Goal: Information Seeking & Learning: Check status

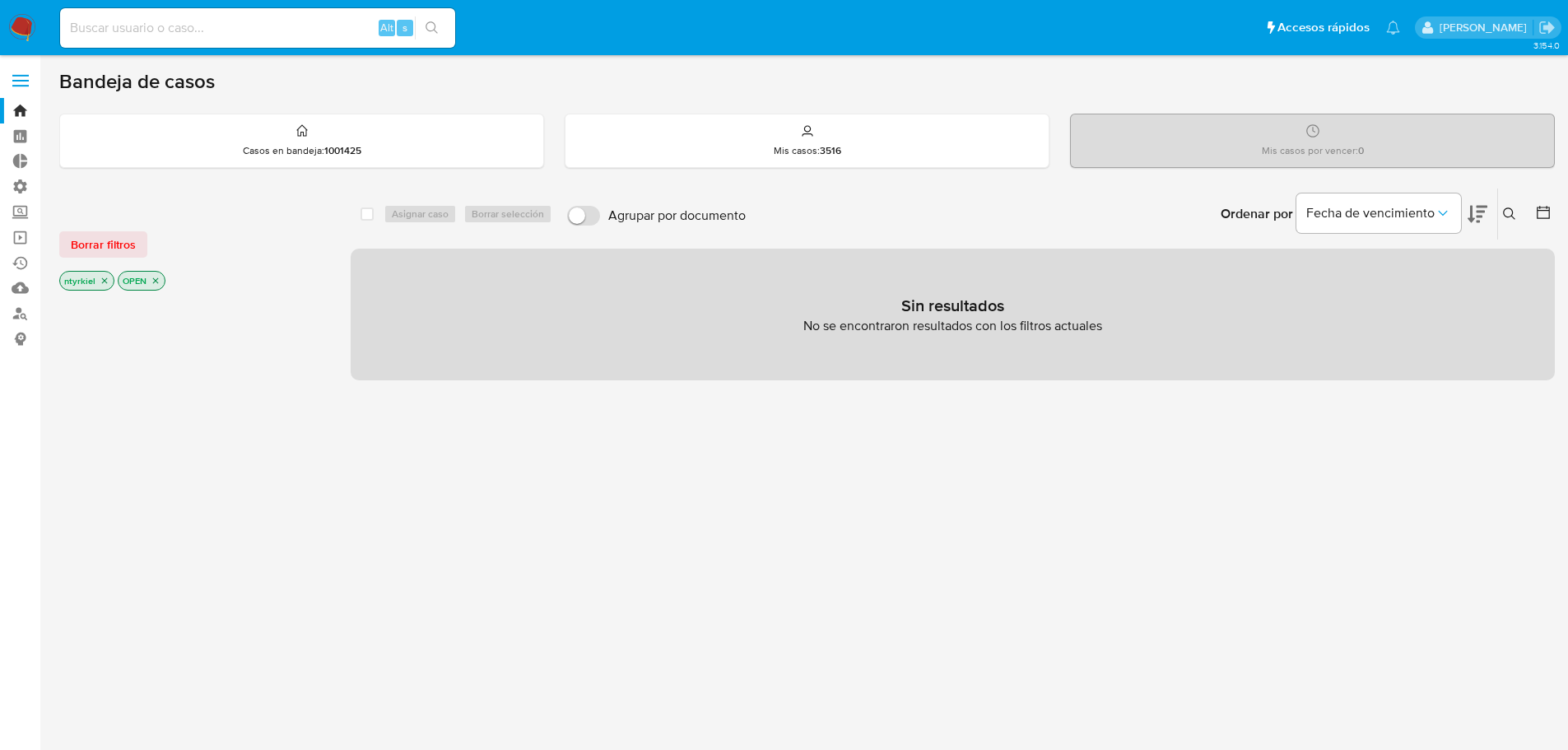
click at [137, 29] on input at bounding box center [257, 28] width 395 height 21
paste input "2479487019"
type input "2479487019"
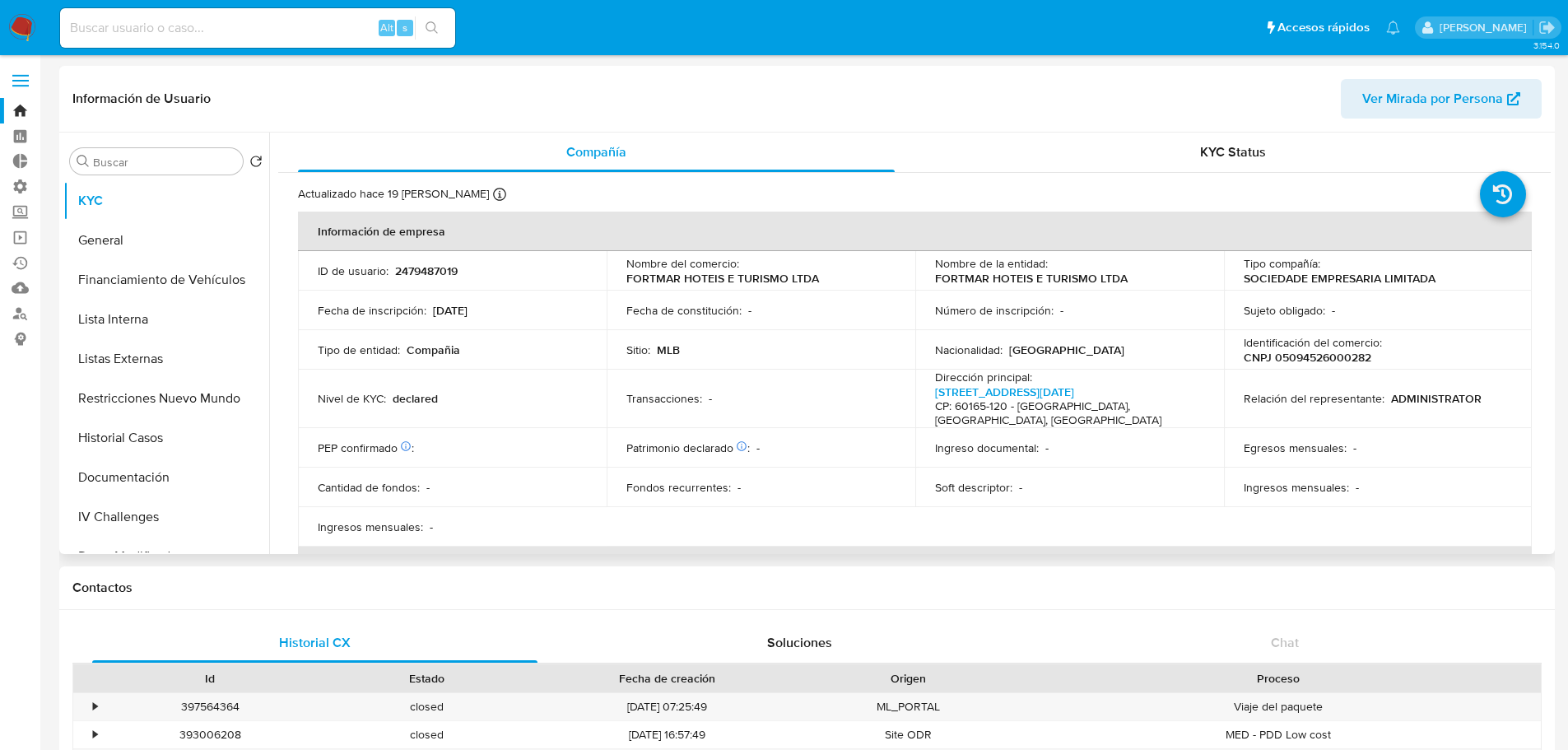
select select "10"
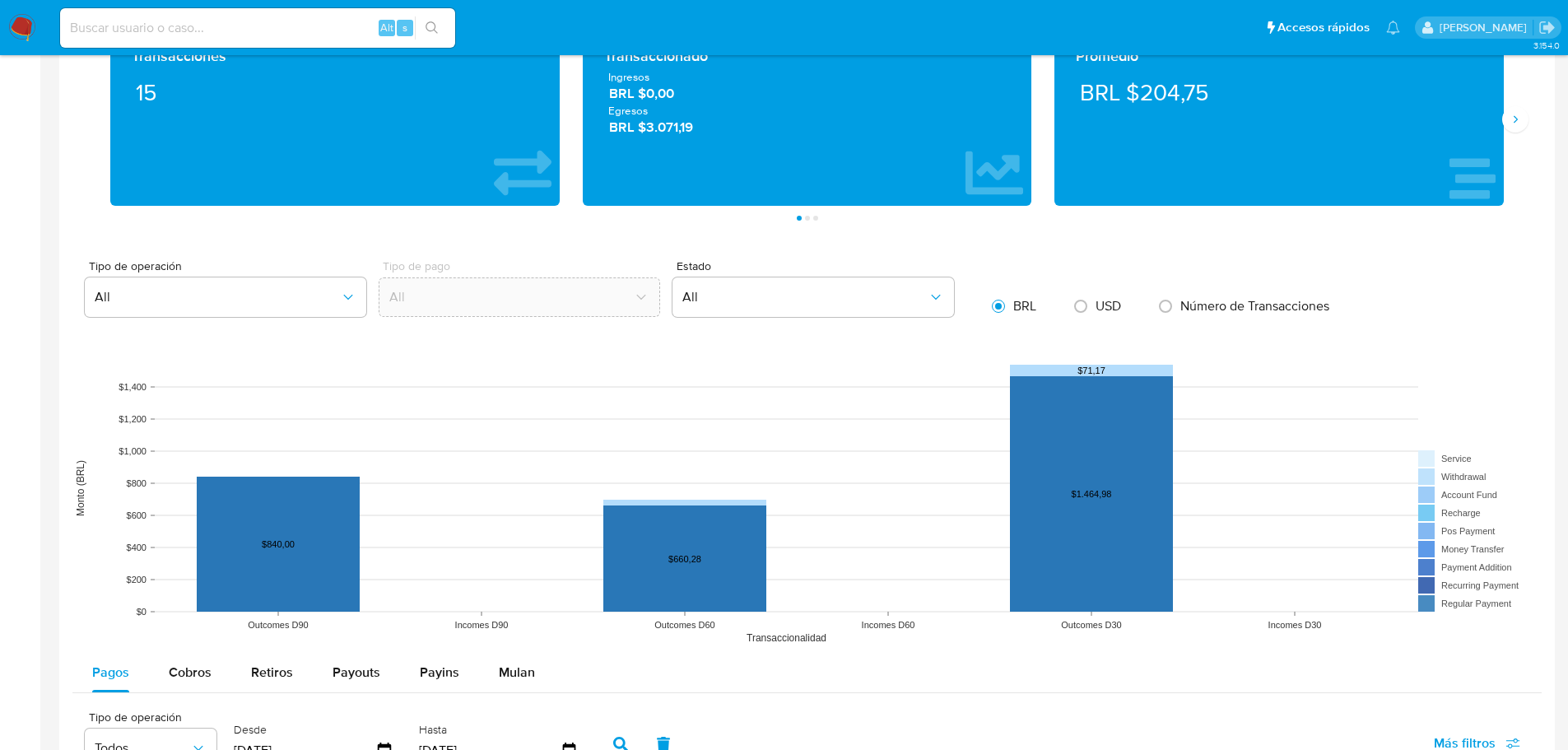
scroll to position [1152, 0]
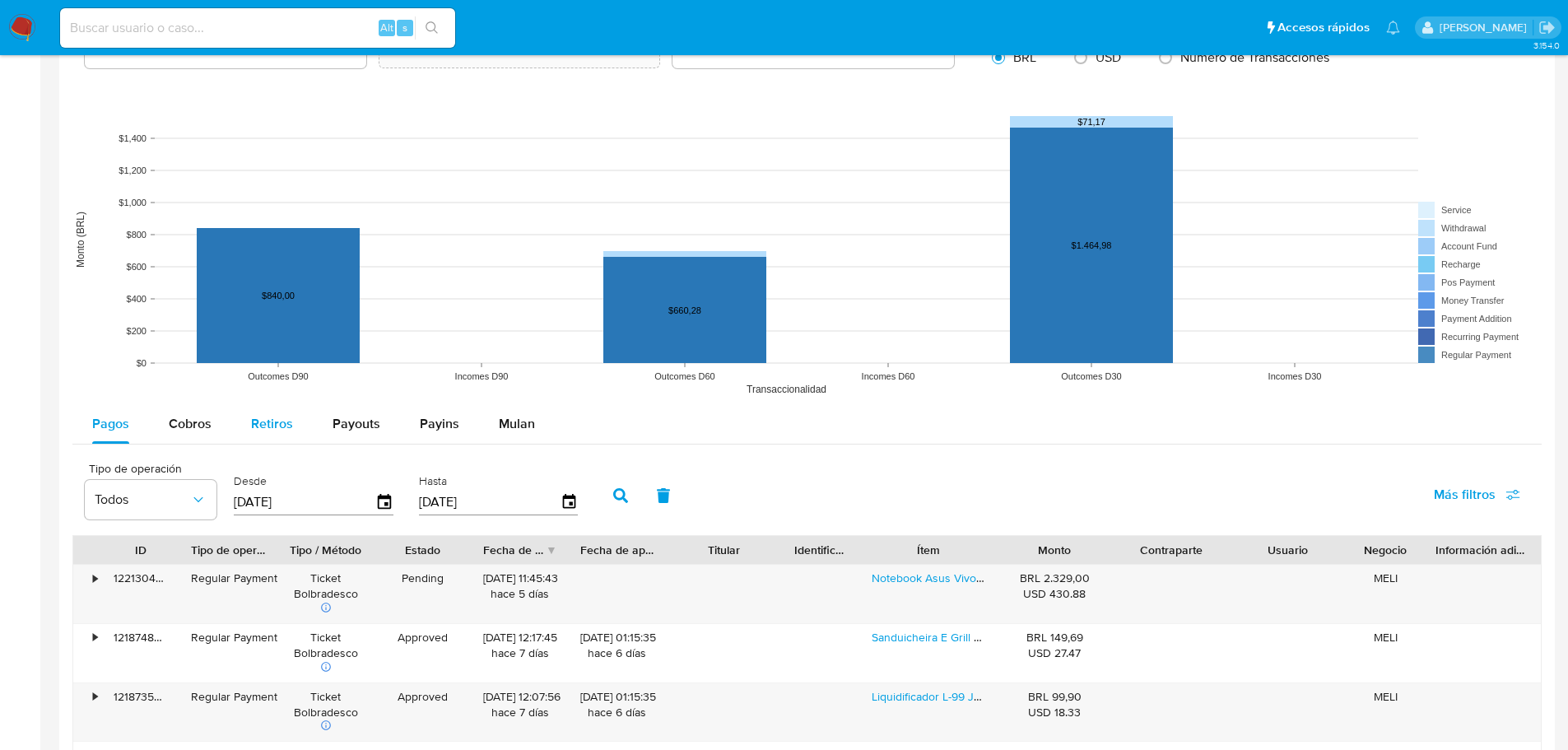
click at [282, 426] on span "Retiros" at bounding box center [271, 424] width 42 height 19
select select "10"
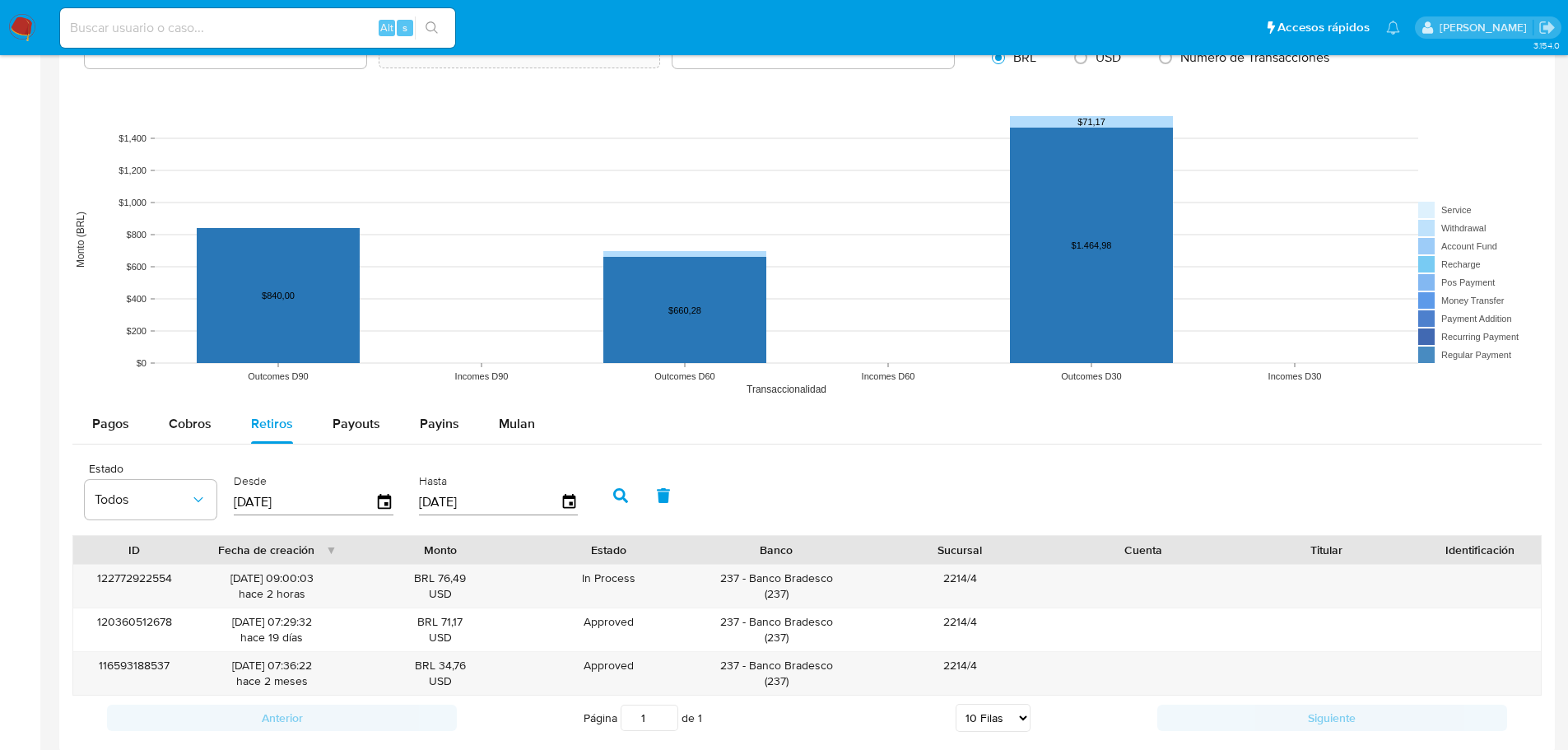
scroll to position [1235, 0]
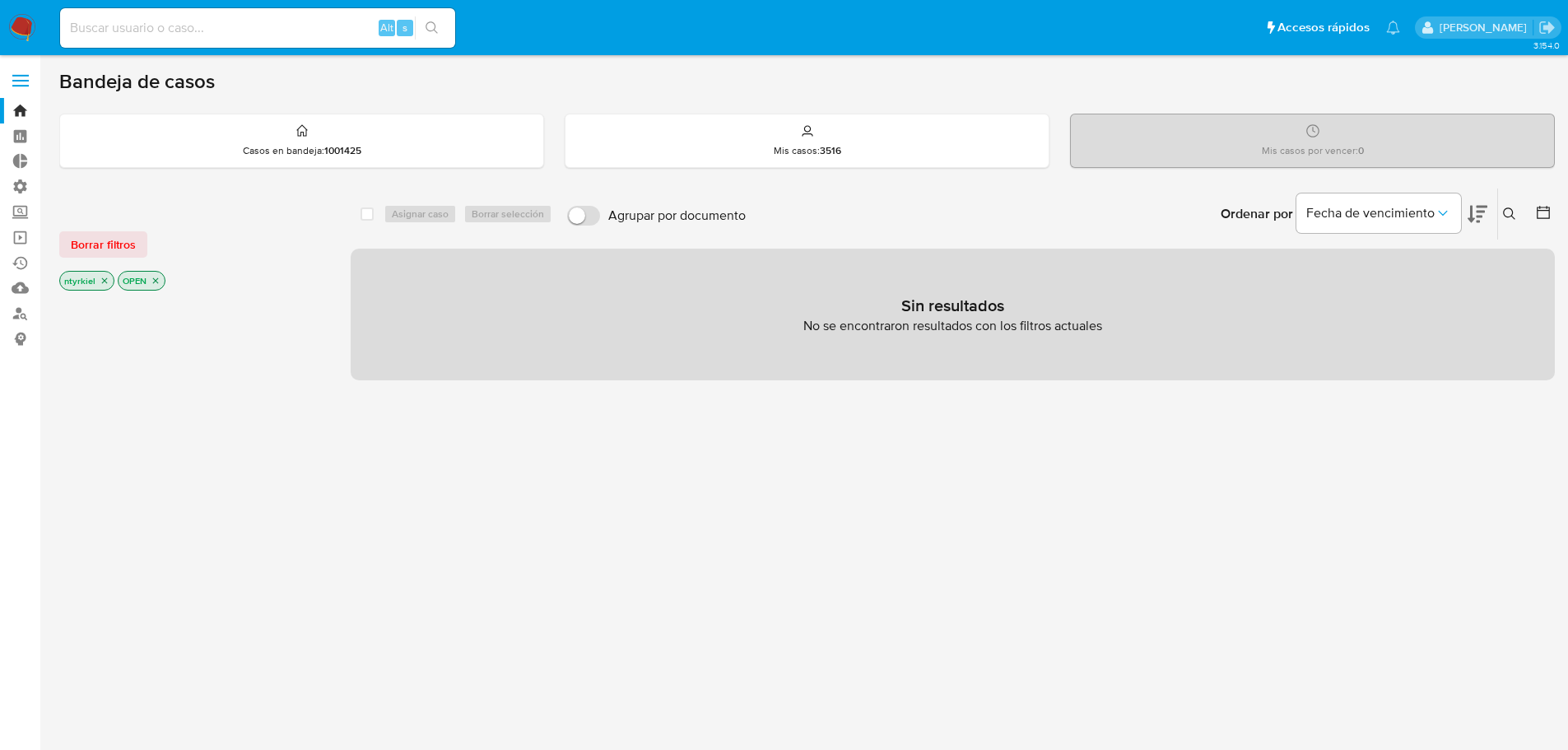
click at [28, 83] on label at bounding box center [20, 80] width 41 height 34
click at [0, 0] on input "checkbox" at bounding box center [0, 0] width 0 height 0
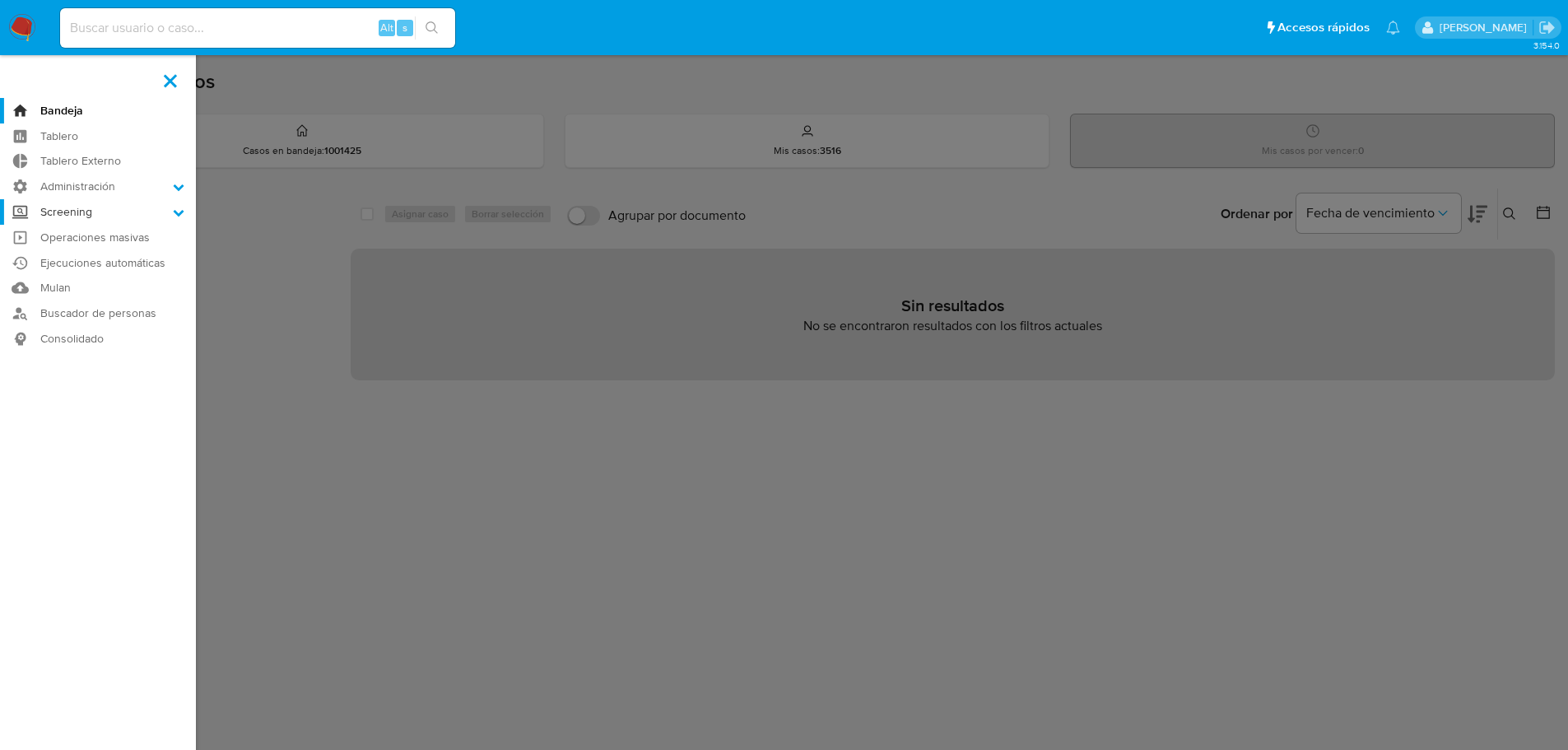
click at [98, 213] on label "Screening" at bounding box center [98, 211] width 196 height 25
click at [0, 0] on input "Screening" at bounding box center [0, 0] width 0 height 0
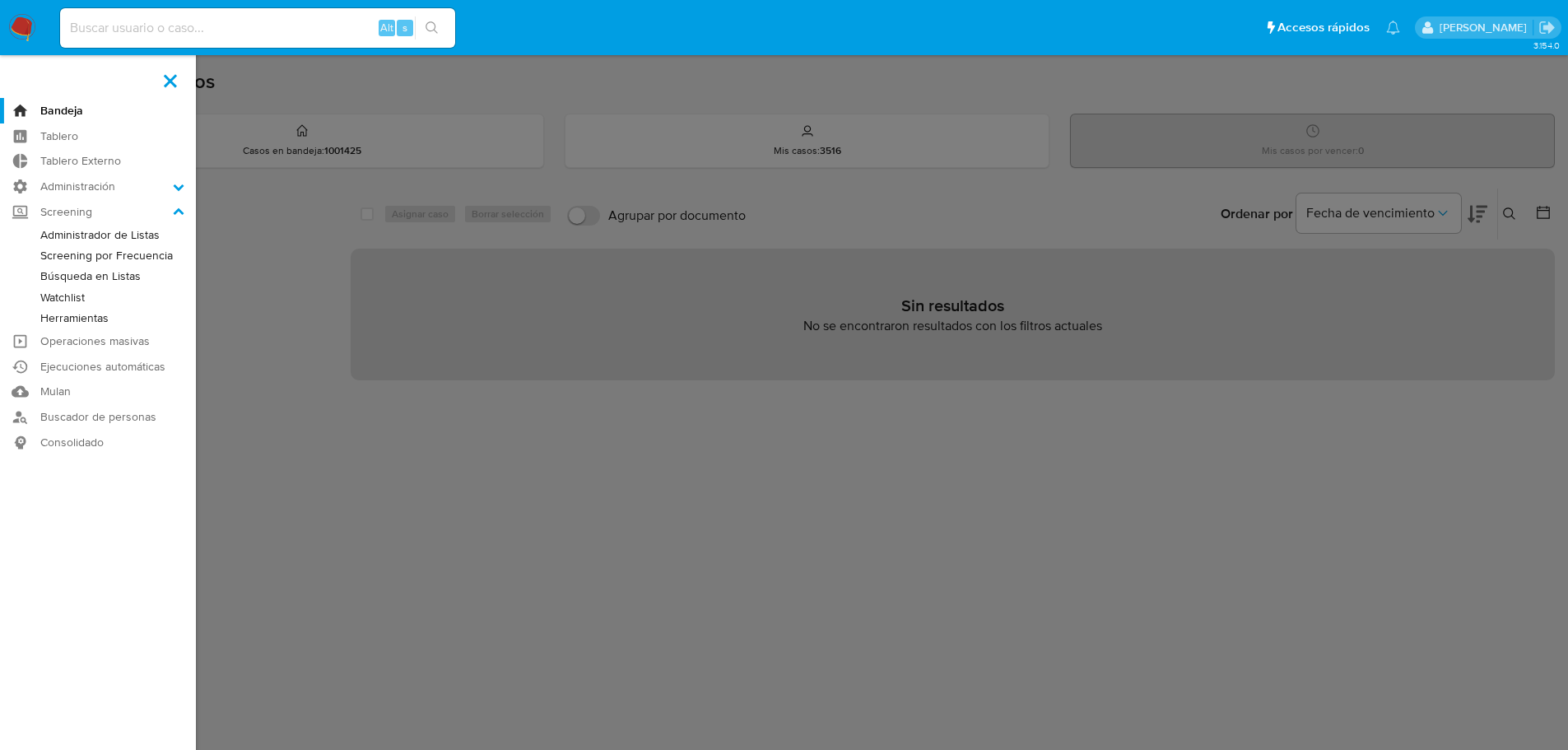
click at [104, 235] on link "Administrador de Listas" at bounding box center [98, 235] width 196 height 20
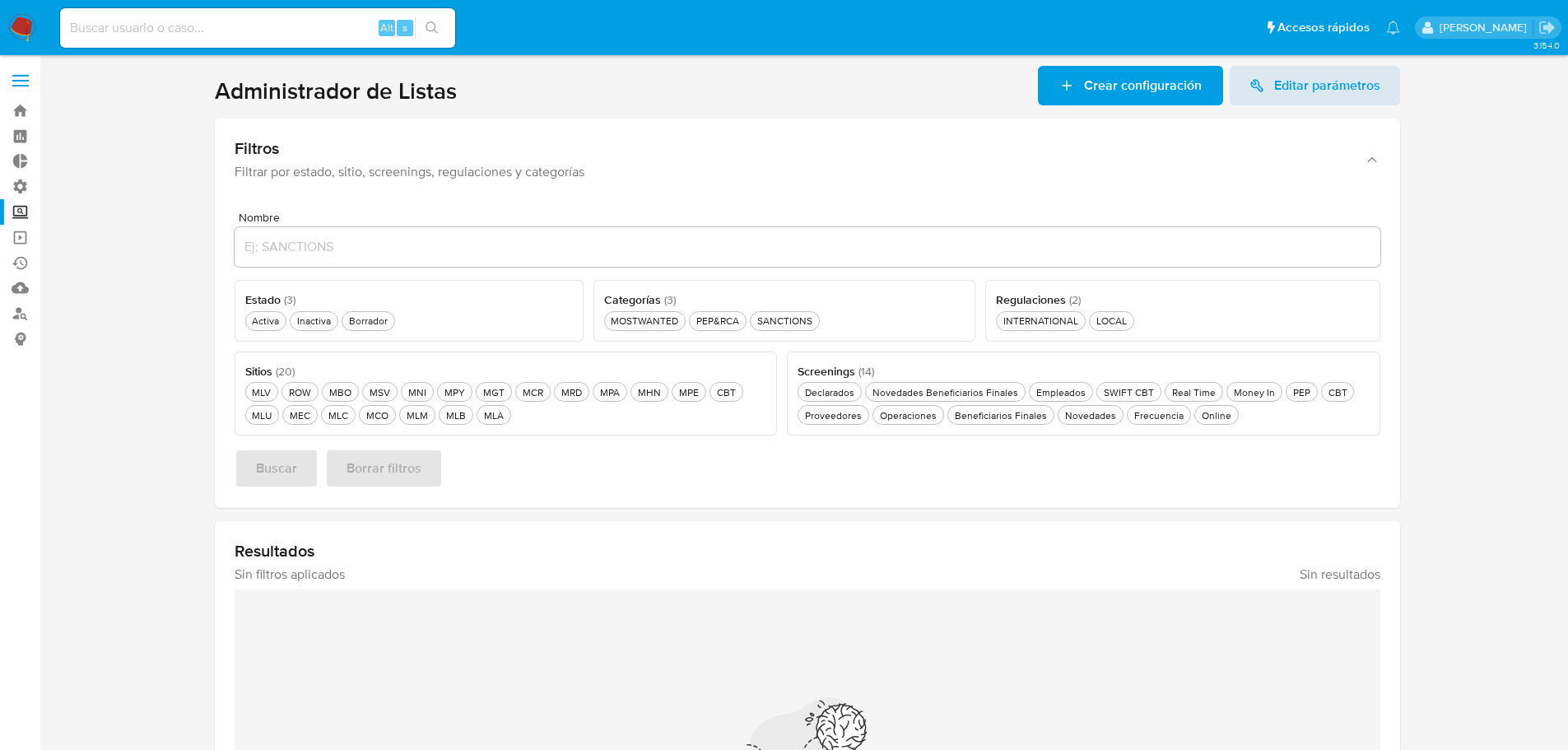
click at [12, 76] on span at bounding box center [20, 75] width 17 height 3
click at [0, 0] on input "checkbox" at bounding box center [0, 0] width 0 height 0
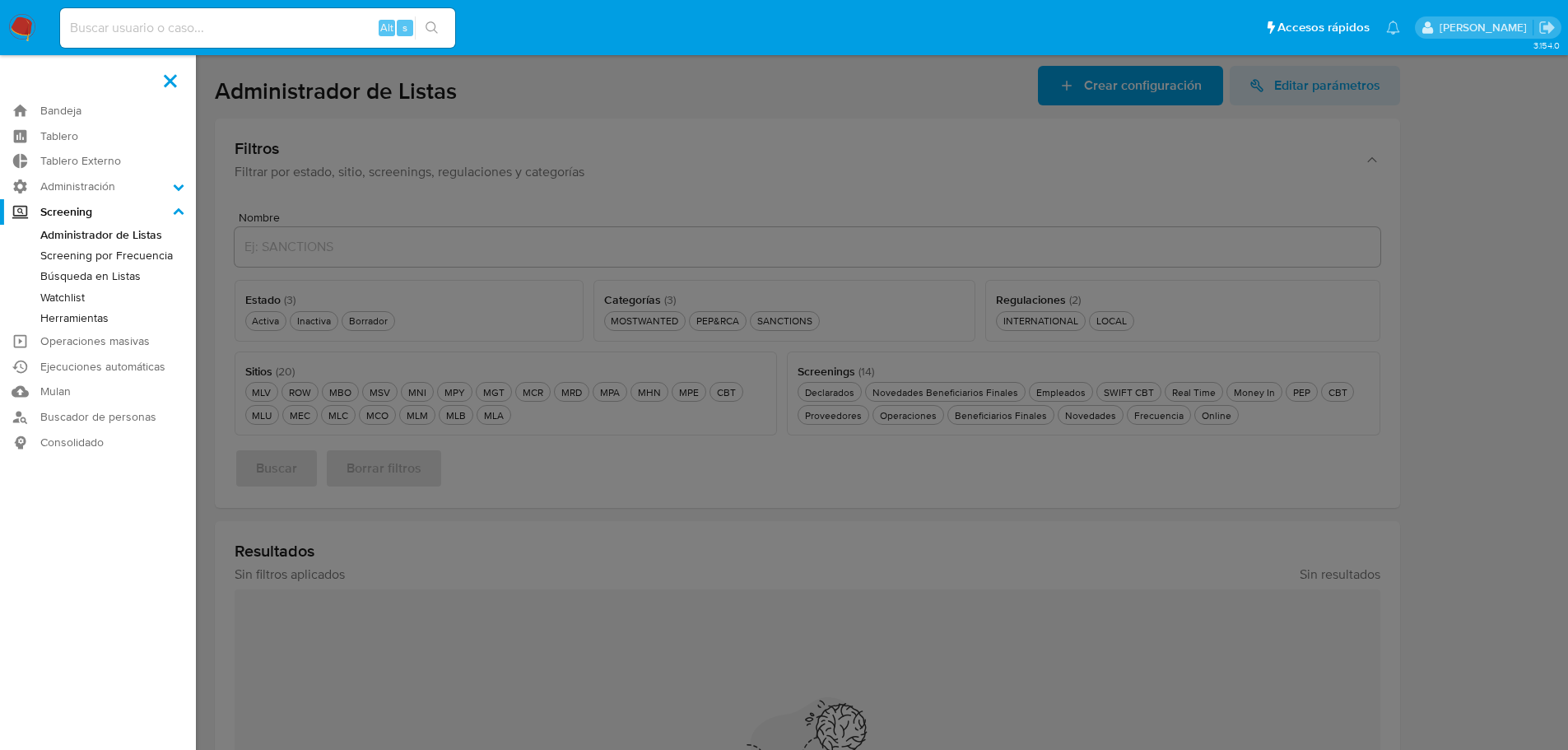
click at [92, 273] on link "Búsqueda en Listas" at bounding box center [98, 276] width 196 height 20
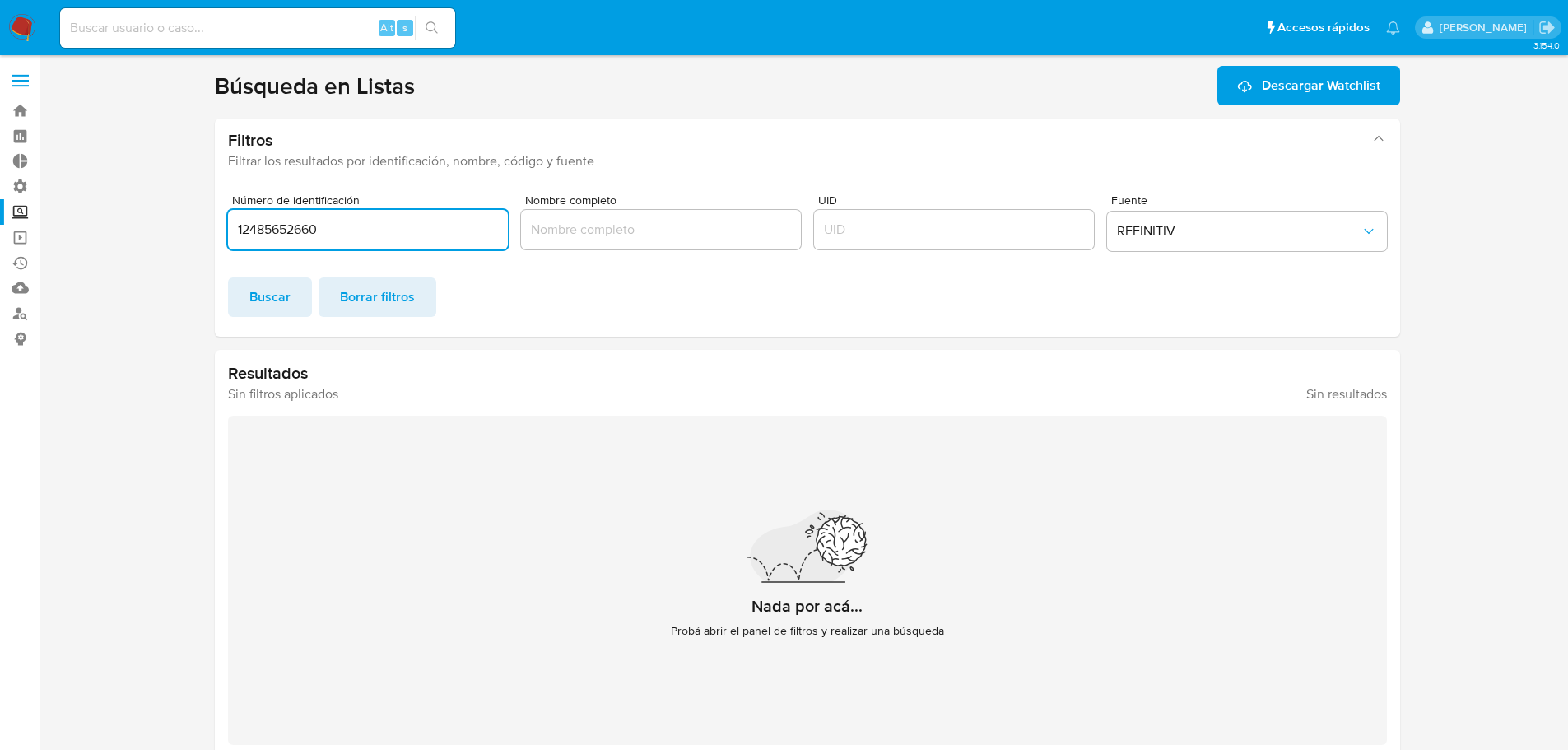
drag, startPoint x: 356, startPoint y: 228, endPoint x: 214, endPoint y: 224, distance: 142.1
click at [215, 224] on div "Número de identificación 12485652660 Nombre completo UID Fuente REFINITIV Busca…" at bounding box center [807, 258] width 1185 height 155
click at [275, 296] on span "Buscar" at bounding box center [269, 296] width 41 height 36
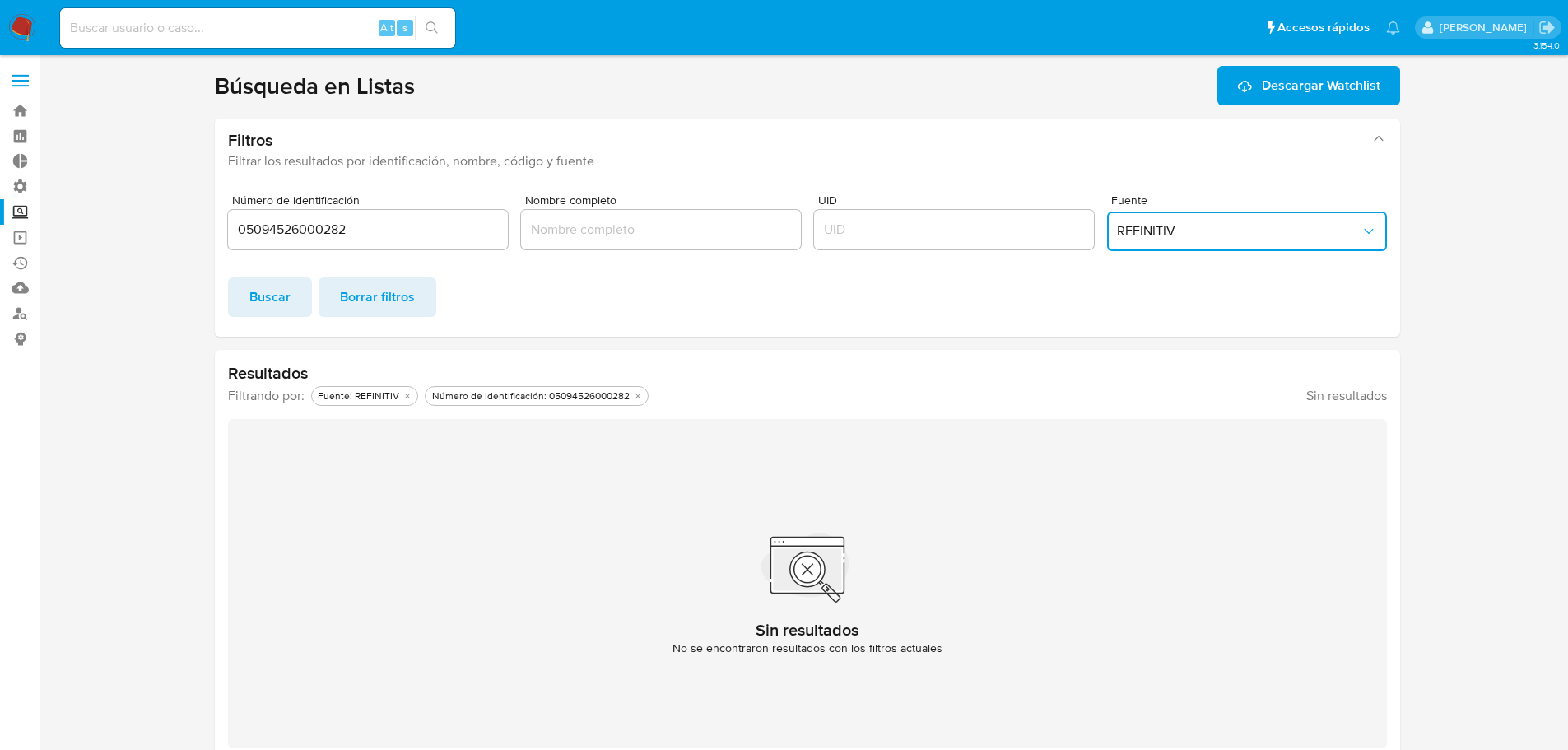
click at [1137, 239] on span "REFINITIV" at bounding box center [1238, 231] width 243 height 17
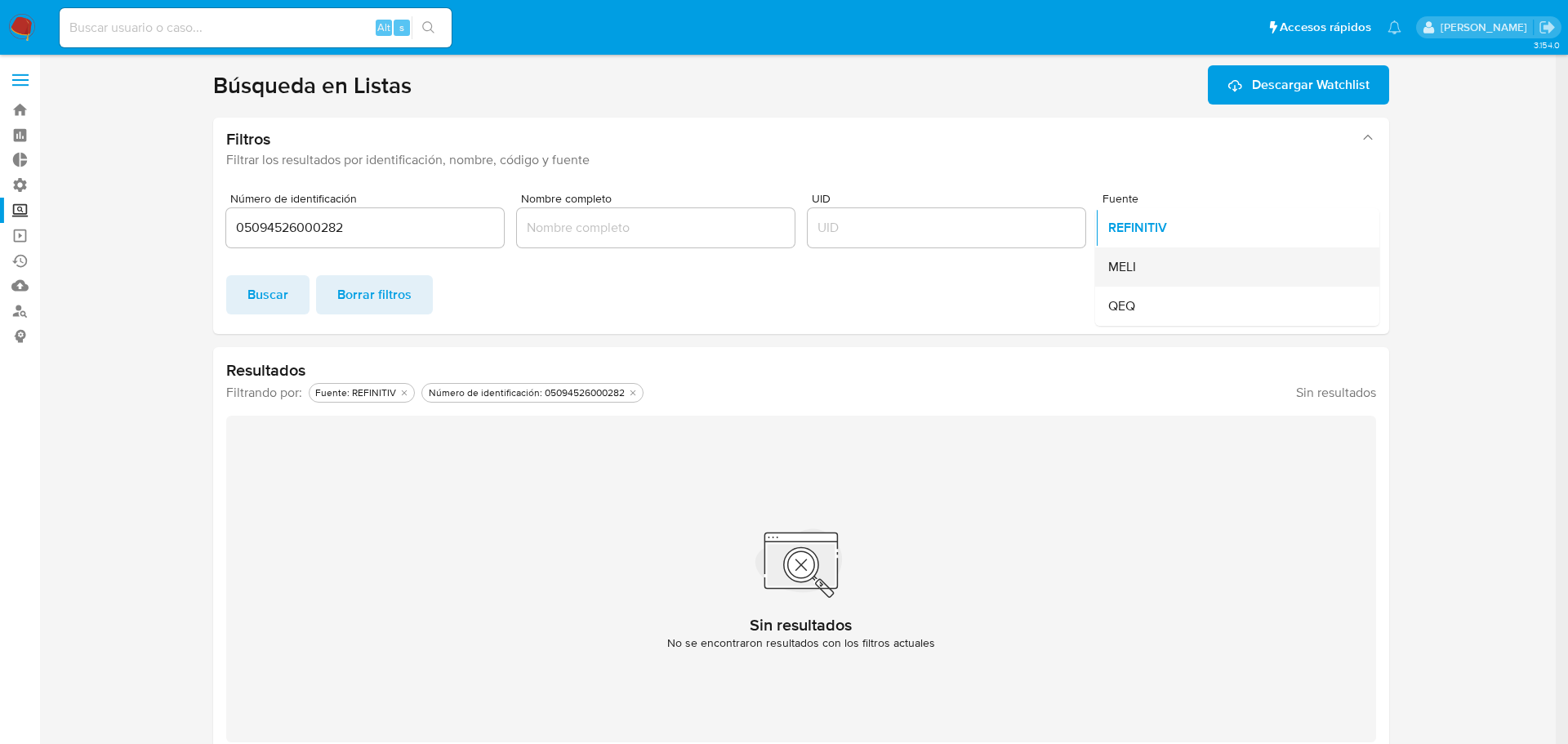
click at [1137, 275] on div "MELI" at bounding box center [1232, 266] width 248 height 40
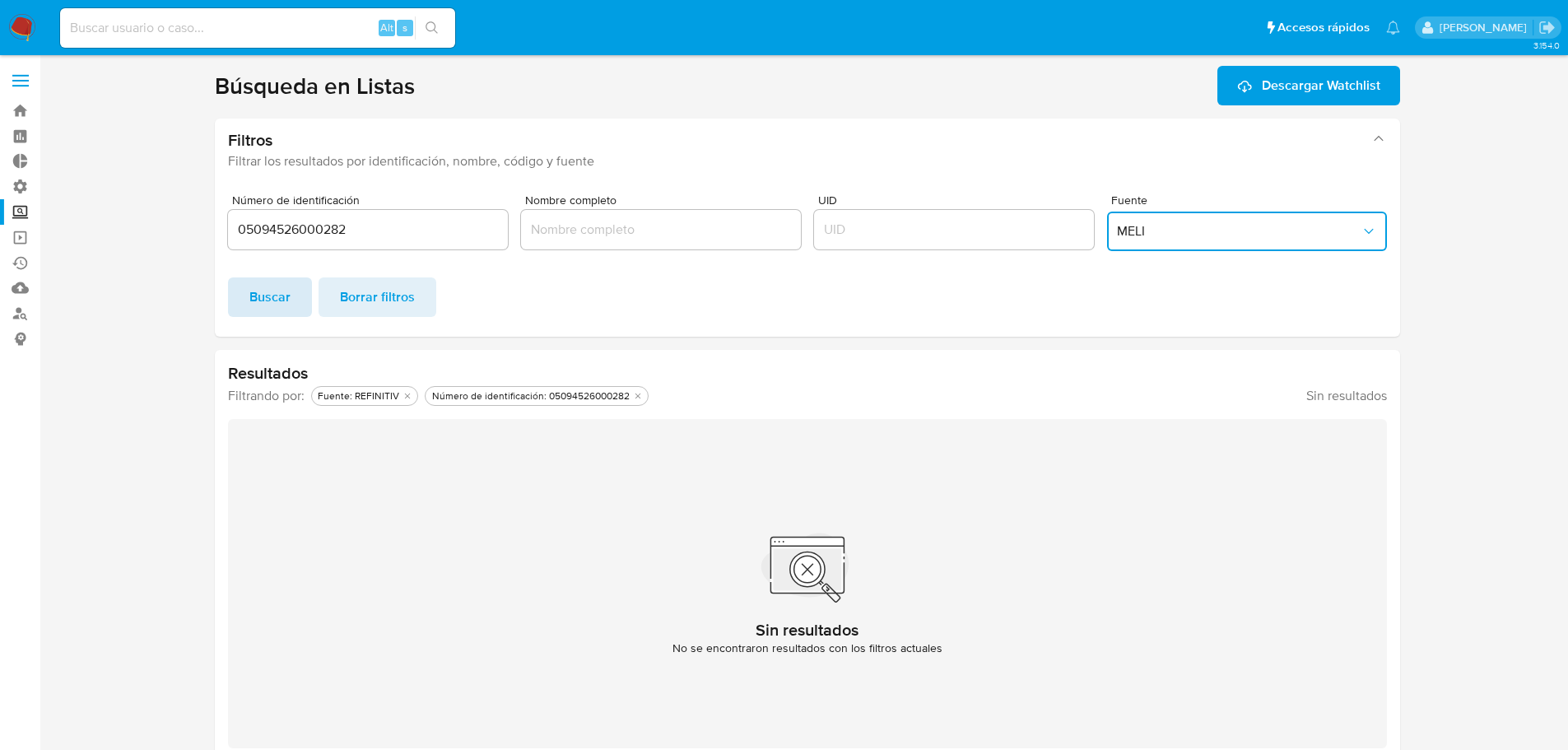
click at [290, 293] on button "Buscar" at bounding box center [269, 297] width 84 height 40
click at [243, 229] on input "05094526000282" at bounding box center [367, 230] width 280 height 21
click at [248, 309] on button "Buscar" at bounding box center [269, 297] width 84 height 40
click at [1161, 243] on button "MELI" at bounding box center [1247, 231] width 280 height 40
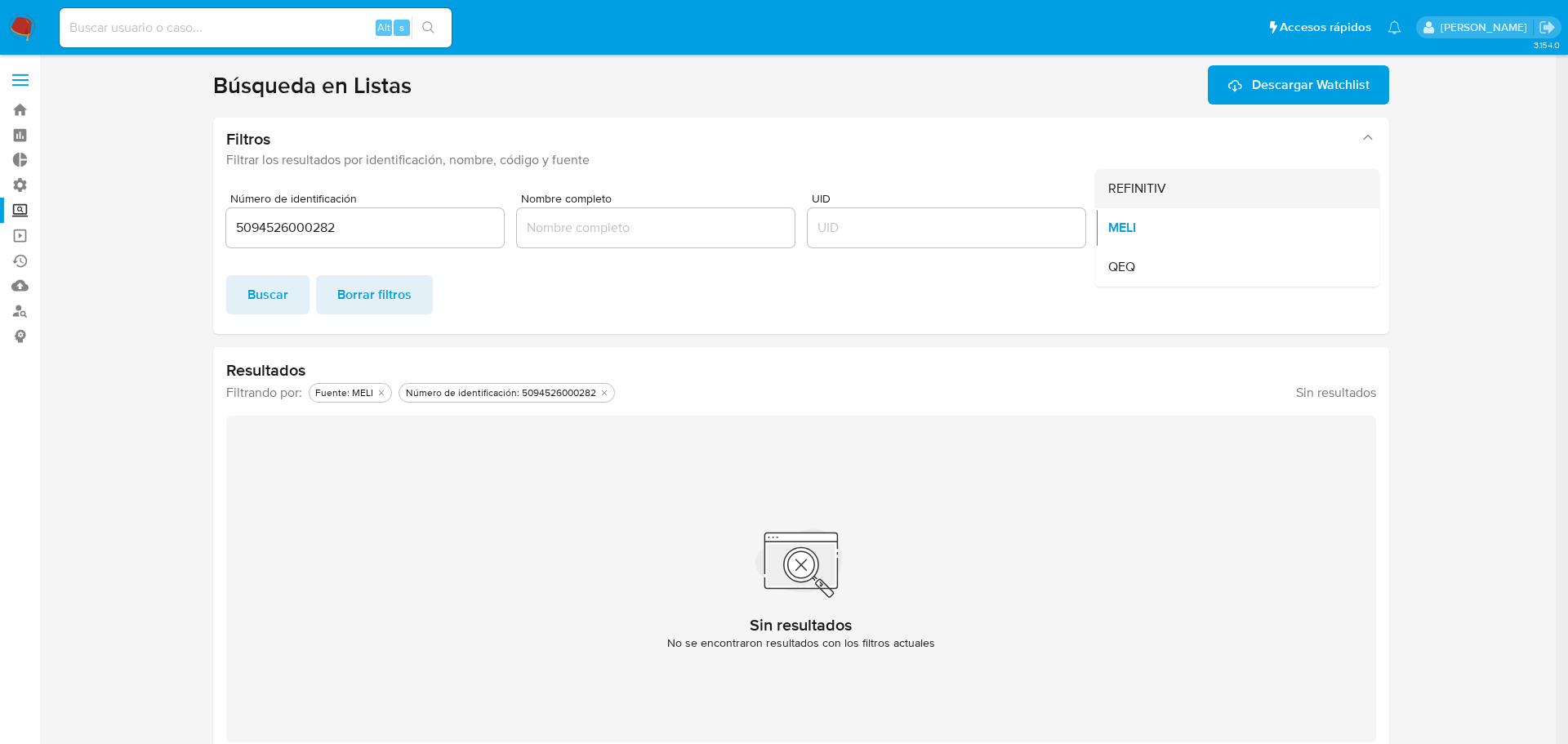
click at [1149, 204] on div "REFINITIV" at bounding box center [1232, 188] width 248 height 40
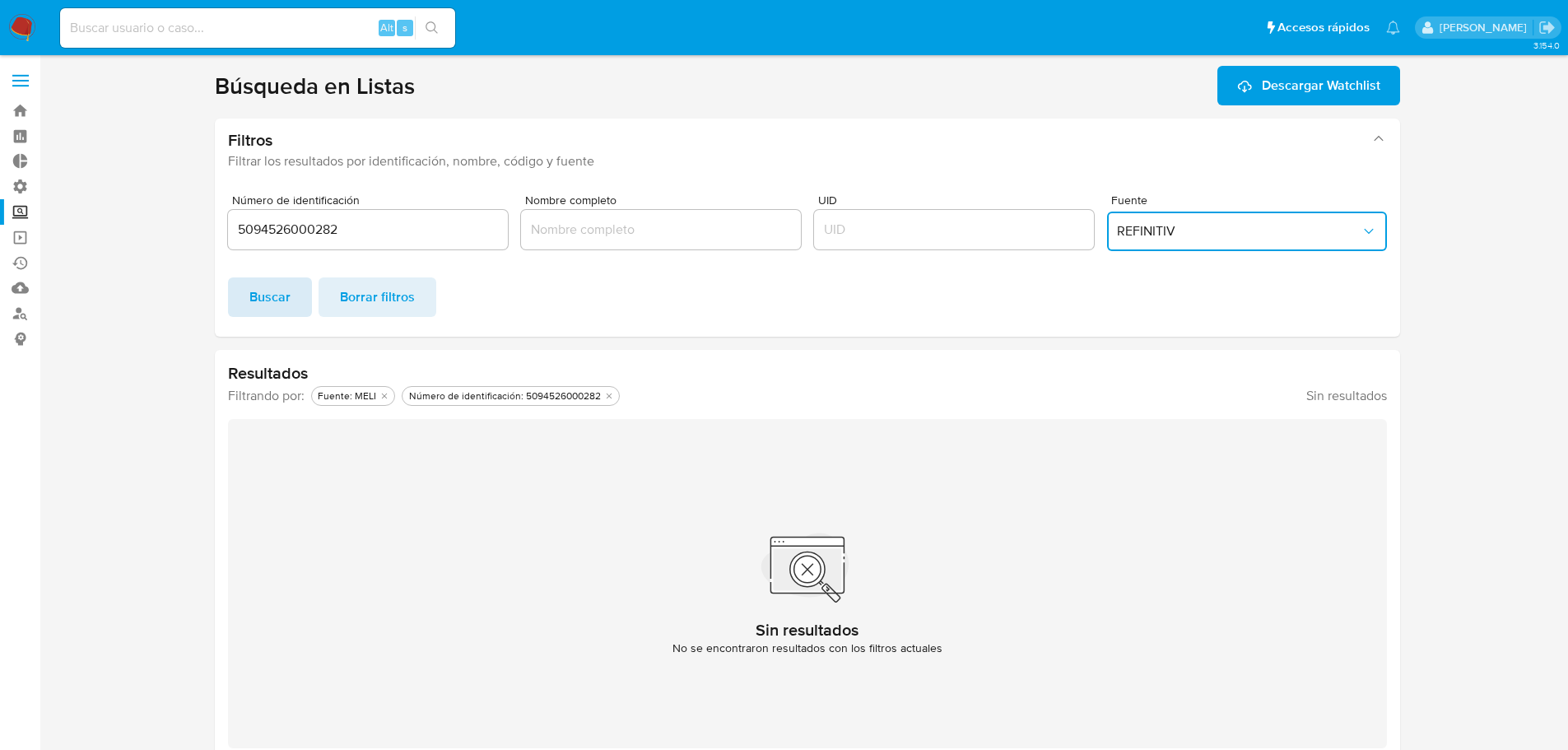
click at [264, 299] on span "Buscar" at bounding box center [269, 296] width 41 height 36
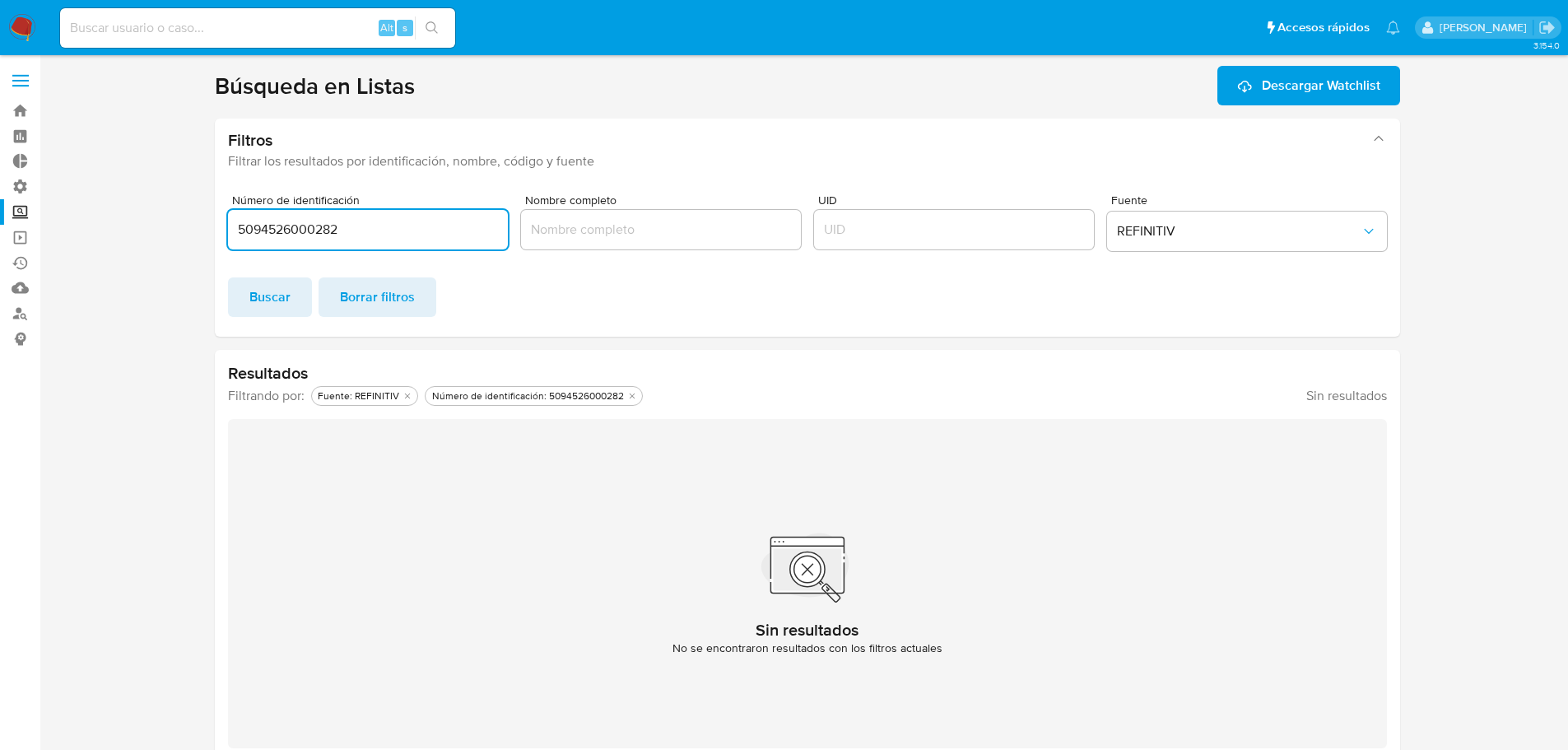
drag, startPoint x: 374, startPoint y: 235, endPoint x: 152, endPoint y: 243, distance: 222.1
click at [153, 243] on section at bounding box center [807, 414] width 1496 height 696
paste input "6824753"
click at [249, 303] on span "Buscar" at bounding box center [269, 296] width 41 height 36
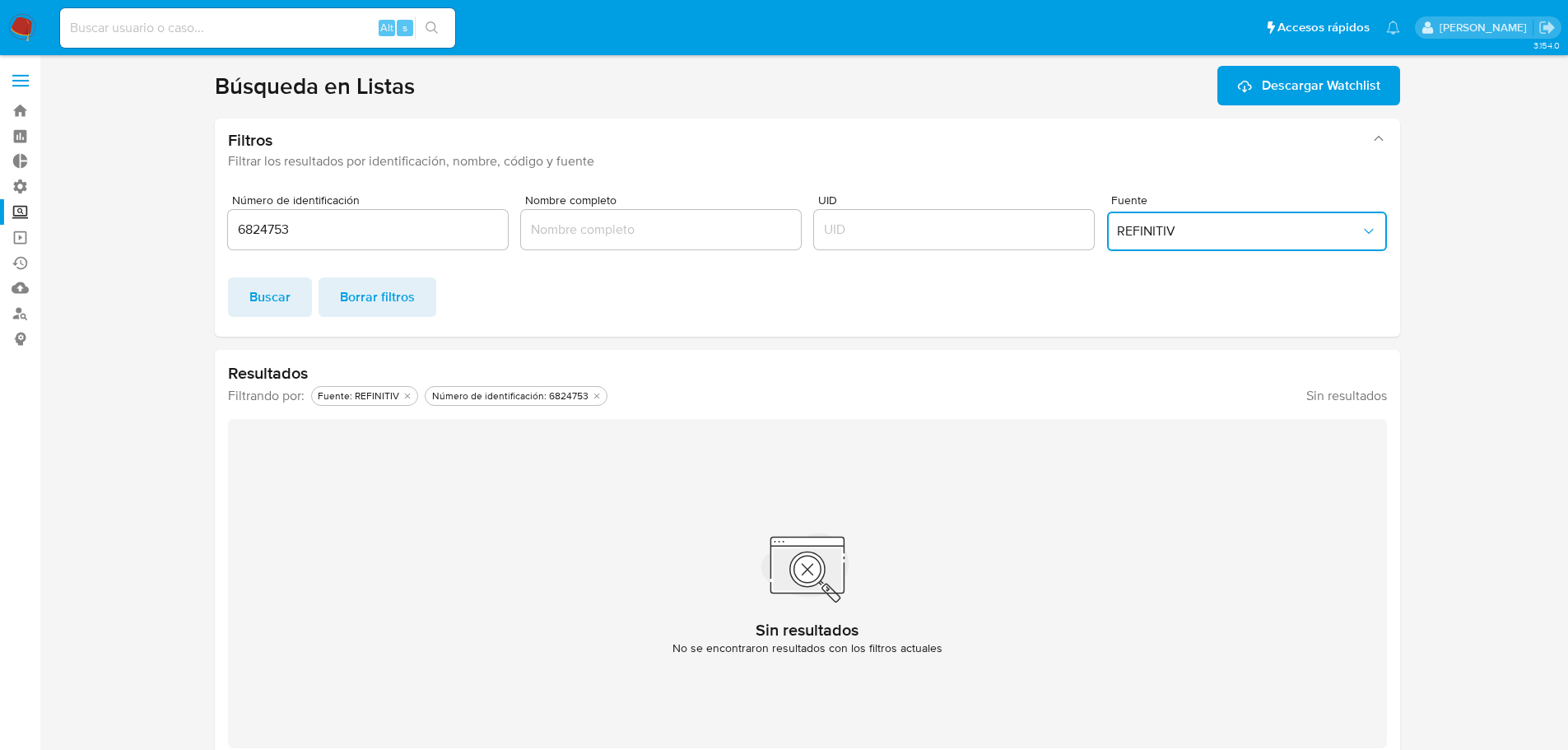
click at [1158, 214] on button "REFINITIV" at bounding box center [1247, 231] width 280 height 40
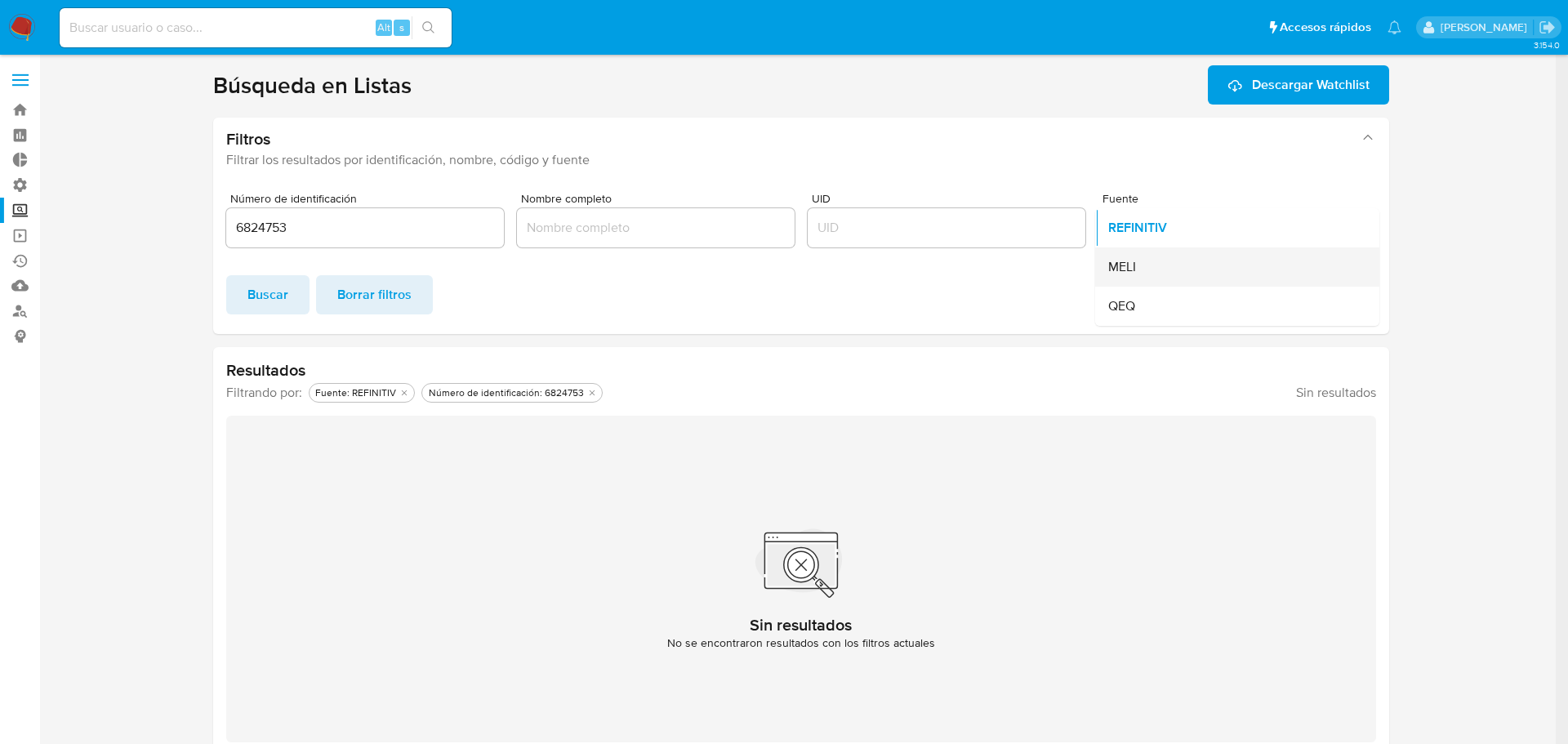
click at [1141, 268] on div "MELI" at bounding box center [1232, 266] width 248 height 40
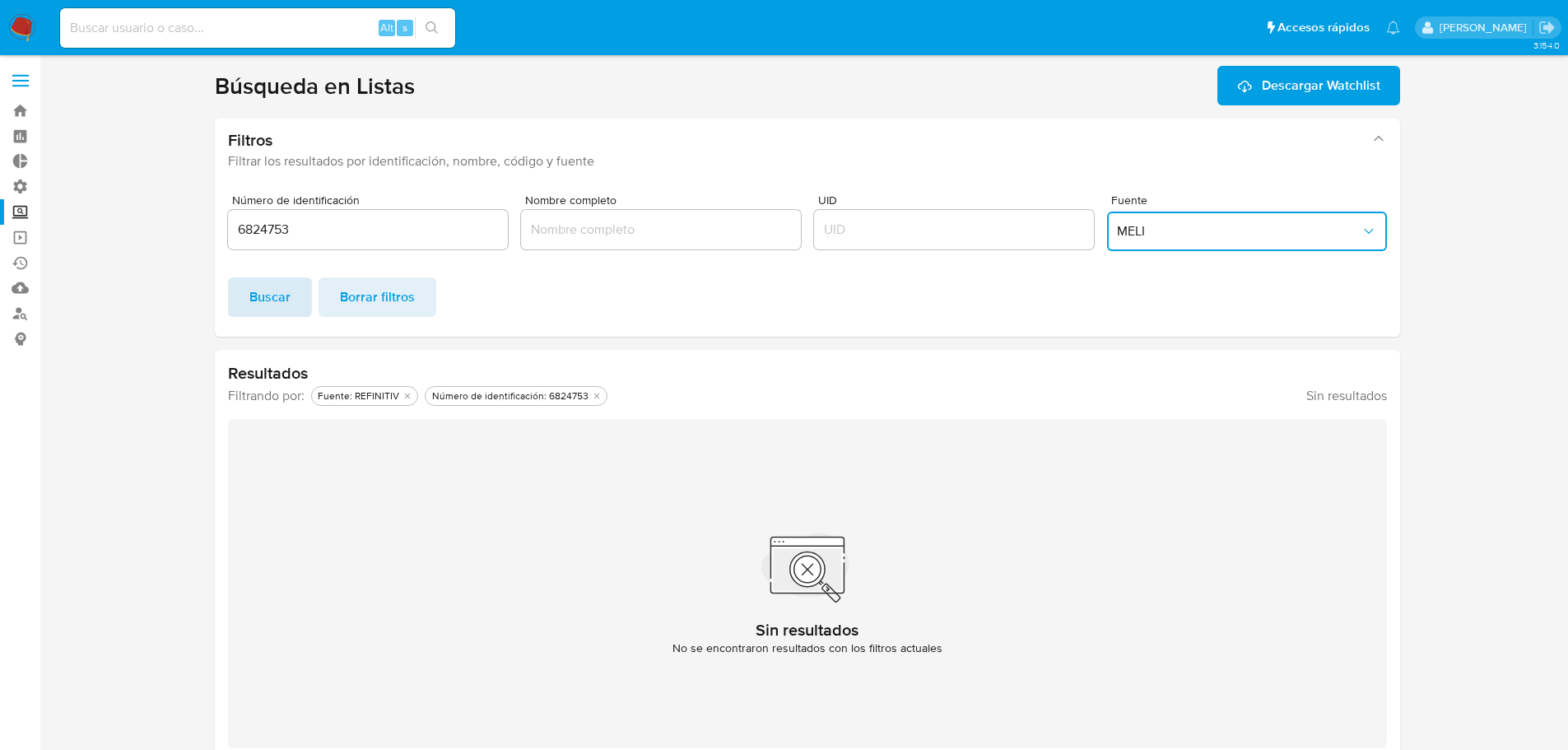
click at [264, 306] on span "Buscar" at bounding box center [269, 296] width 41 height 36
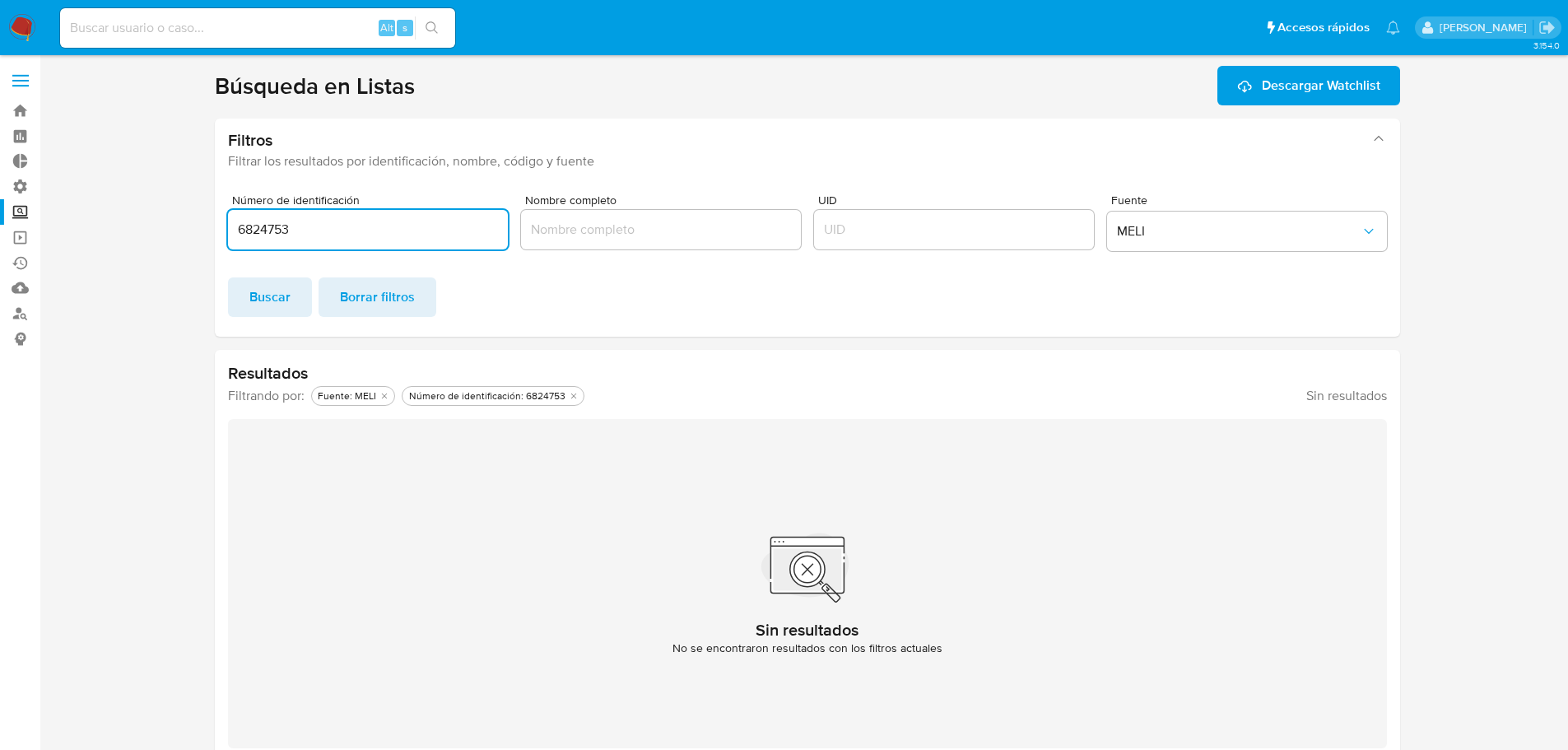
drag, startPoint x: 303, startPoint y: 231, endPoint x: 231, endPoint y: 235, distance: 72.1
click at [231, 235] on input "6824753" at bounding box center [367, 230] width 280 height 21
paste input "22266175000188"
type input "22266175000188"
click at [256, 303] on span "Buscar" at bounding box center [269, 296] width 41 height 36
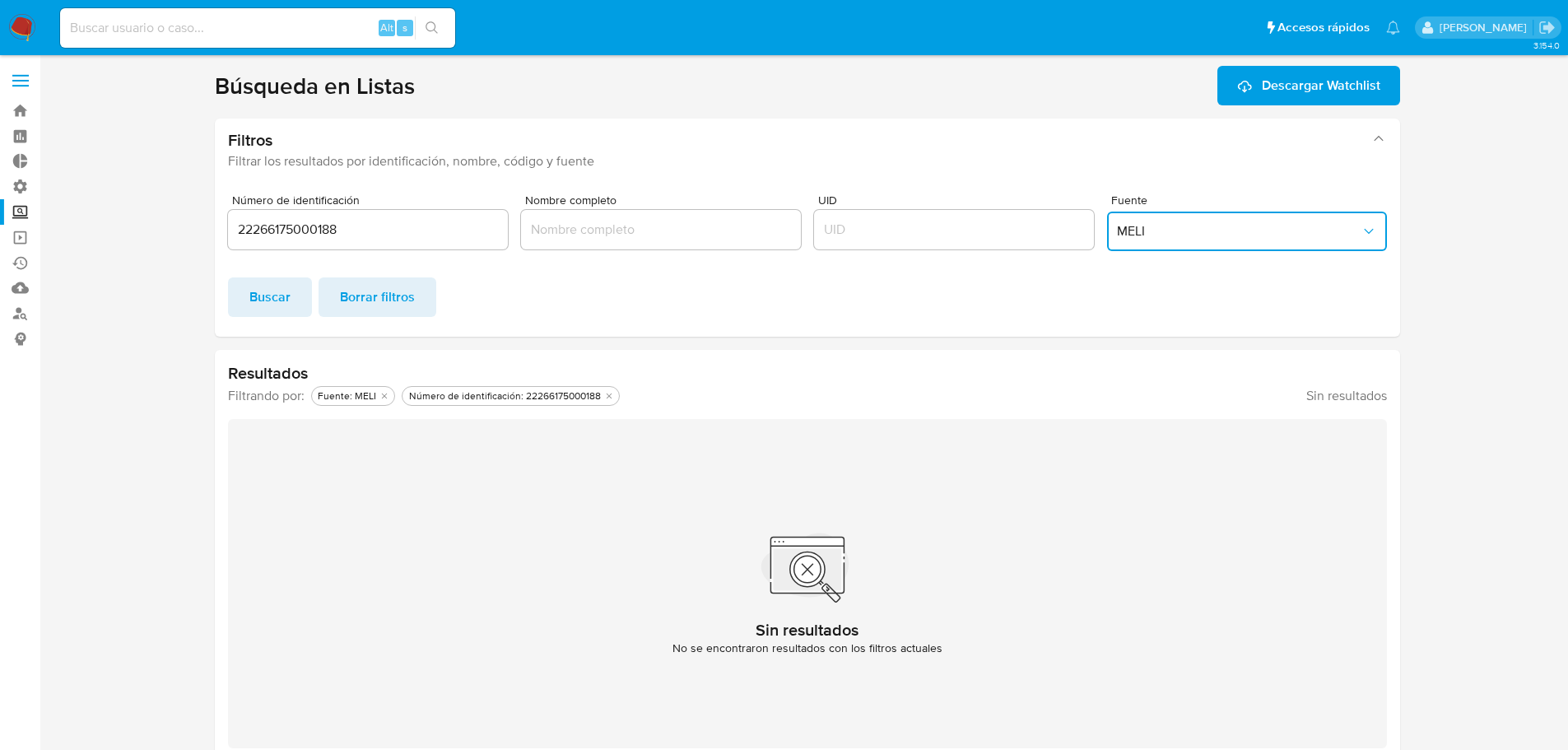
click at [1149, 235] on span "MELI" at bounding box center [1238, 231] width 243 height 17
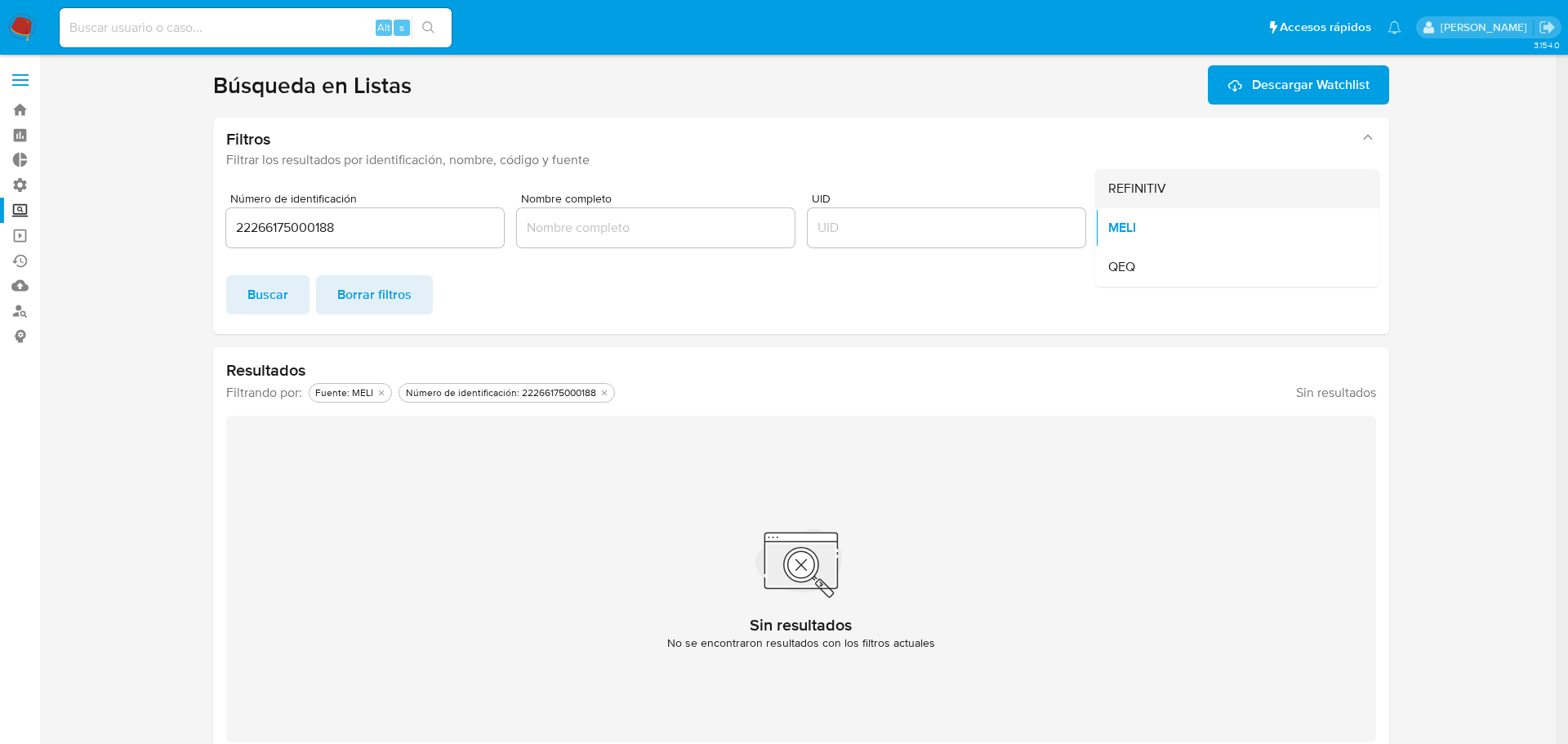
click at [1144, 194] on span "REFINITIV" at bounding box center [1137, 189] width 58 height 17
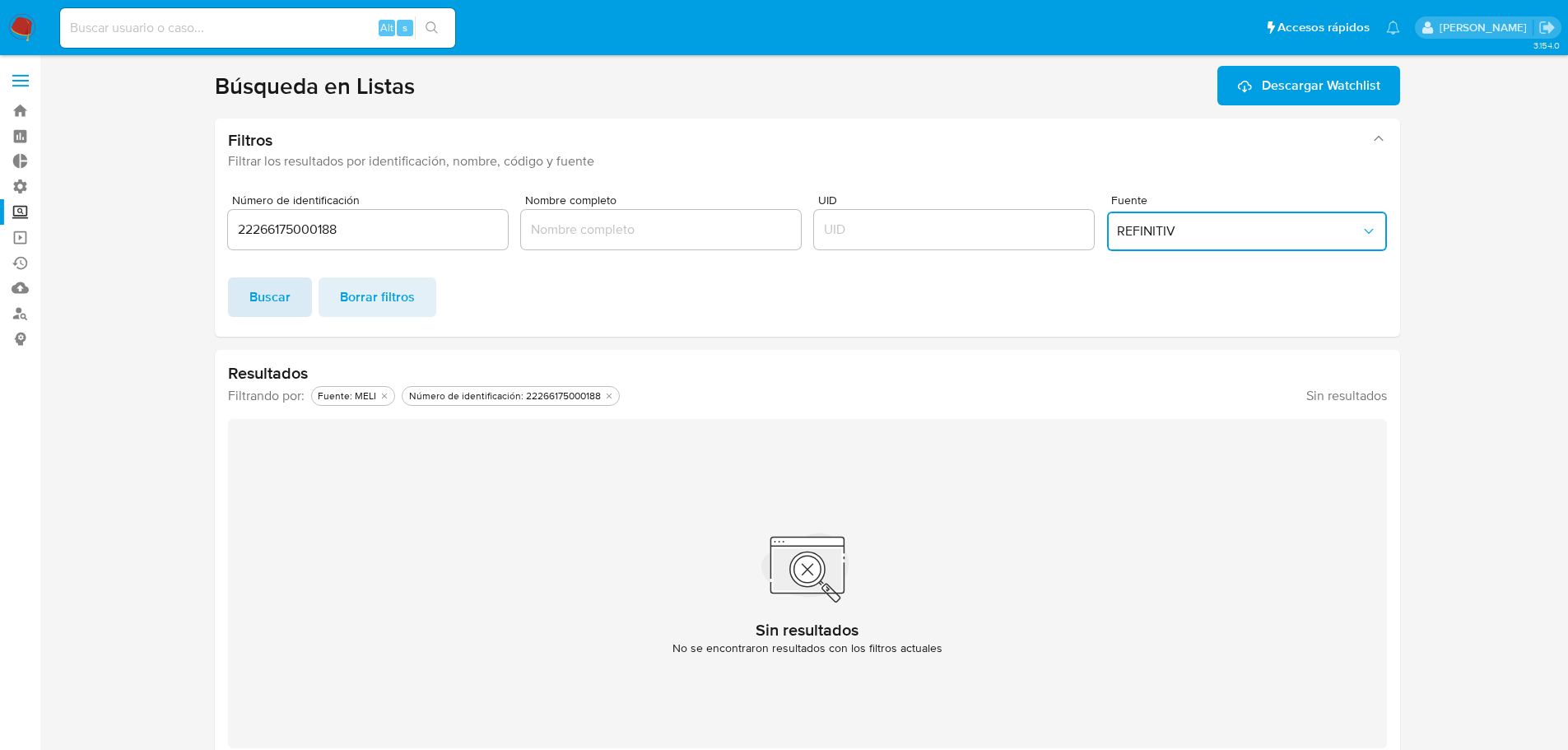
click at [278, 297] on span "Buscar" at bounding box center [269, 296] width 41 height 36
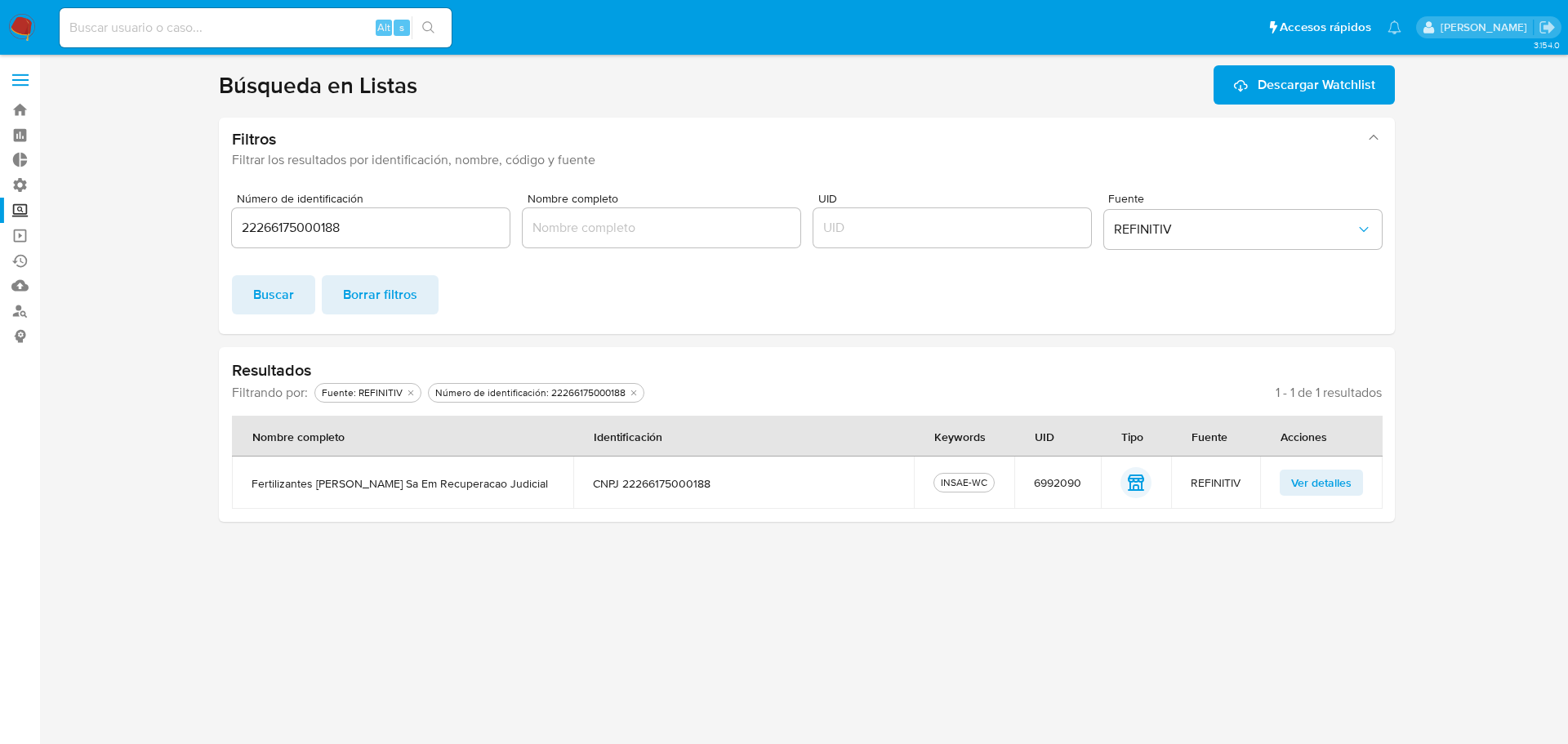
click at [1318, 478] on span "Ver detalles" at bounding box center [1322, 482] width 61 height 23
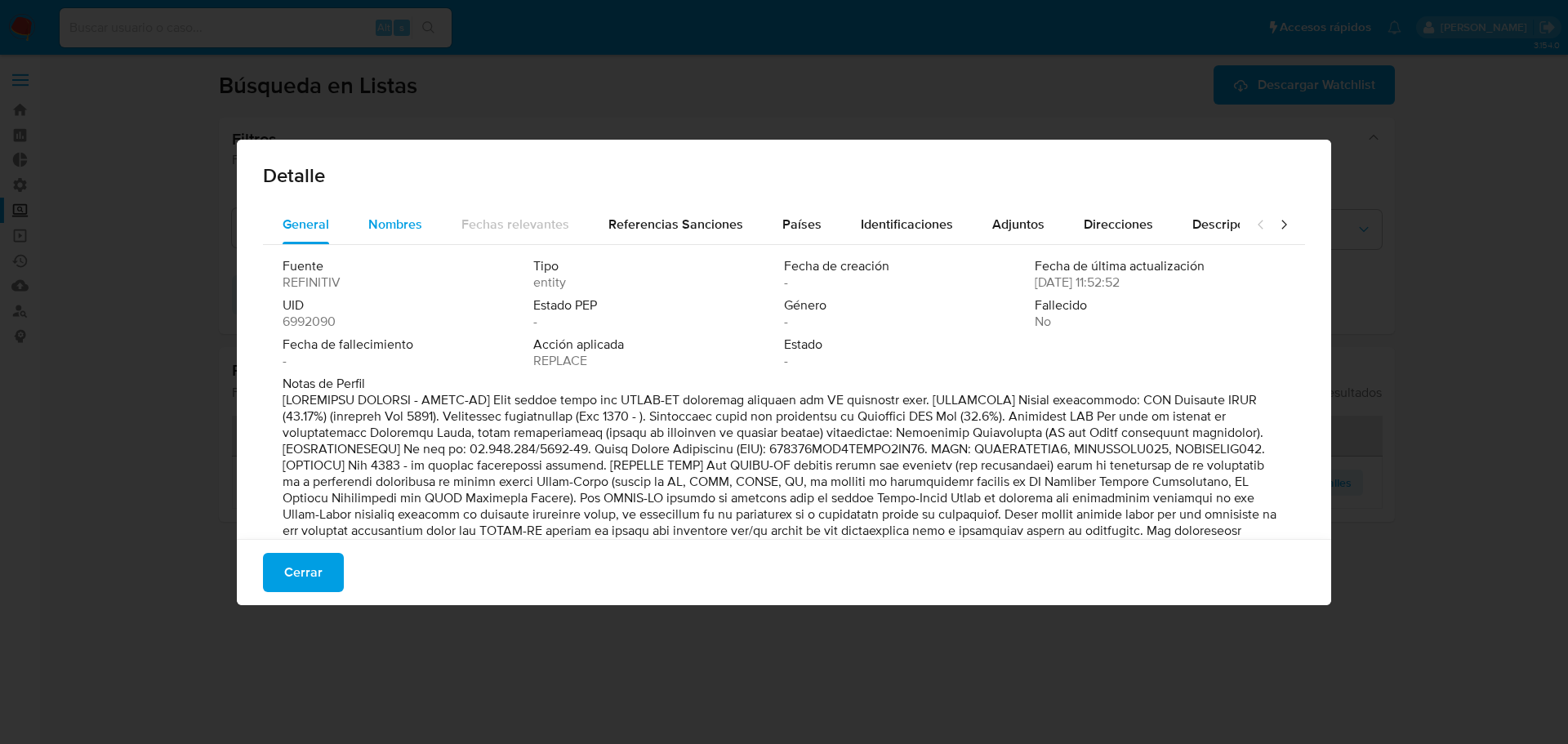
click at [404, 213] on div "Nombres" at bounding box center [395, 224] width 53 height 40
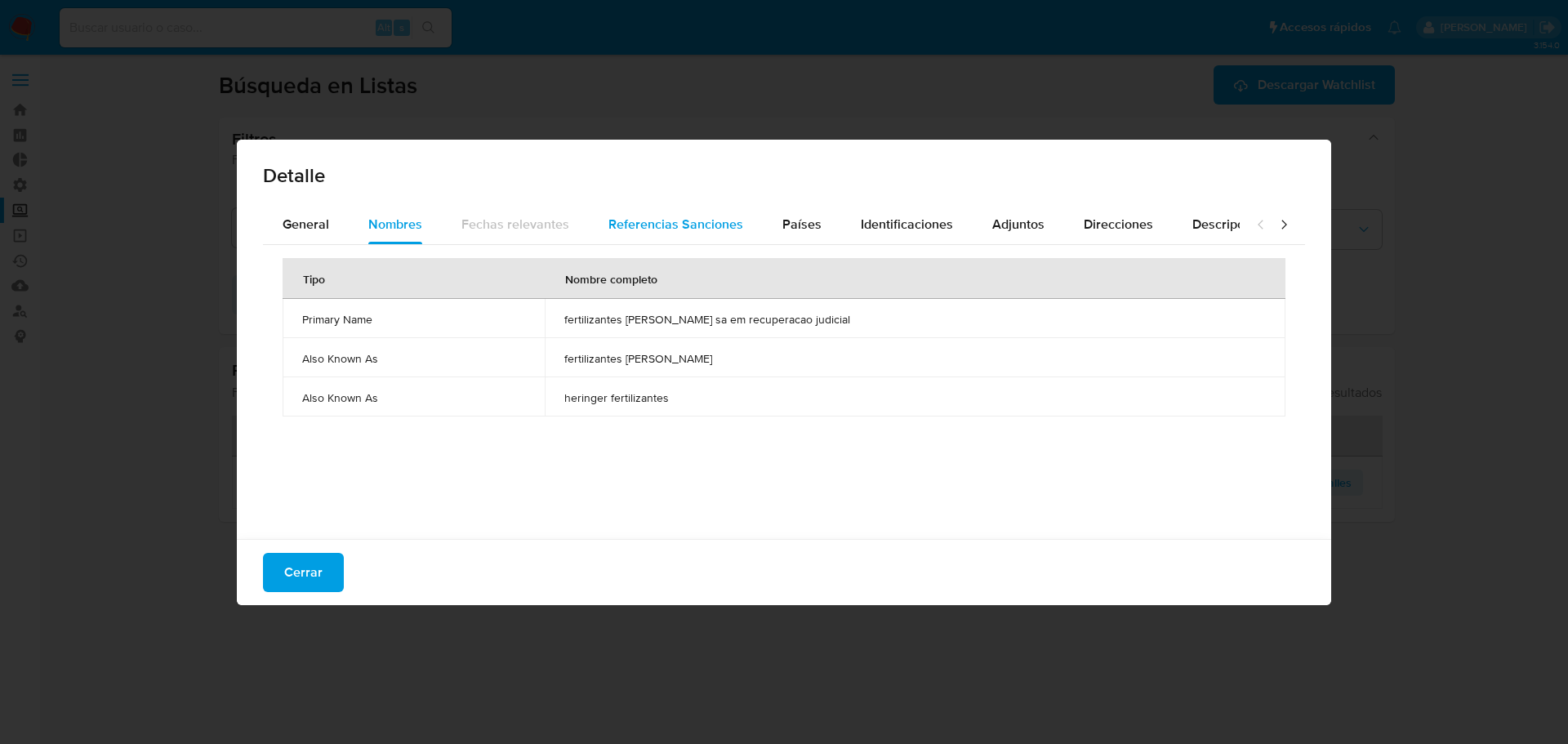
click at [700, 231] on span "Referencias Sanciones" at bounding box center [676, 224] width 135 height 18
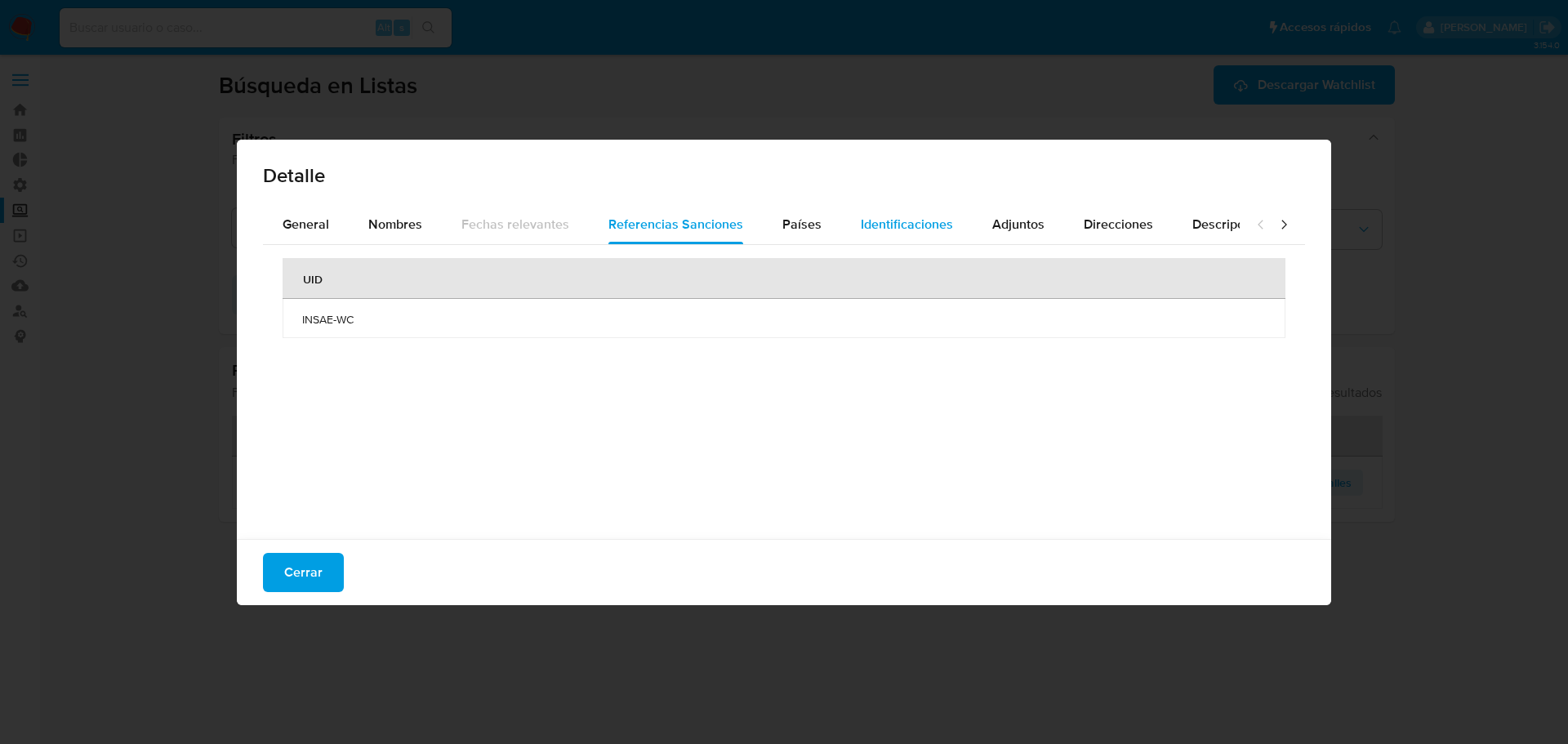
click at [930, 224] on span "Identificaciones" at bounding box center [907, 224] width 92 height 18
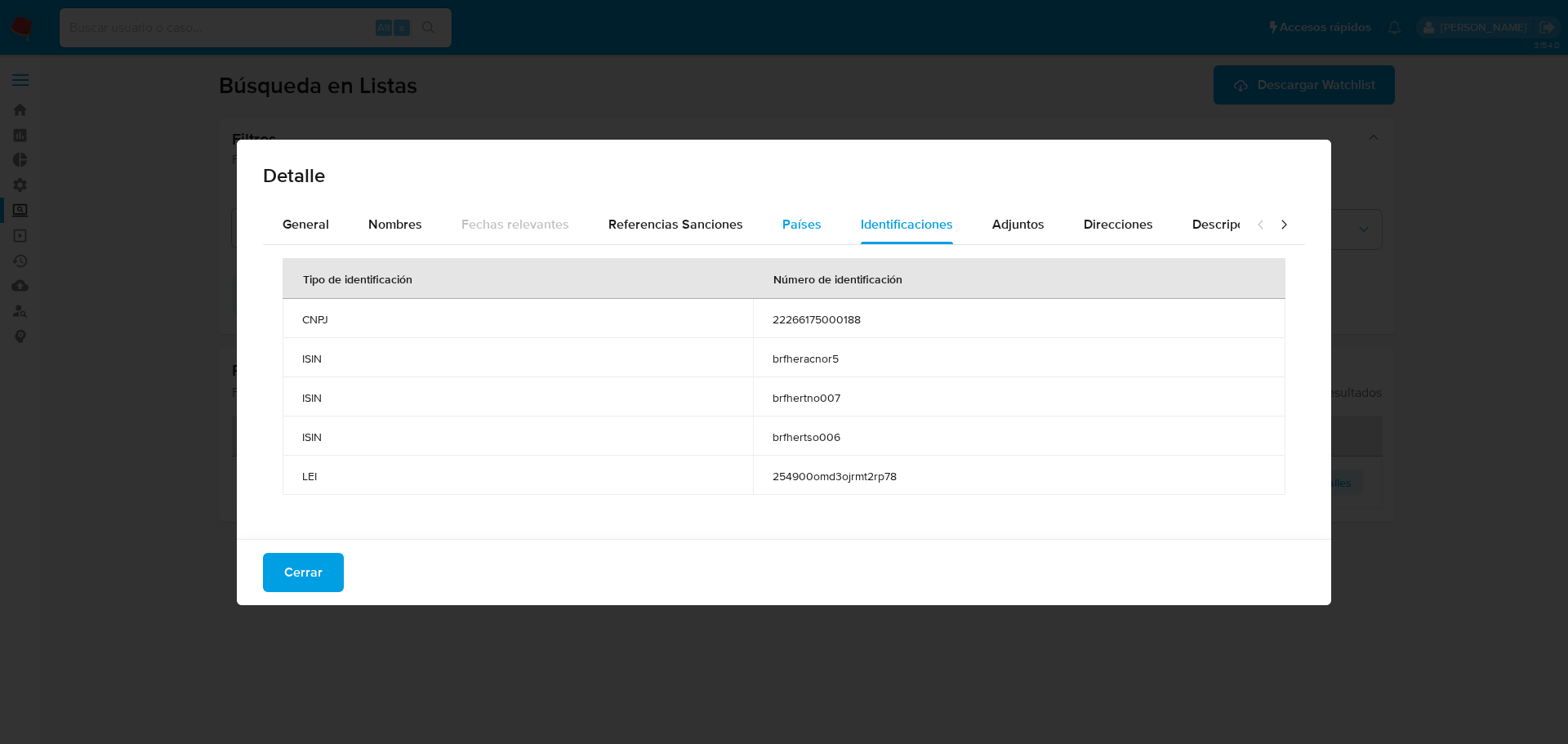
click at [792, 228] on span "Países" at bounding box center [802, 224] width 40 height 18
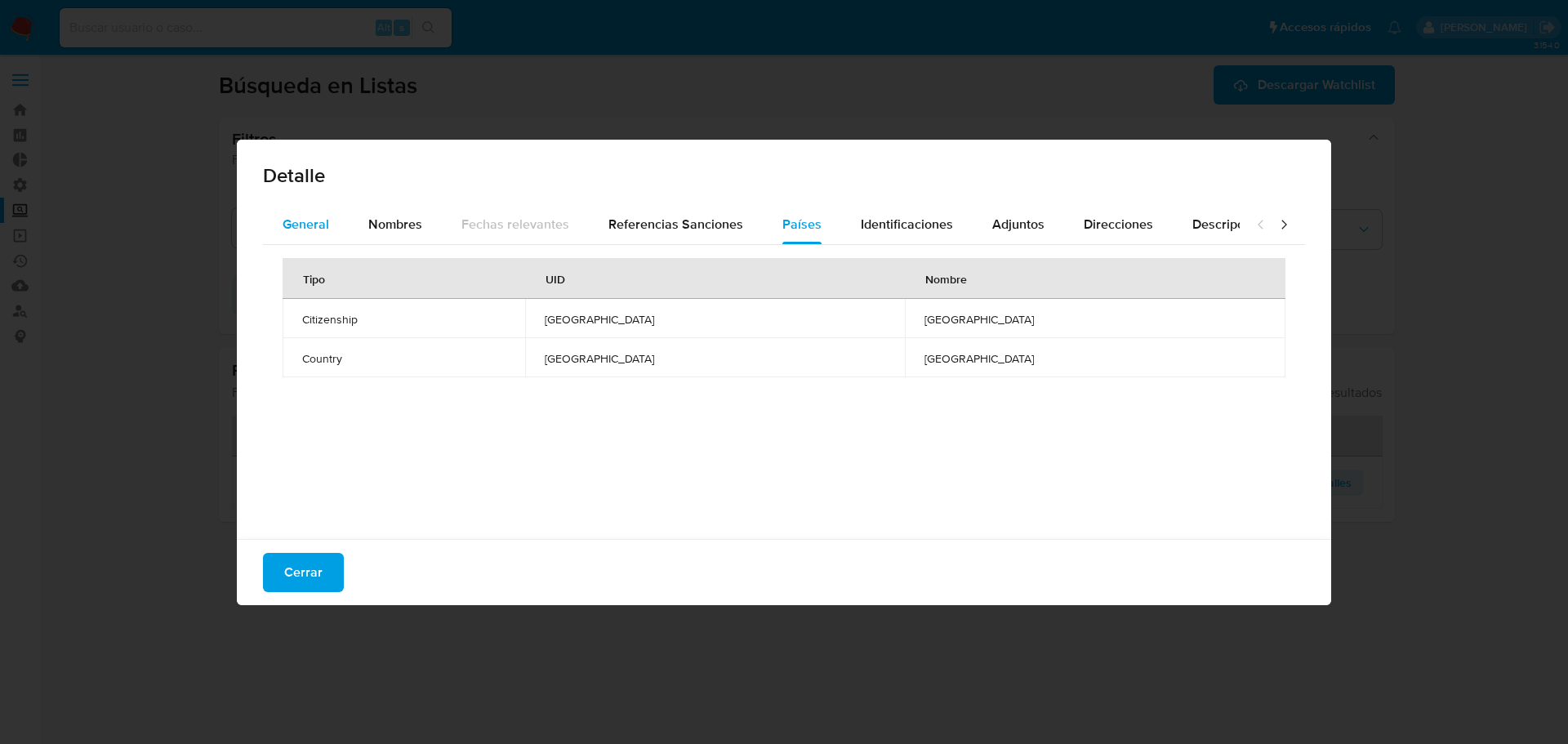
click at [305, 228] on span "General" at bounding box center [306, 224] width 47 height 18
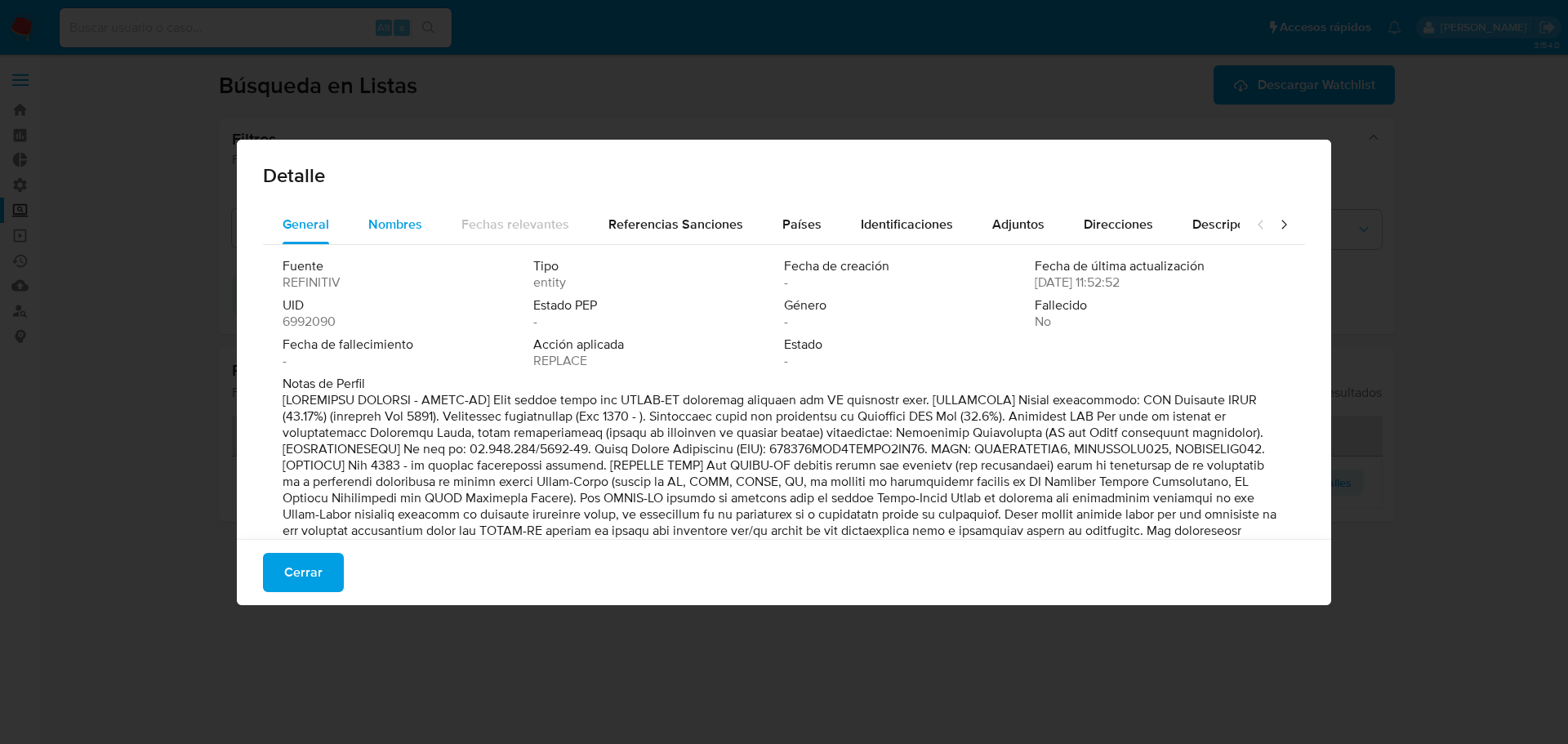
click at [383, 224] on span "Nombres" at bounding box center [395, 224] width 53 height 18
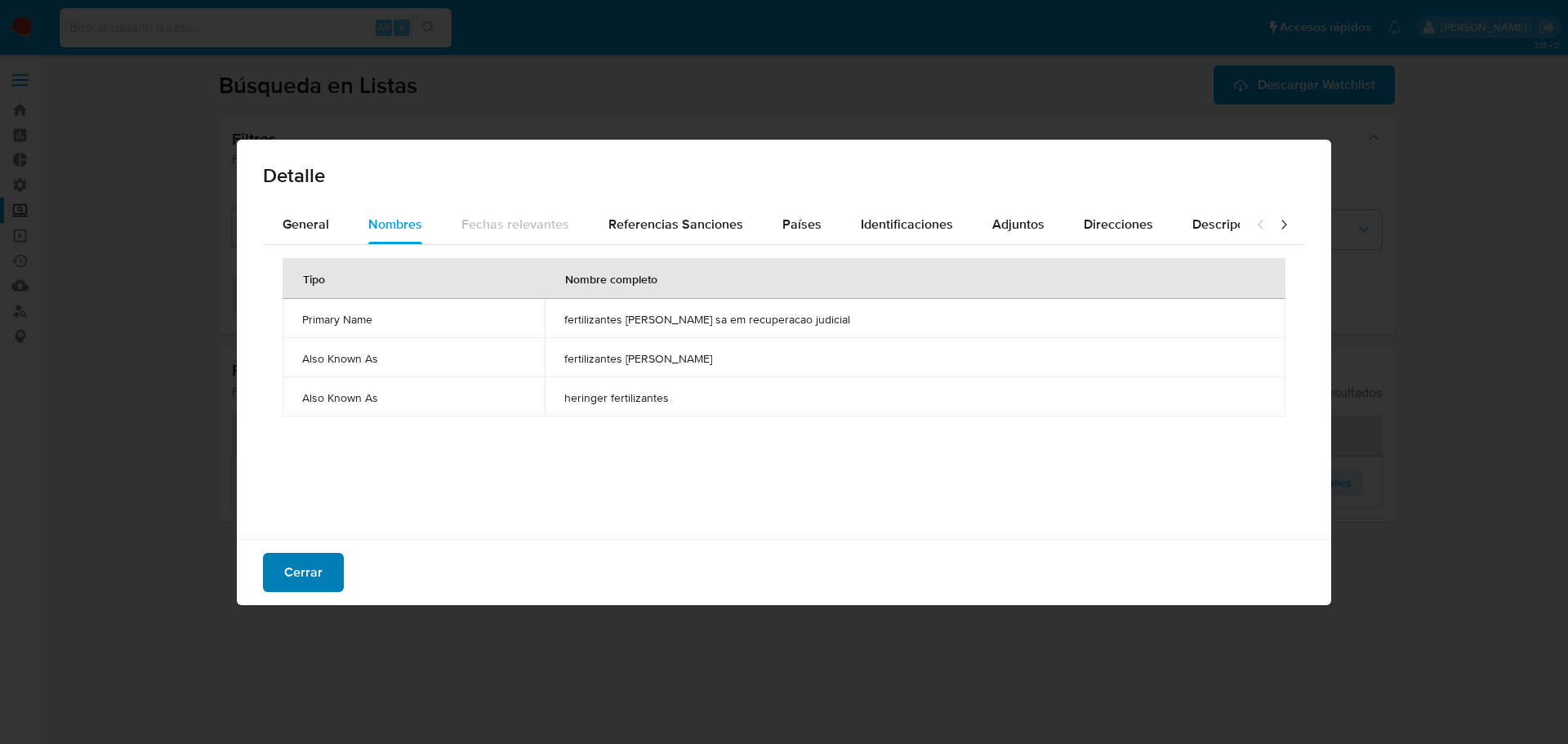
click at [312, 559] on span "Cerrar" at bounding box center [303, 573] width 39 height 36
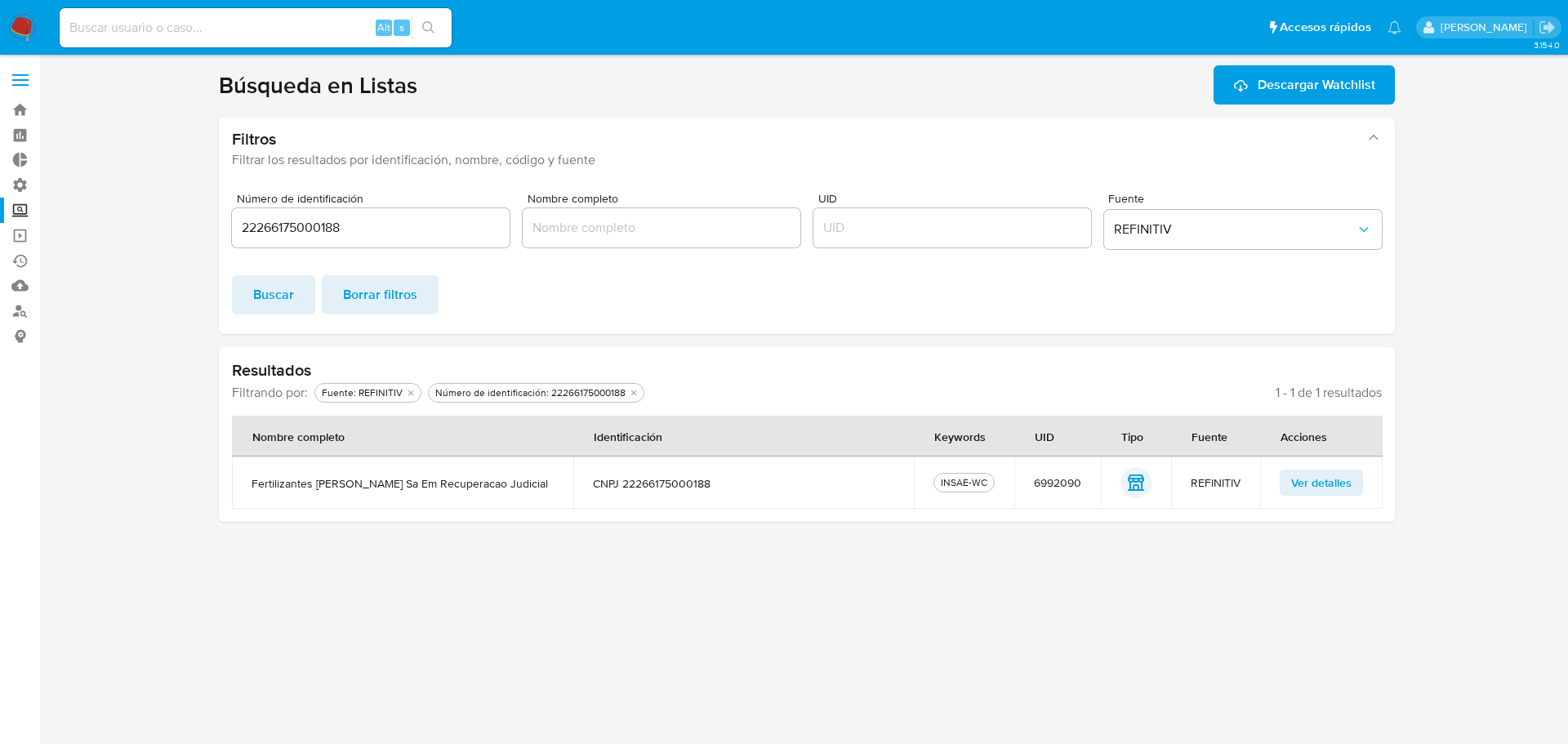
click at [695, 483] on span "CNPJ 22266175000188" at bounding box center [744, 484] width 302 height 15
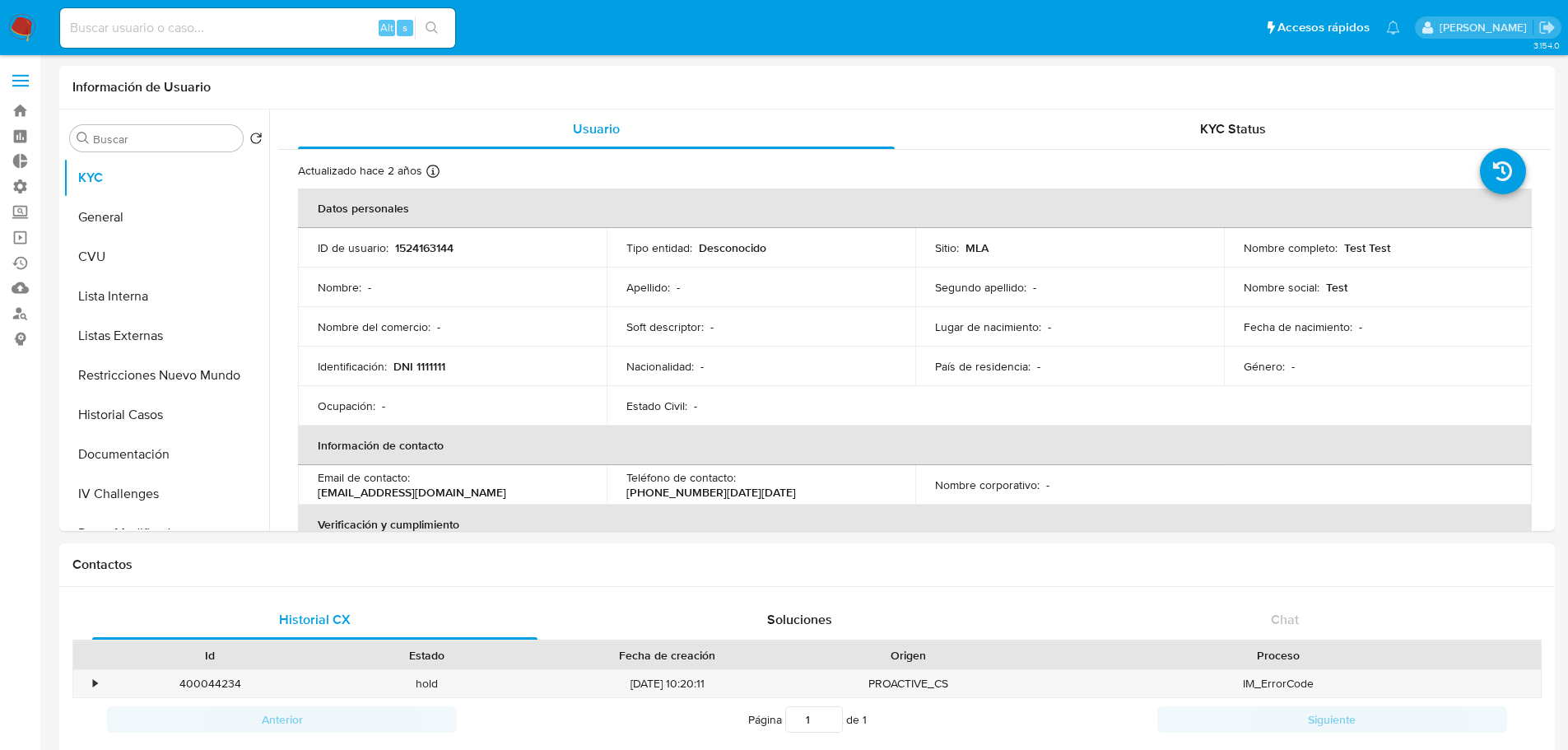
select select "10"
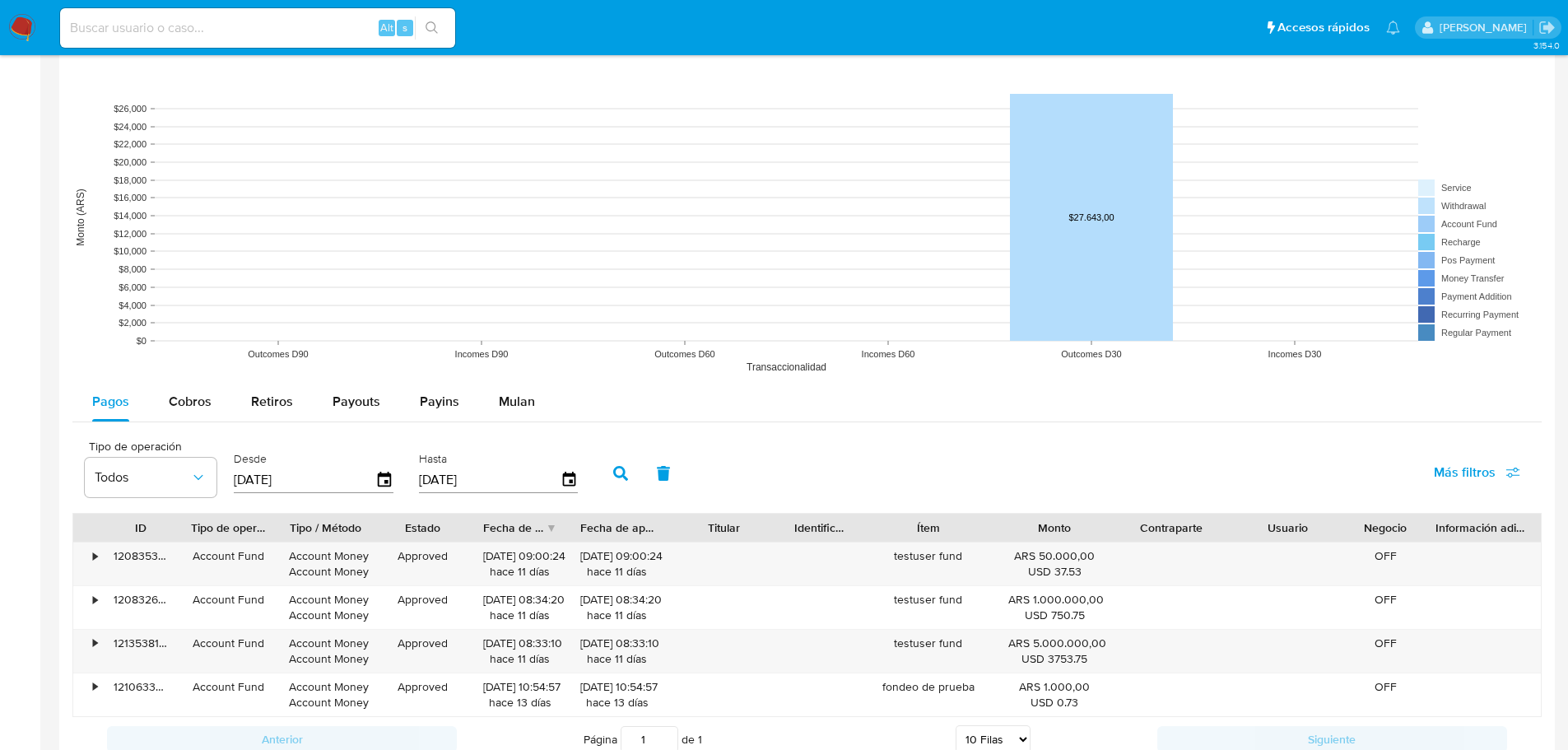
scroll to position [1268, 0]
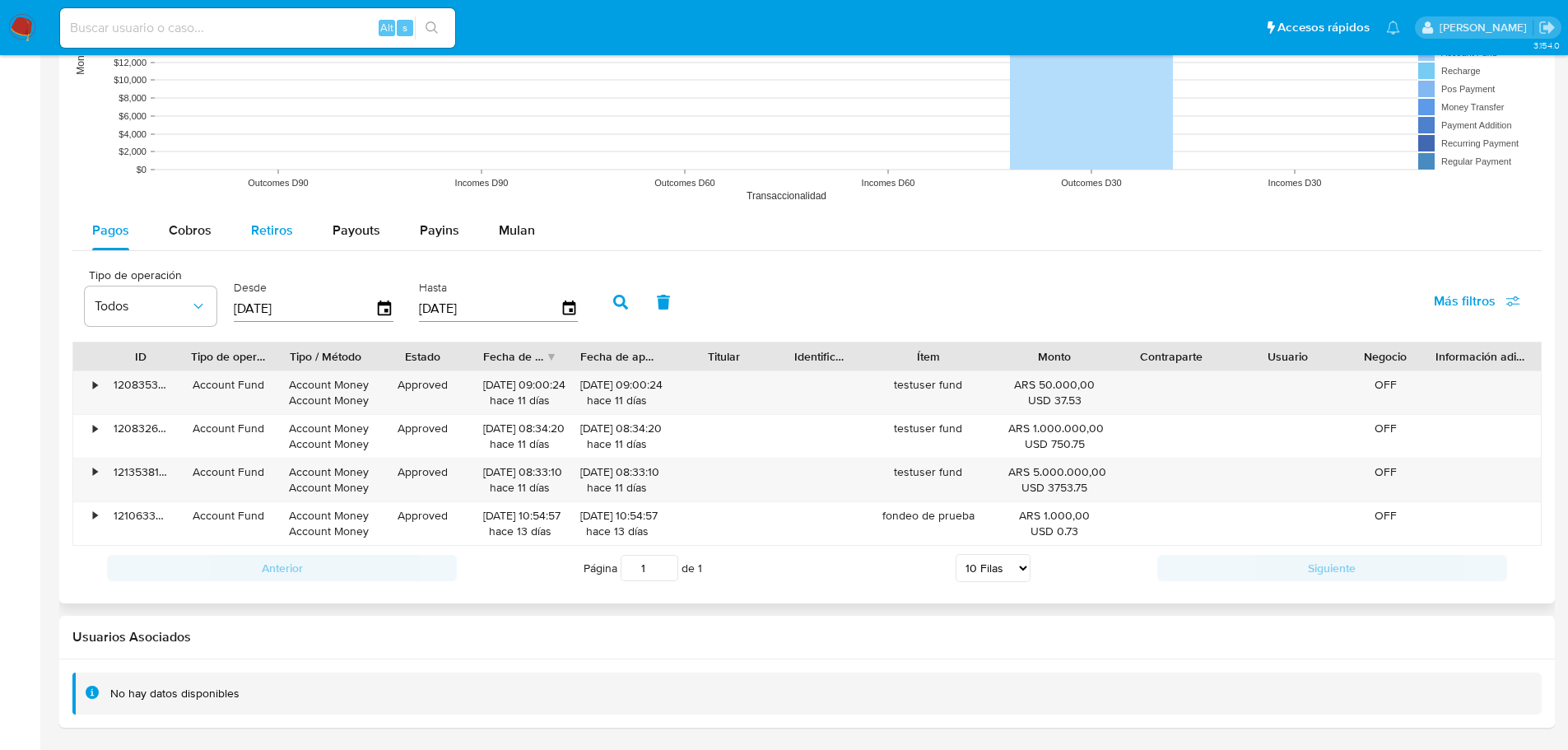
click at [268, 244] on div "Retiros" at bounding box center [271, 230] width 42 height 40
select select "10"
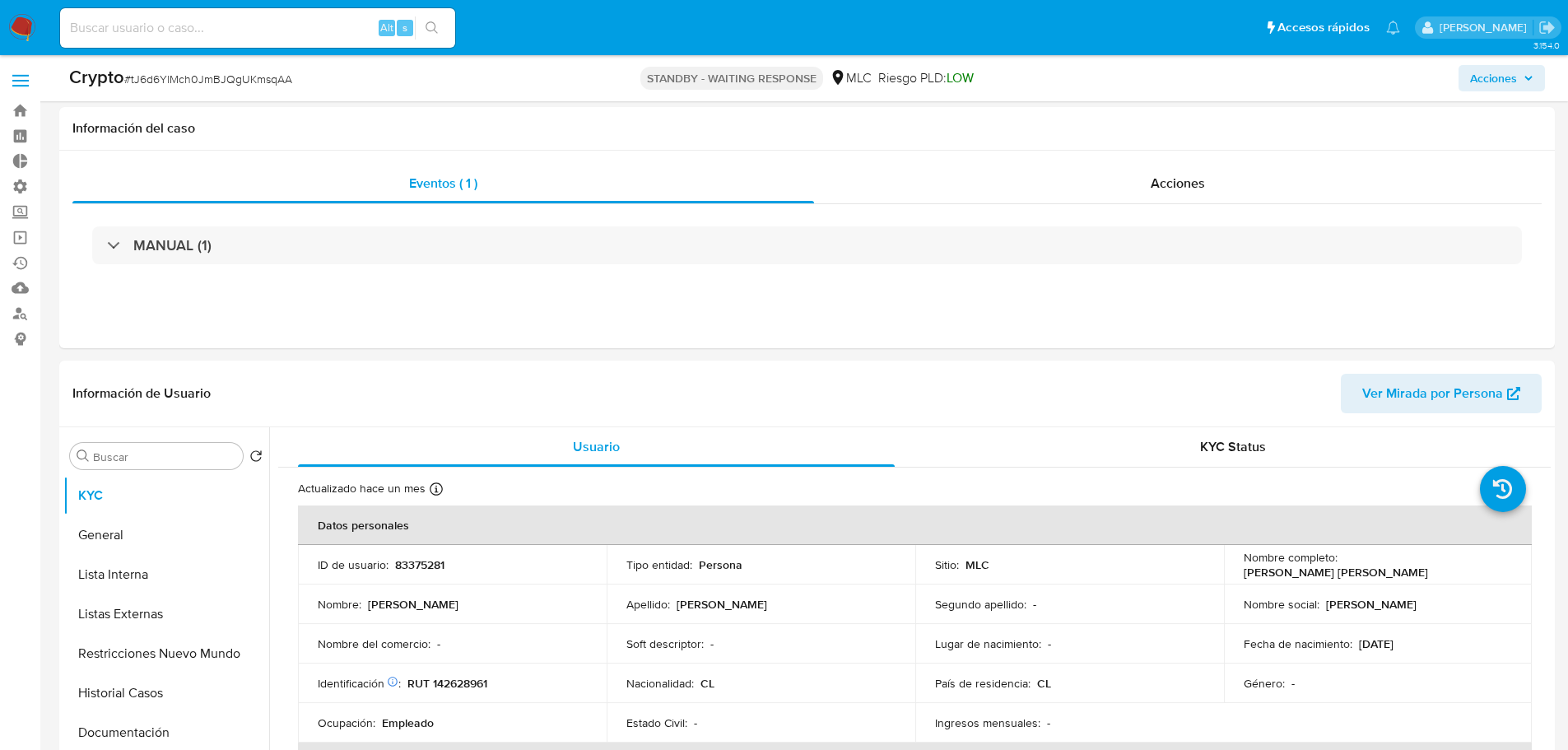
select select "10"
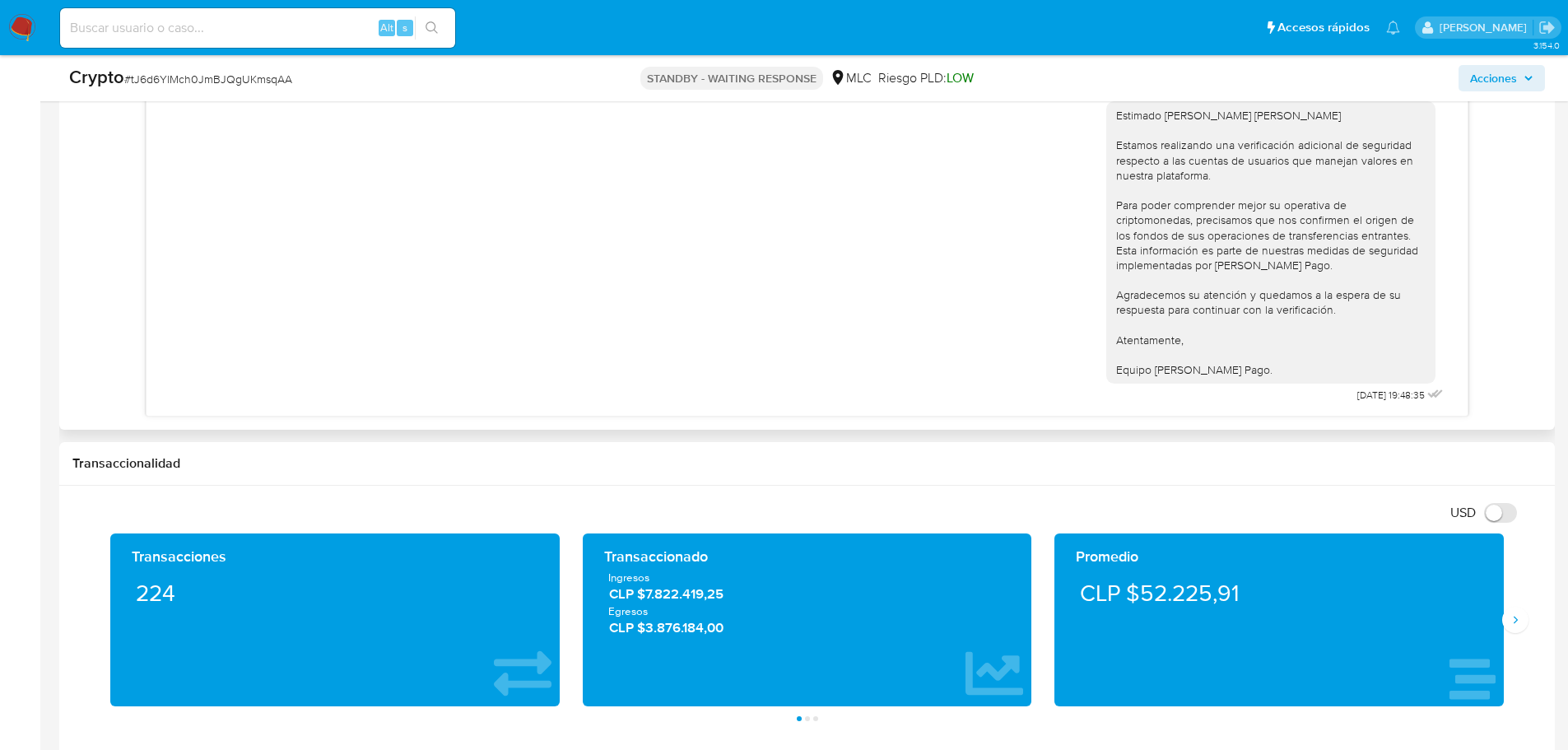
scroll to position [823, 0]
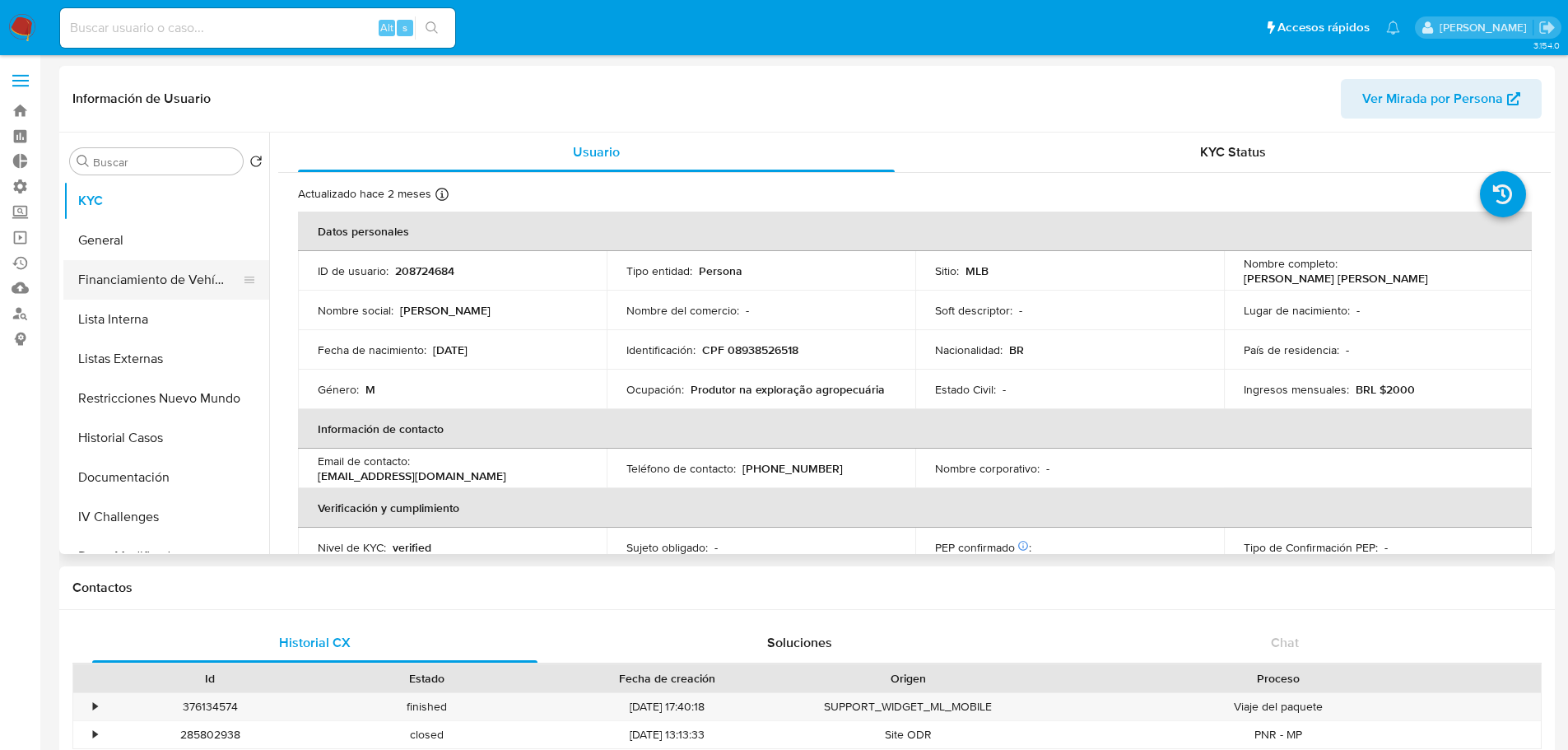
select select "10"
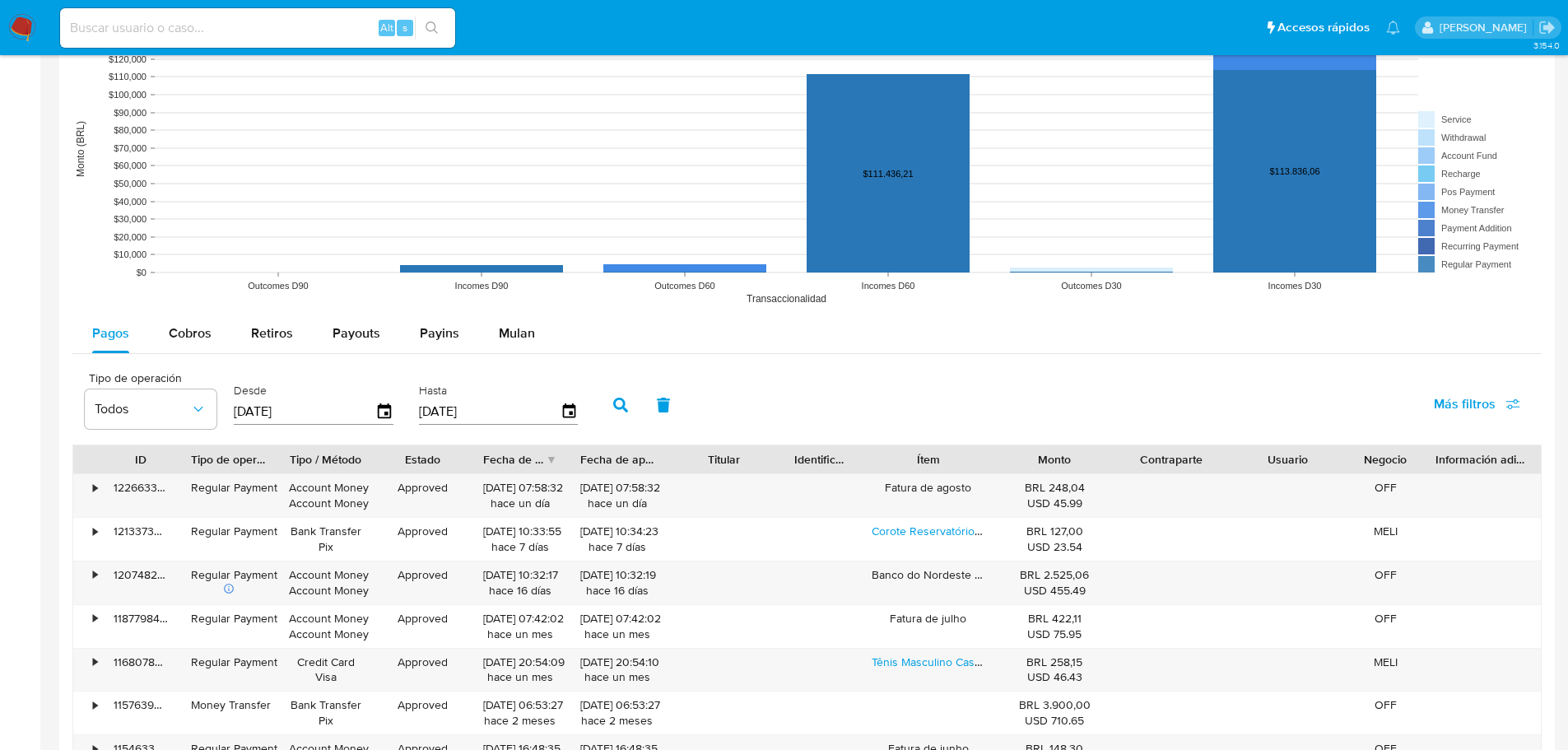
scroll to position [1235, 0]
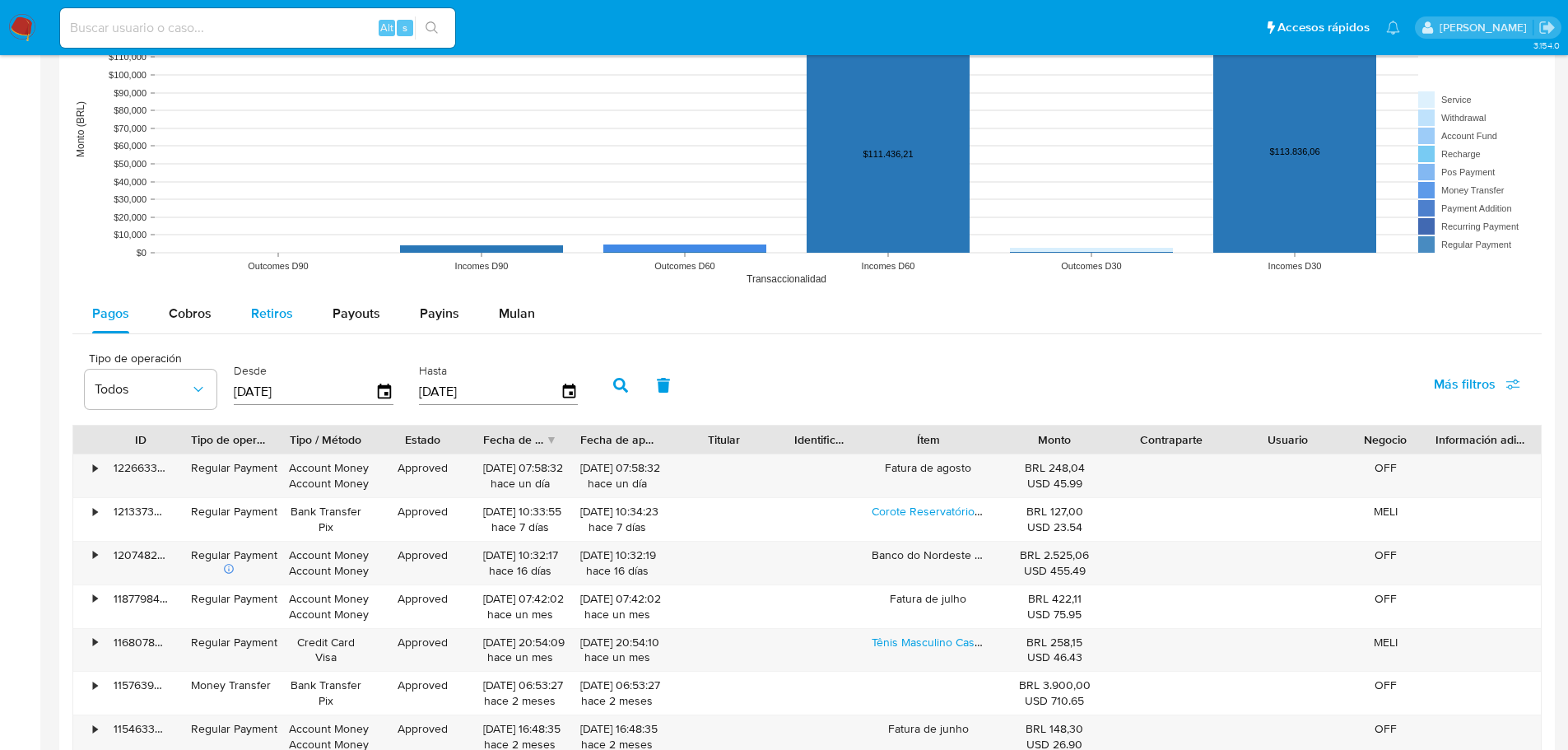
click at [274, 329] on div "Retiros" at bounding box center [271, 313] width 42 height 40
select select "10"
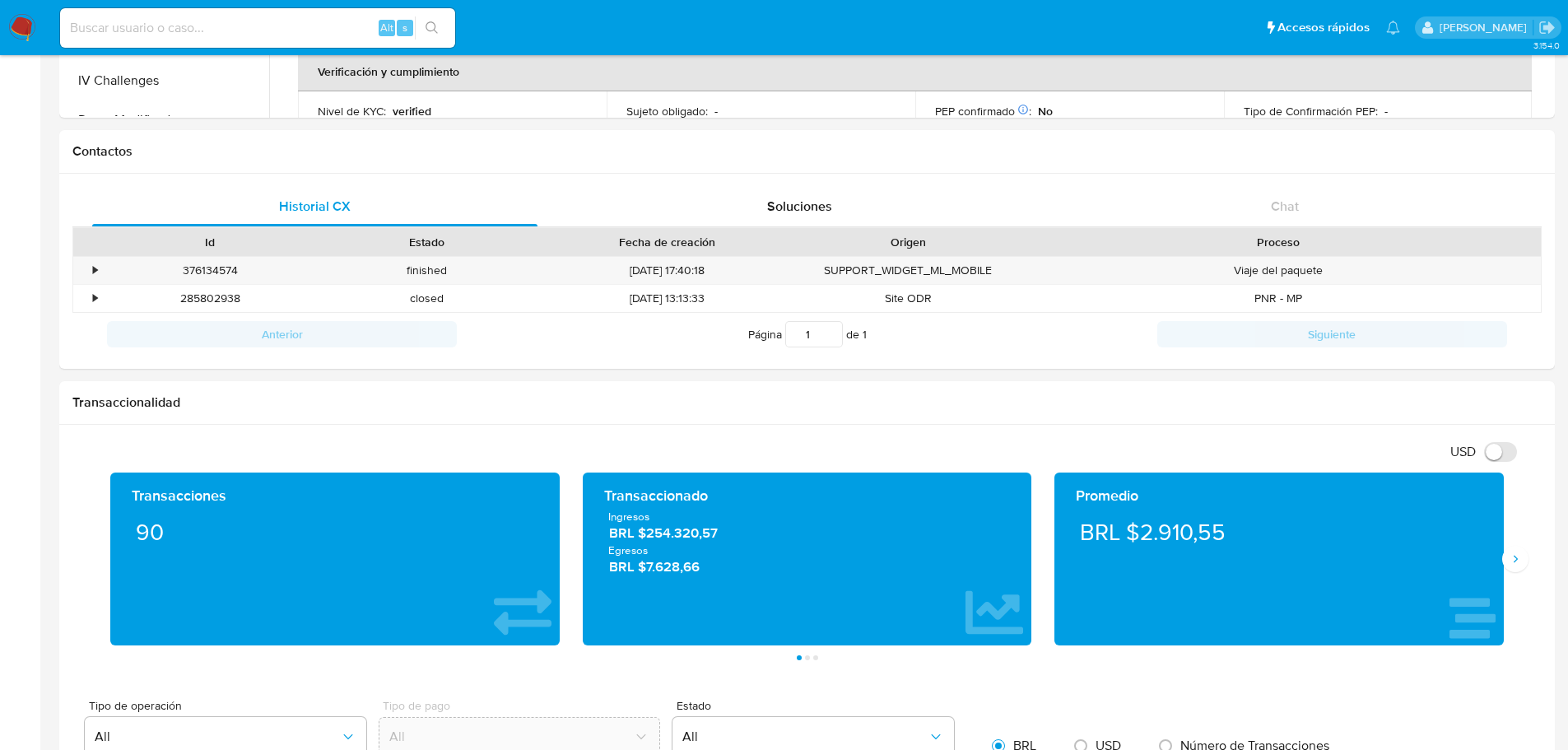
scroll to position [0, 0]
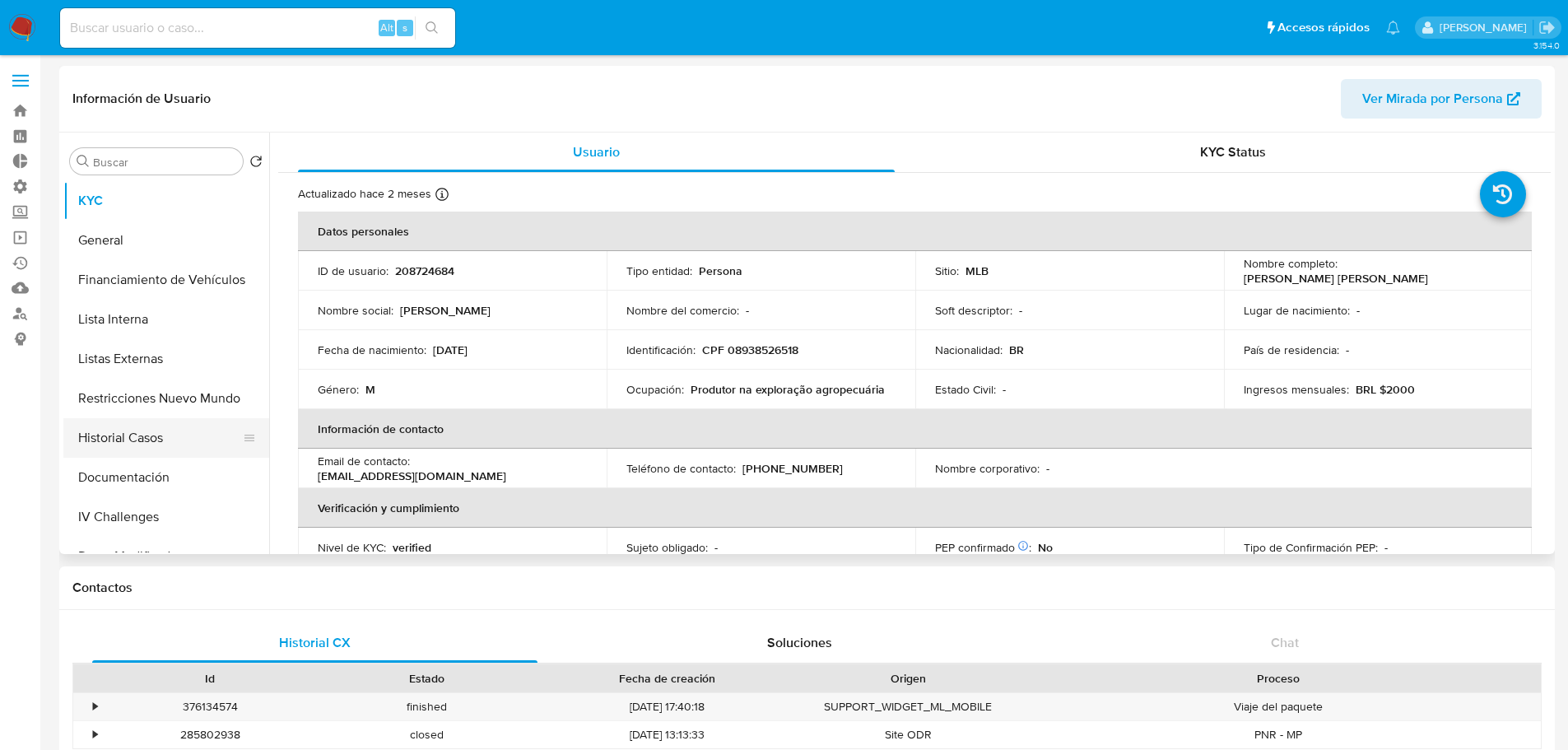
click at [150, 432] on button "Historial Casos" at bounding box center [159, 438] width 192 height 40
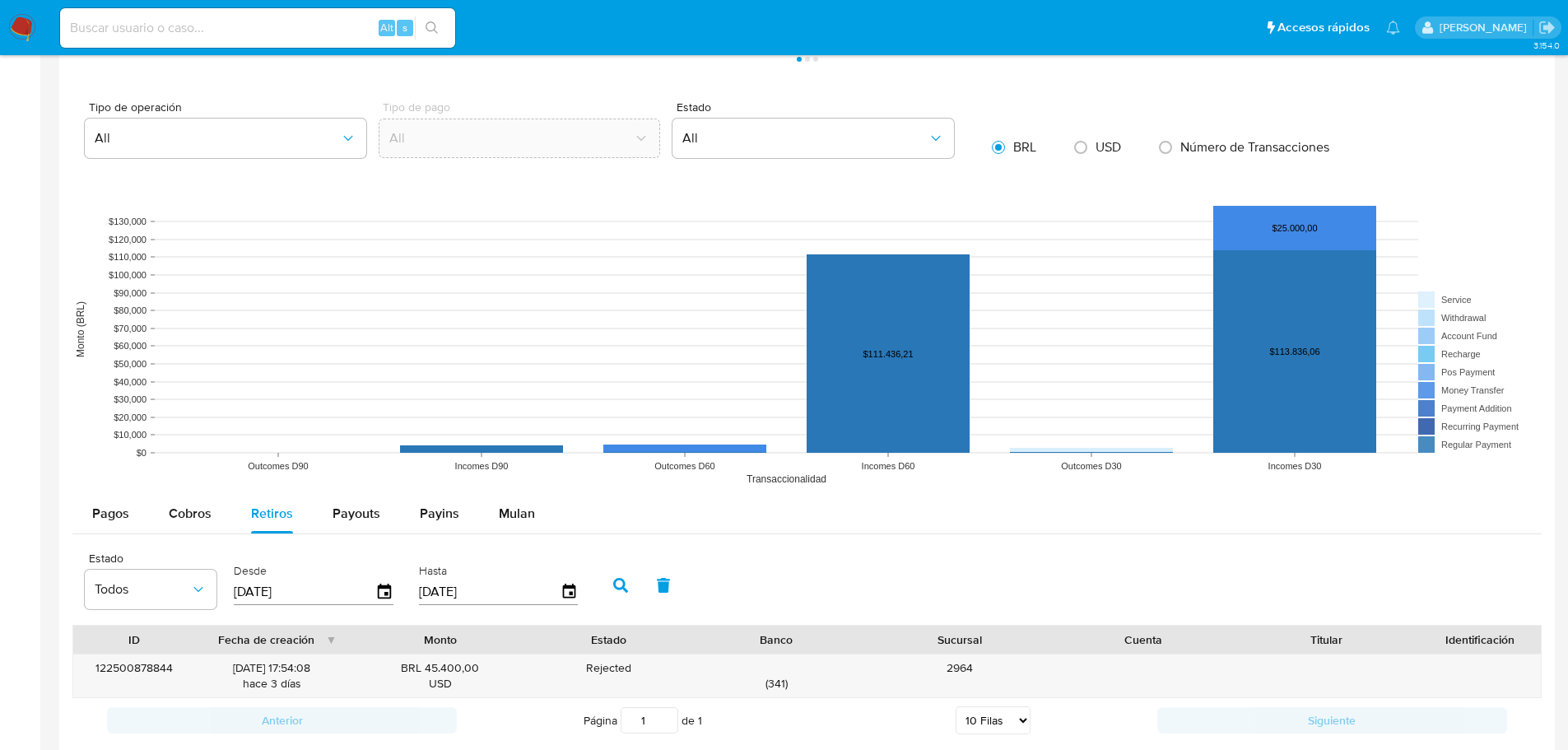
scroll to position [1152, 0]
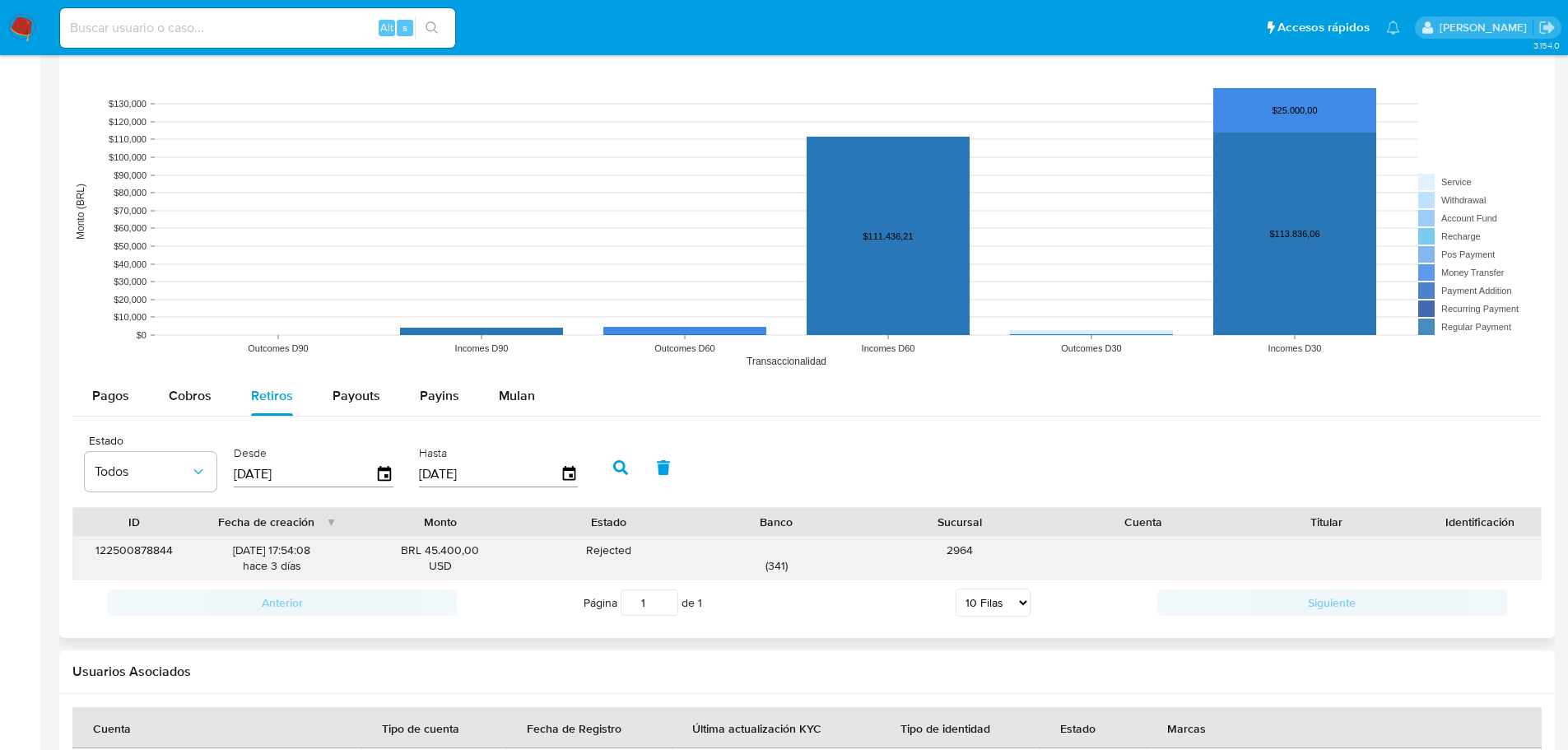
click at [155, 550] on div "122500878844" at bounding box center [135, 559] width 123 height 43
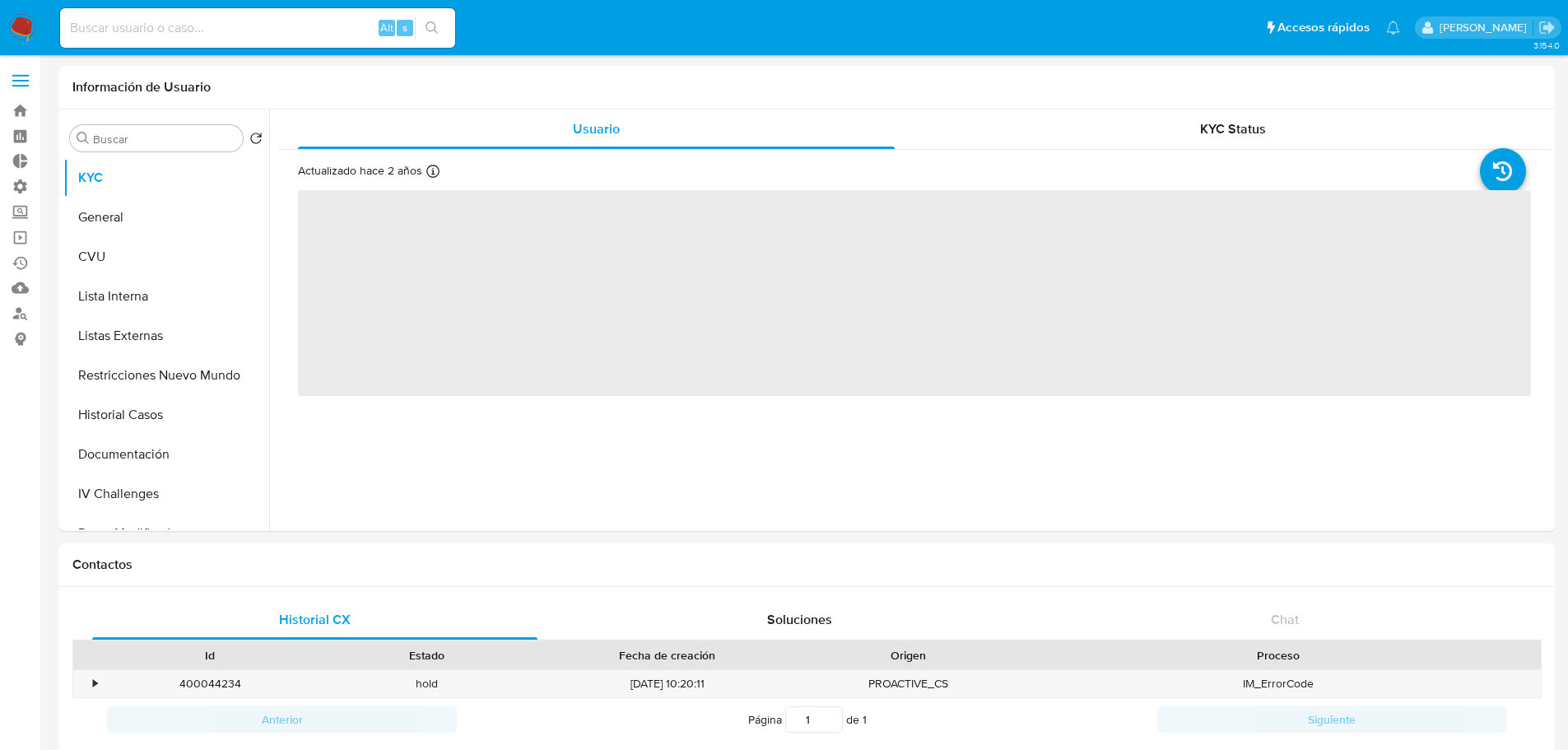
select select "10"
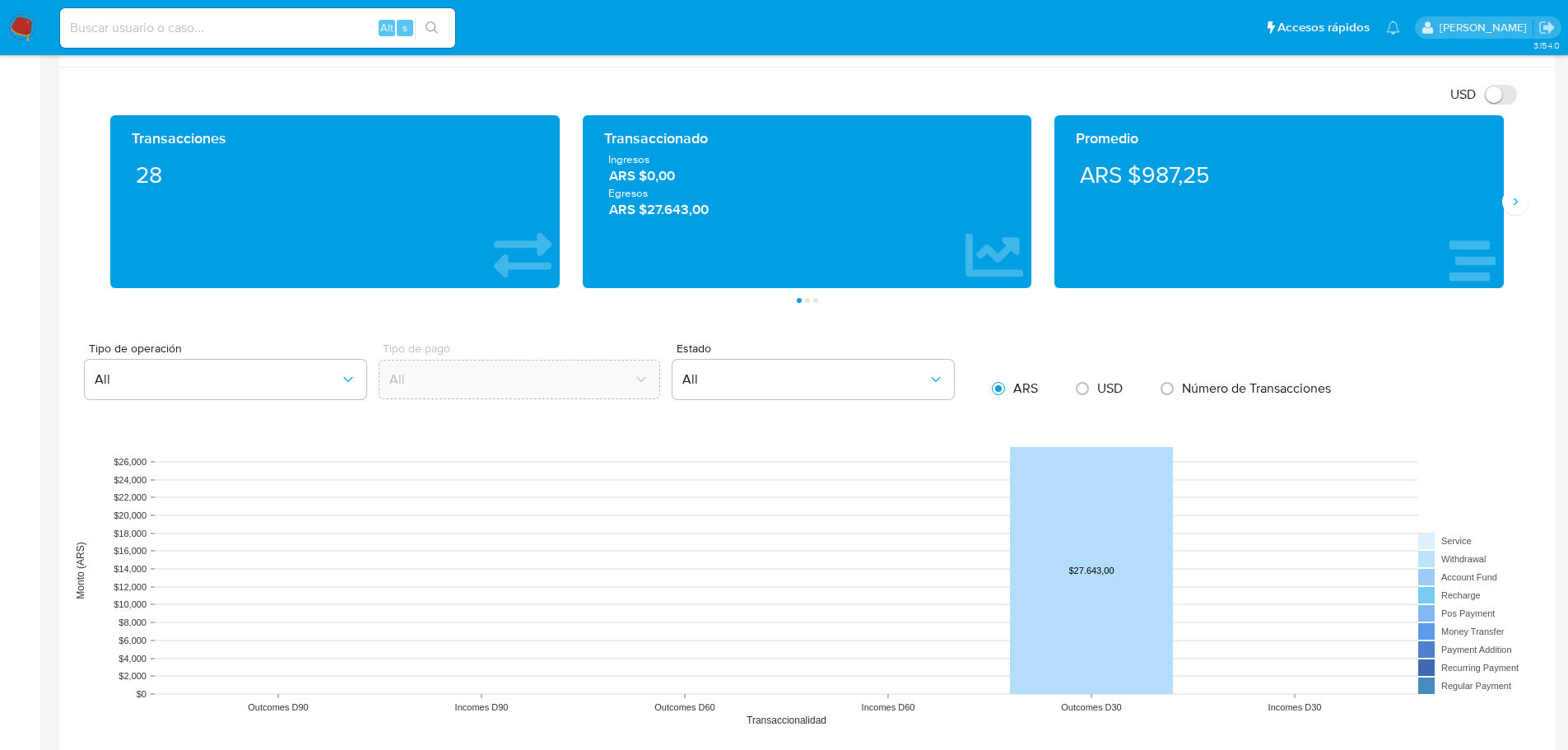
scroll to position [1071, 0]
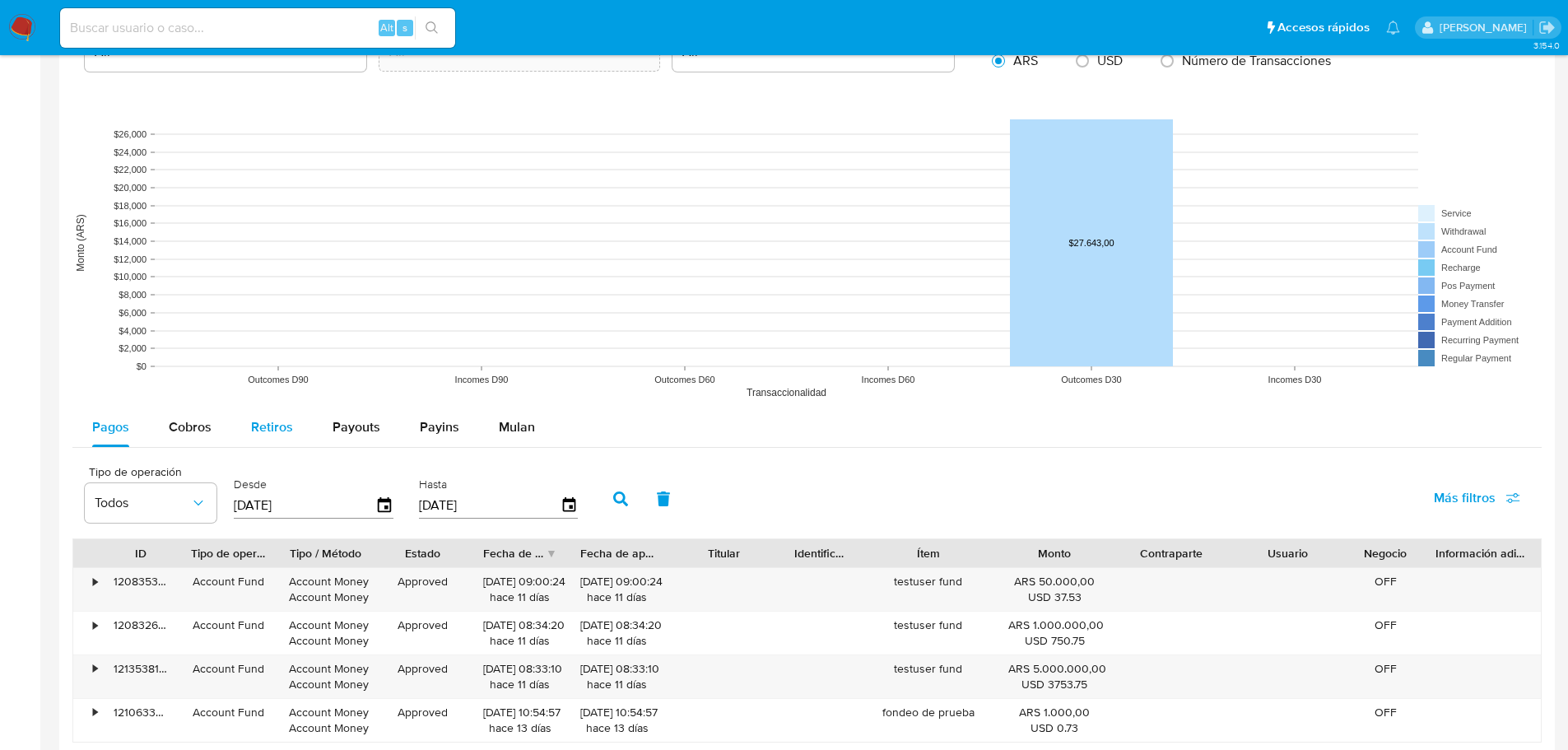
click at [287, 422] on span "Retiros" at bounding box center [271, 427] width 42 height 19
select select "10"
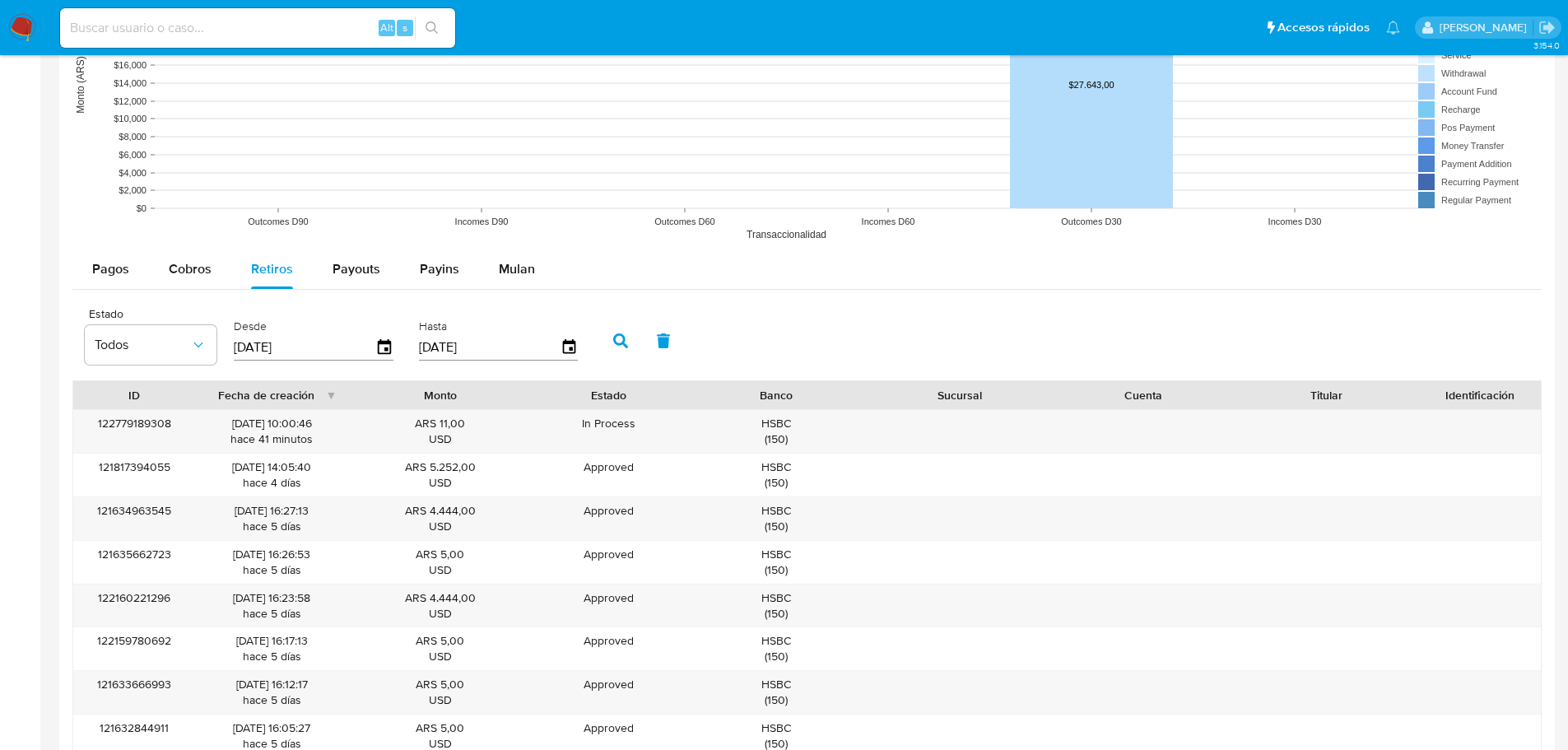
scroll to position [1235, 0]
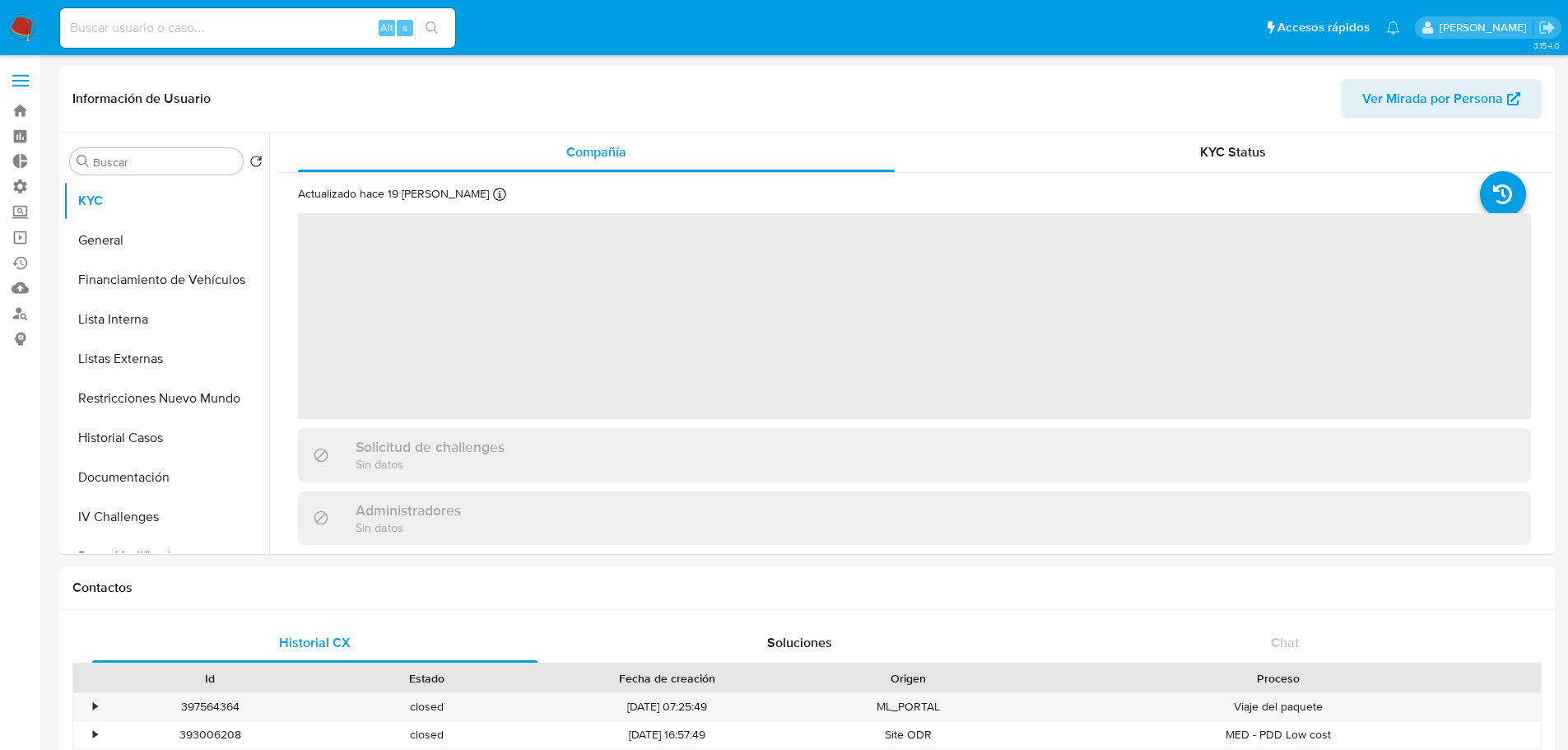
select select "10"
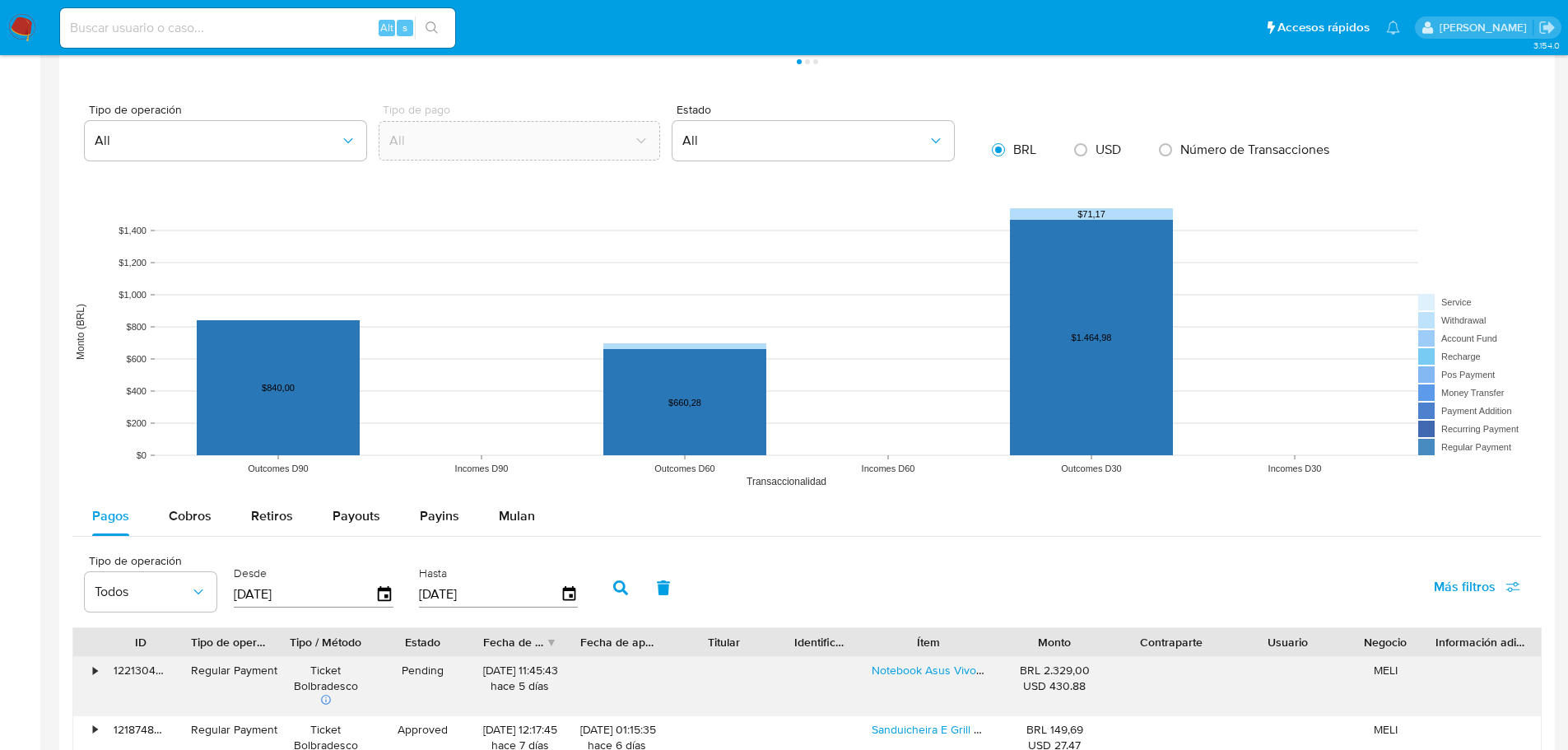
scroll to position [1152, 0]
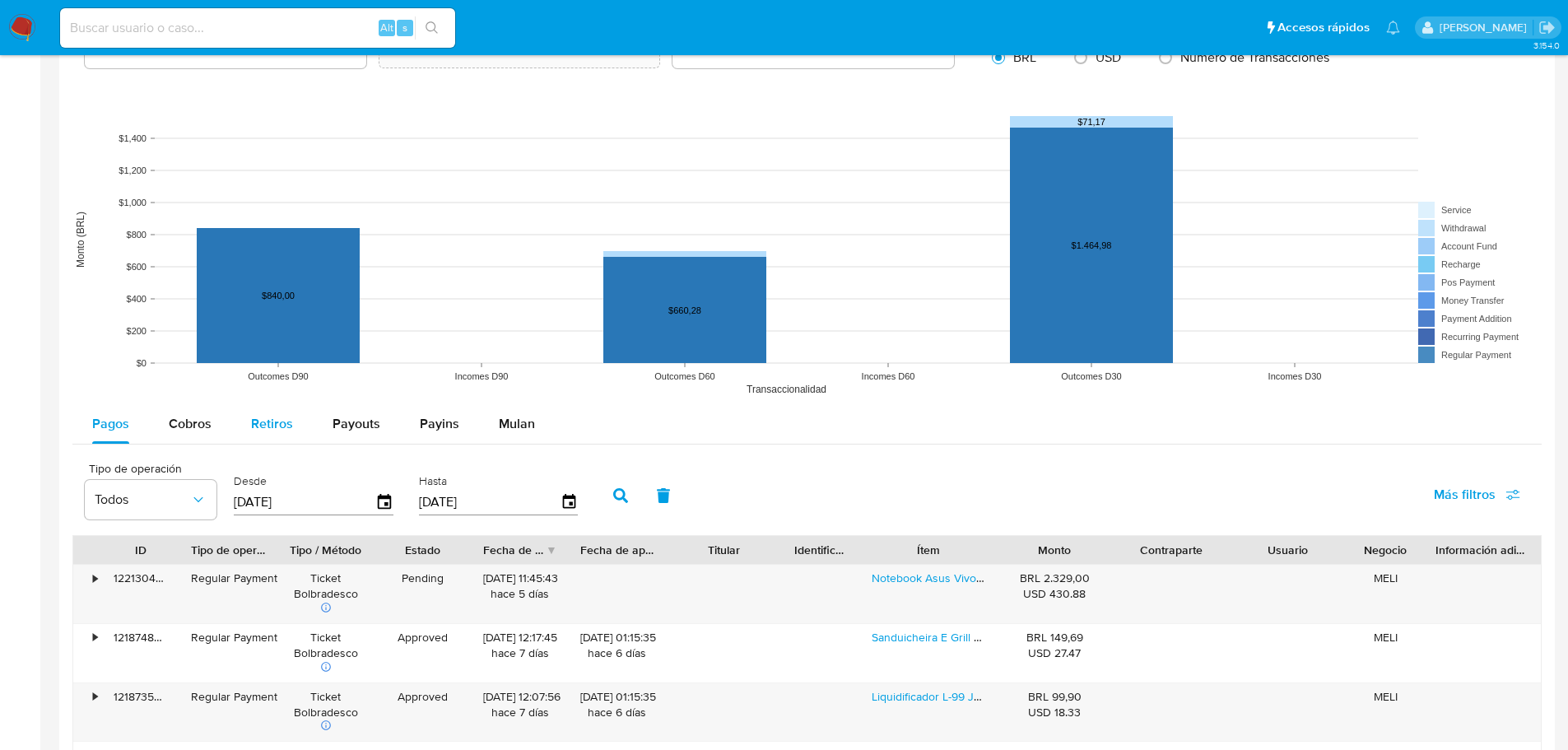
click at [261, 422] on span "Retiros" at bounding box center [271, 424] width 42 height 19
select select "10"
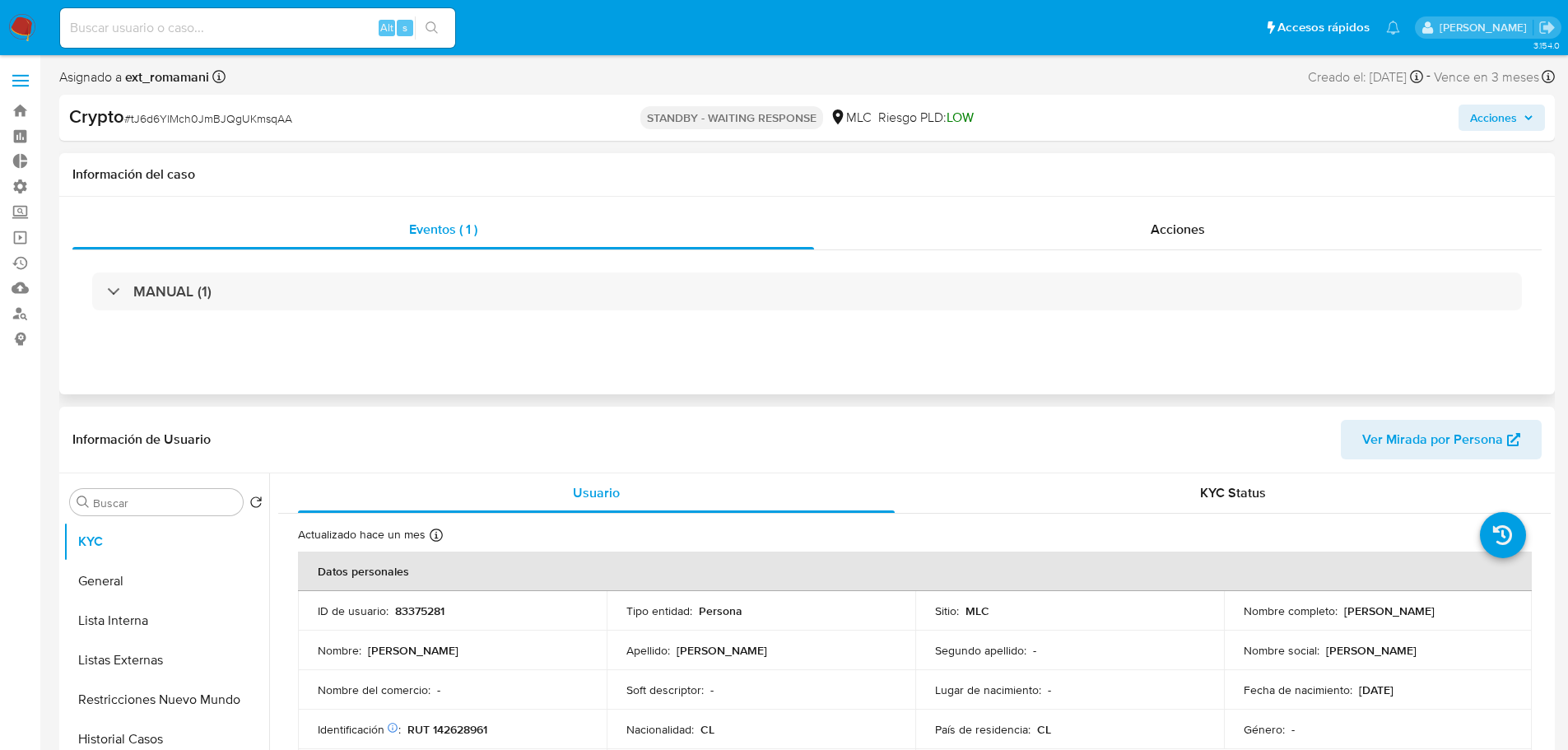
select select "10"
click at [1164, 235] on span "Acciones" at bounding box center [1178, 230] width 54 height 19
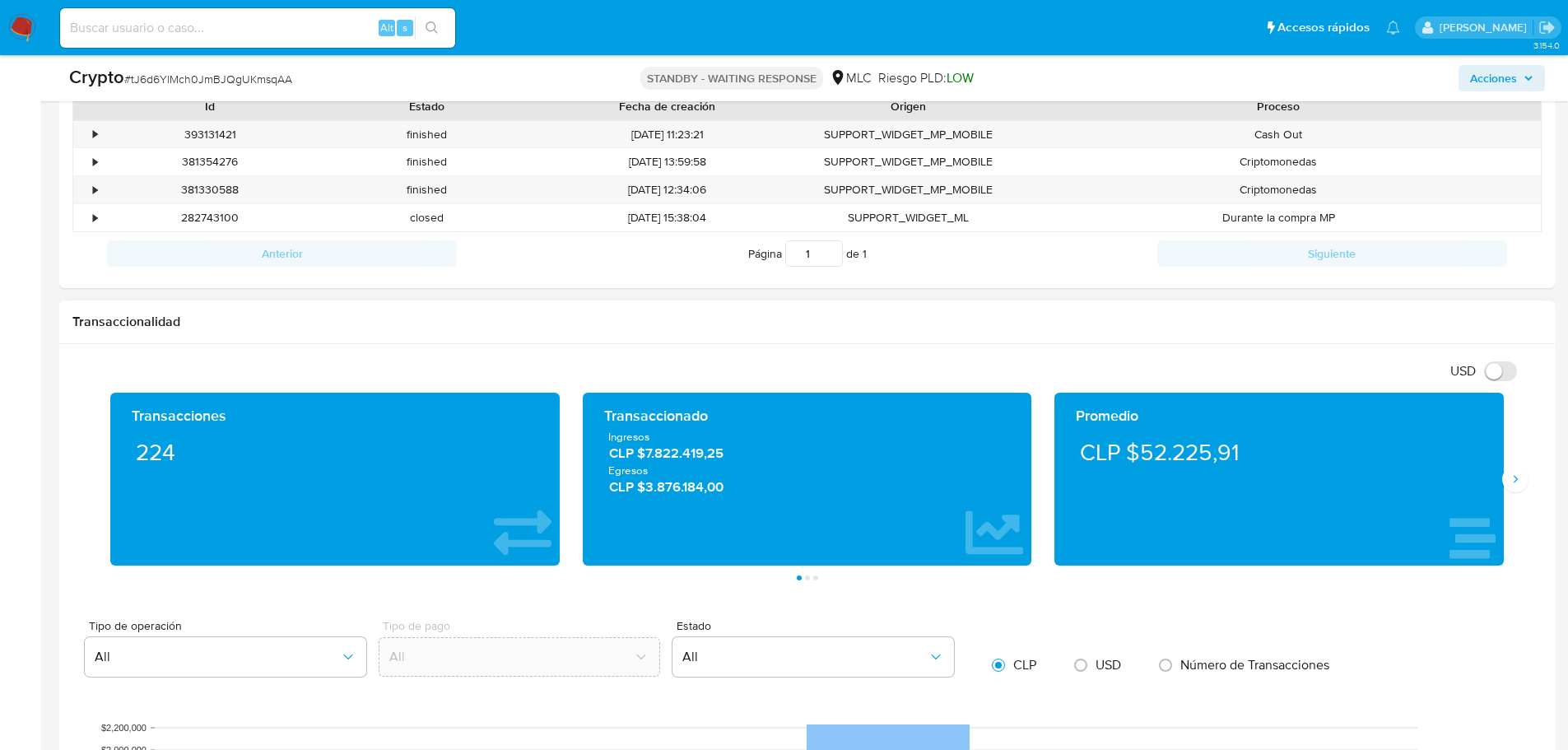
scroll to position [741, 0]
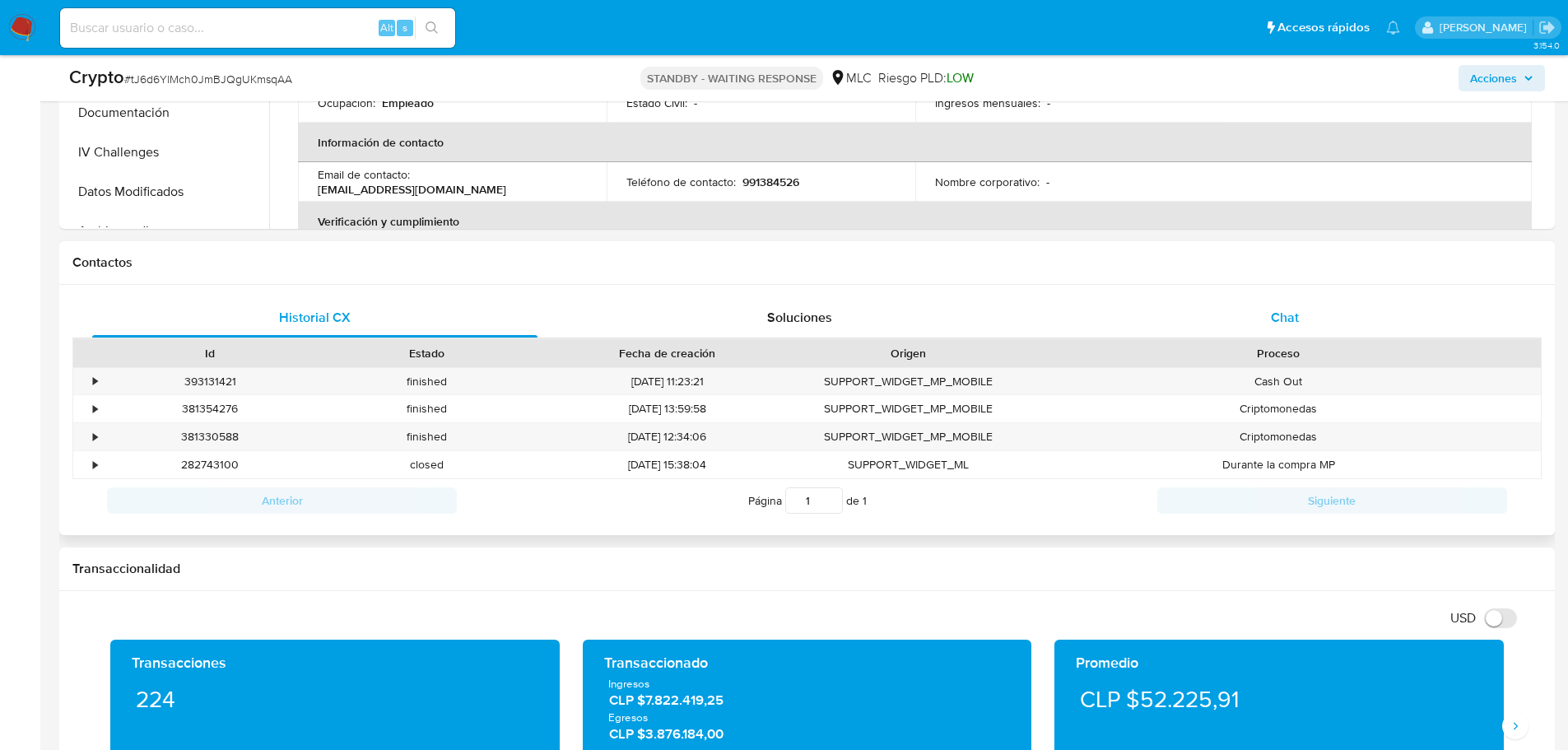
click at [1281, 313] on span "Chat" at bounding box center [1285, 317] width 28 height 19
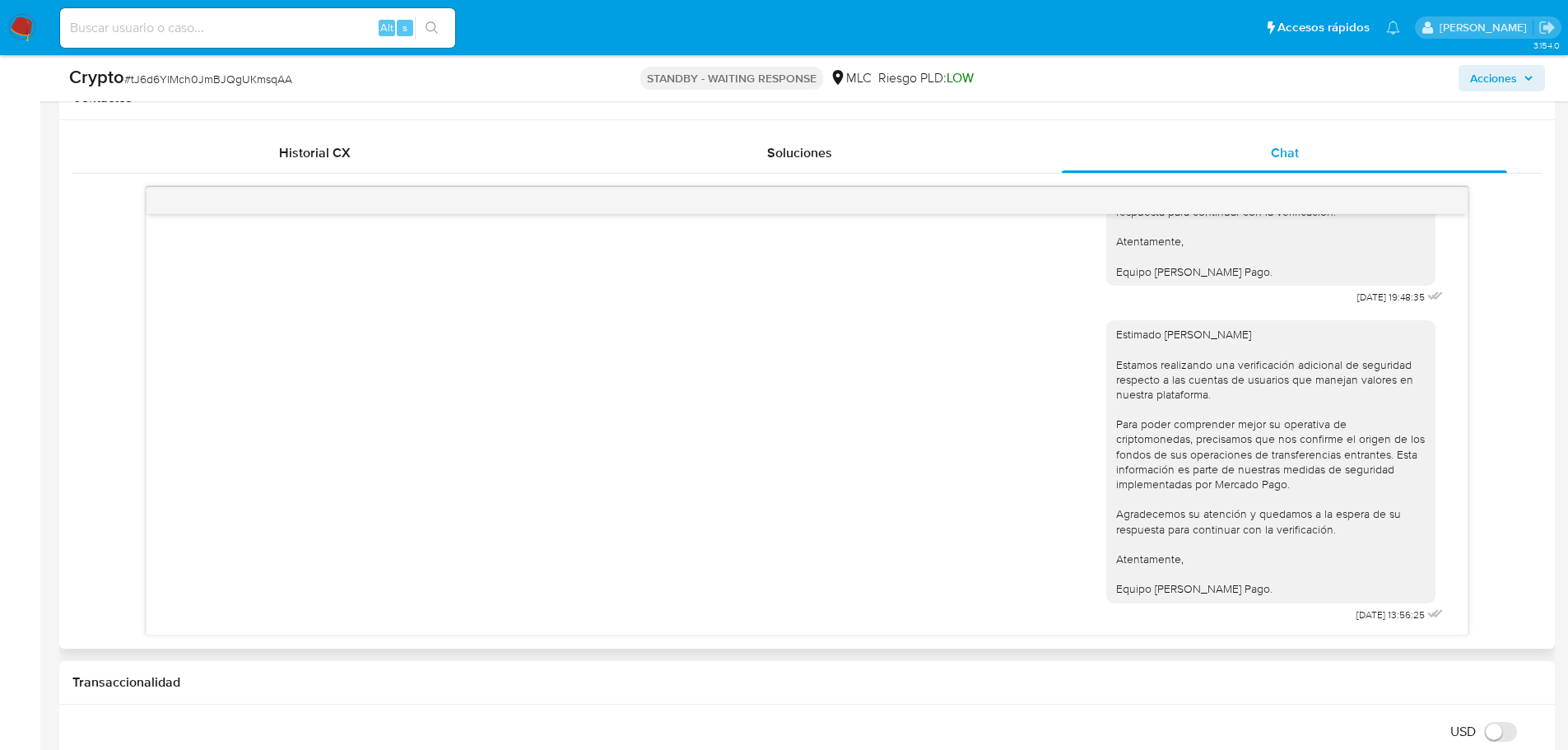
scroll to position [0, 0]
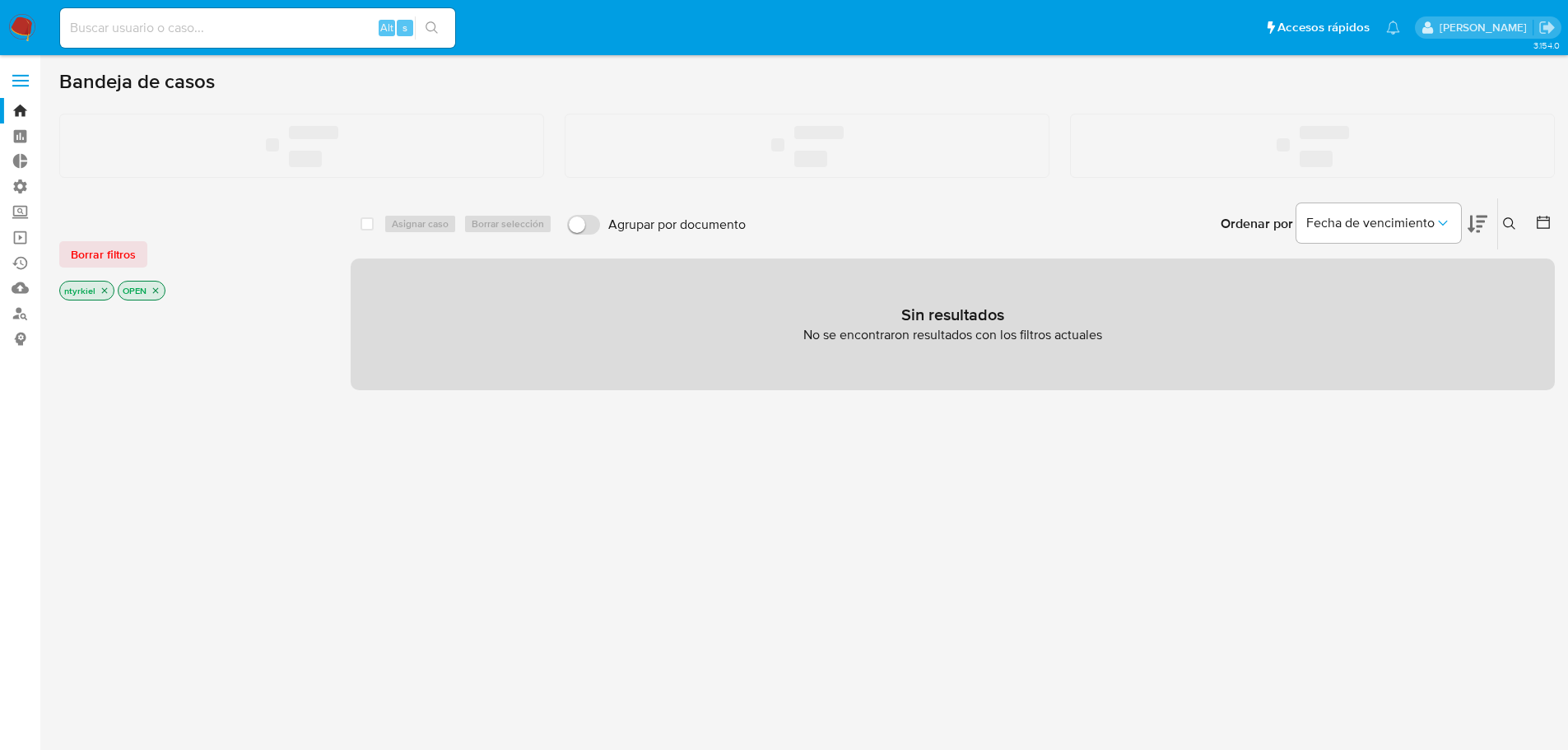
click at [176, 26] on input at bounding box center [257, 28] width 395 height 21
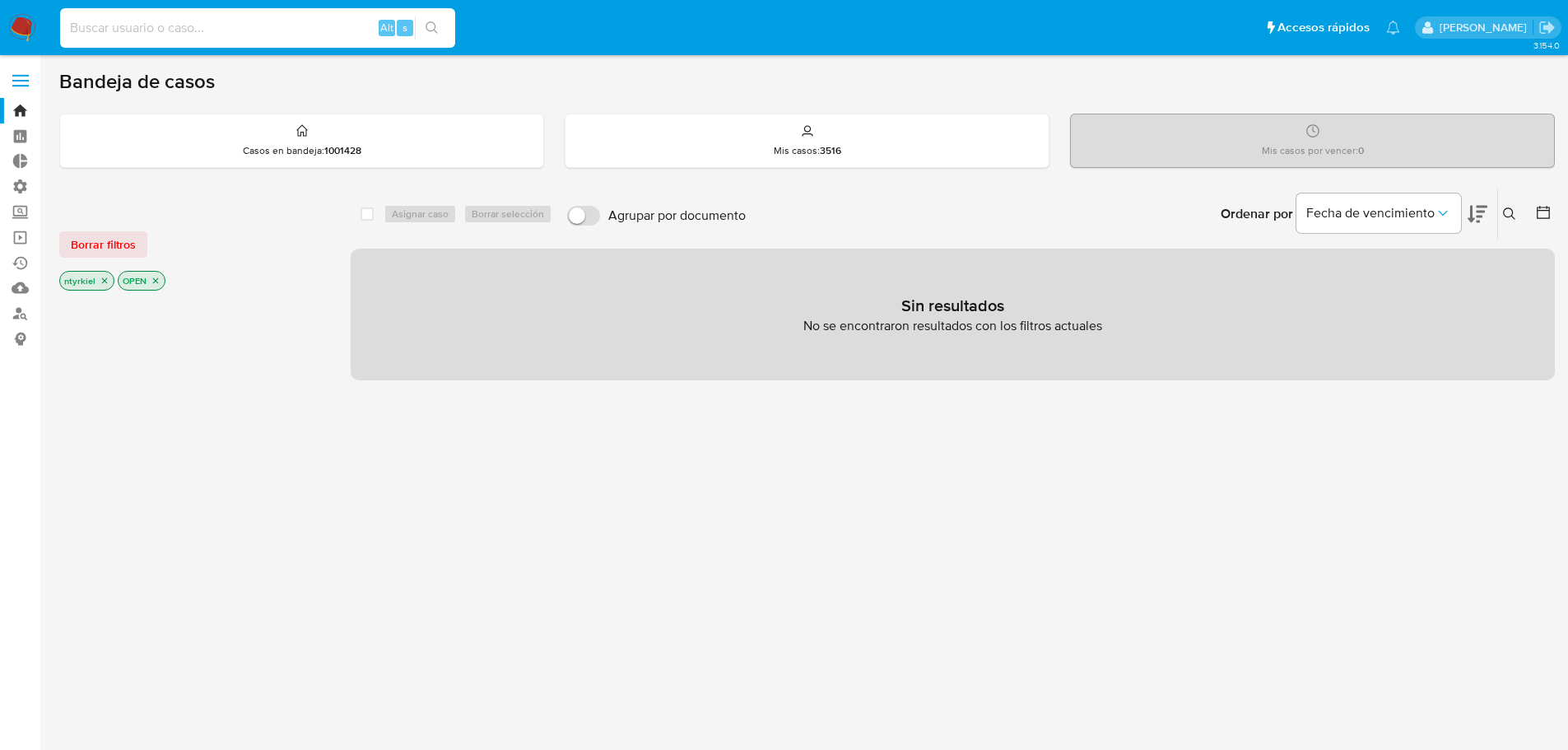
paste input "2352071450-MLC"
type input "2352071450"
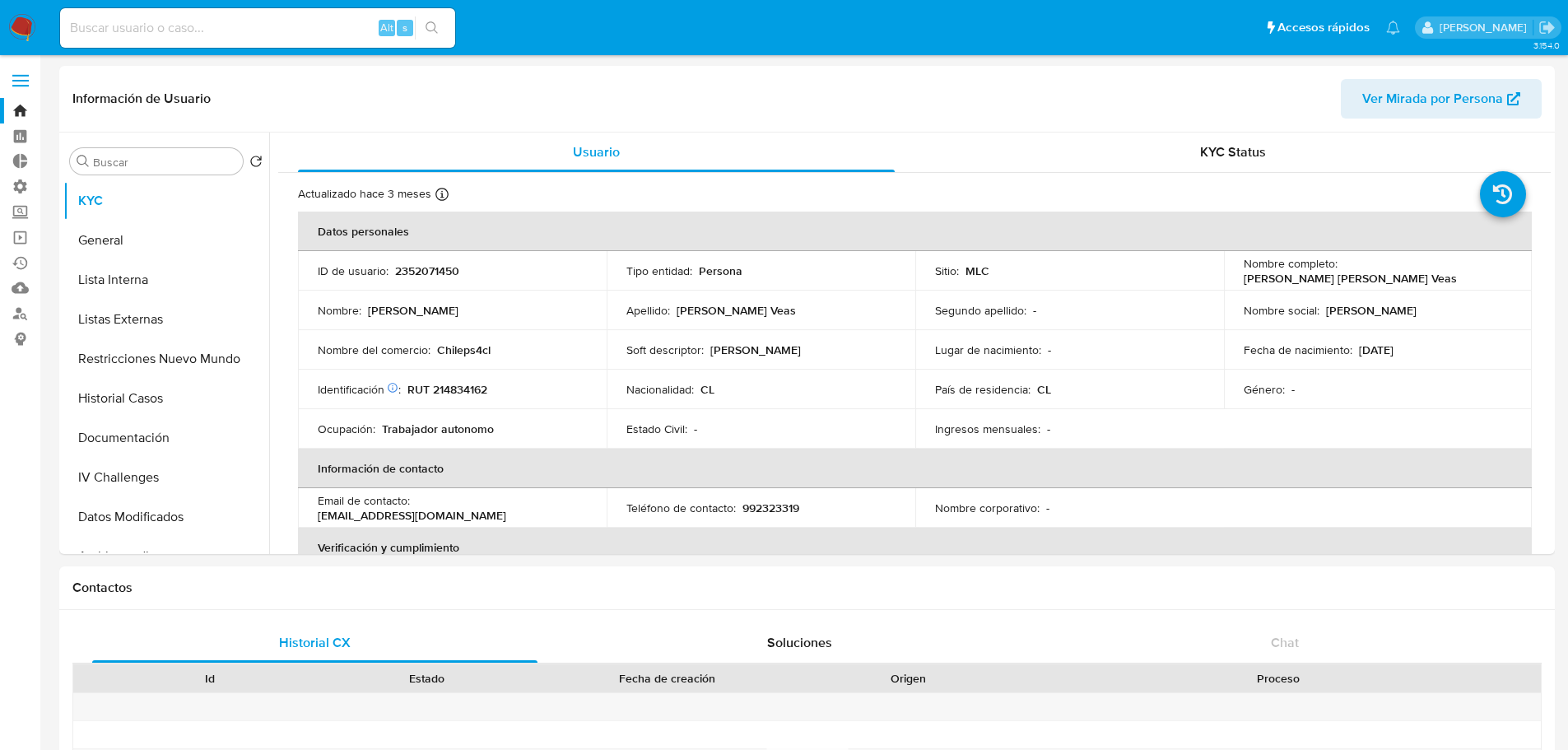
select select "10"
click at [141, 394] on button "Historial Casos" at bounding box center [159, 399] width 192 height 40
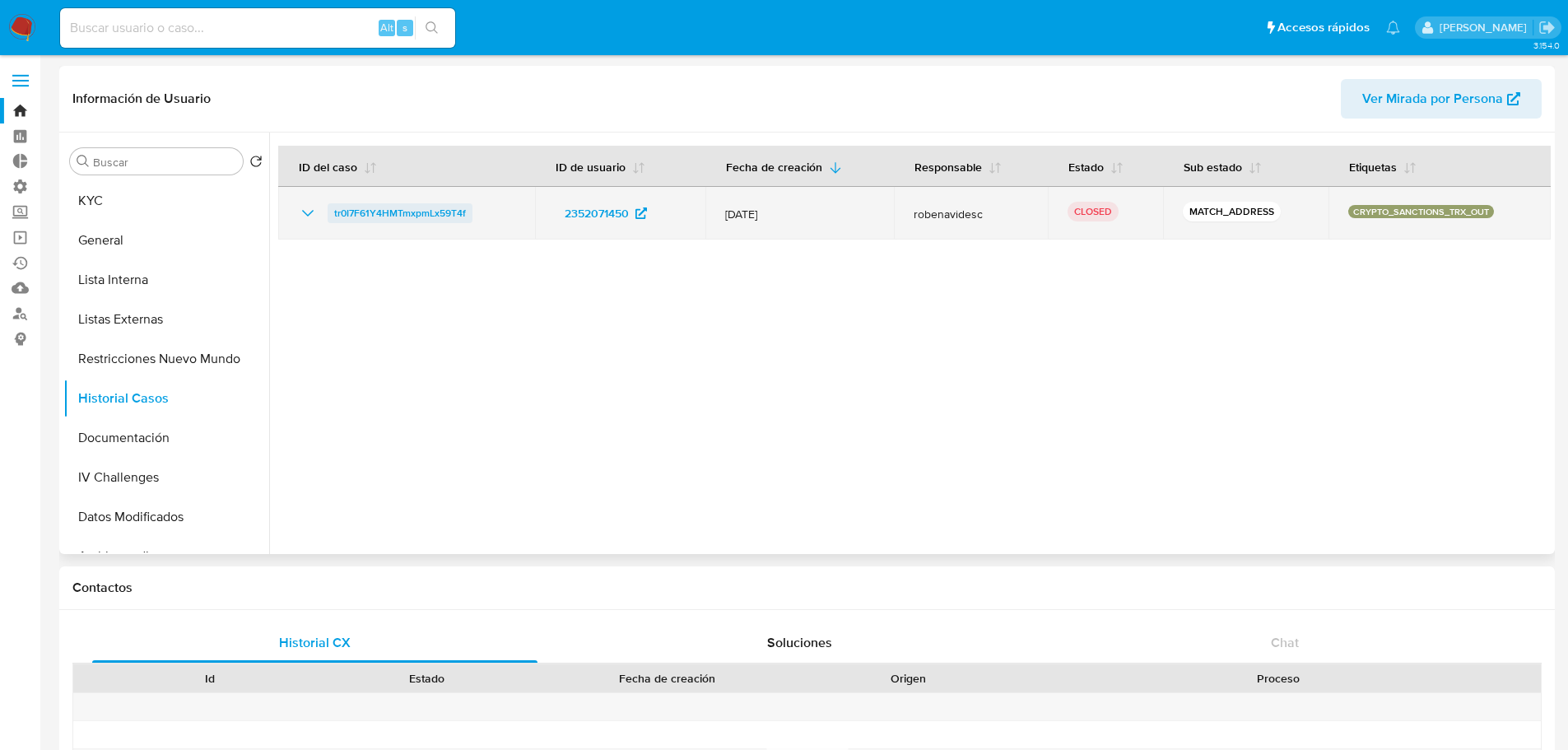
click at [397, 213] on span "tr0I7F61Y4HMTmxpmLx59T4f" at bounding box center [400, 213] width 132 height 20
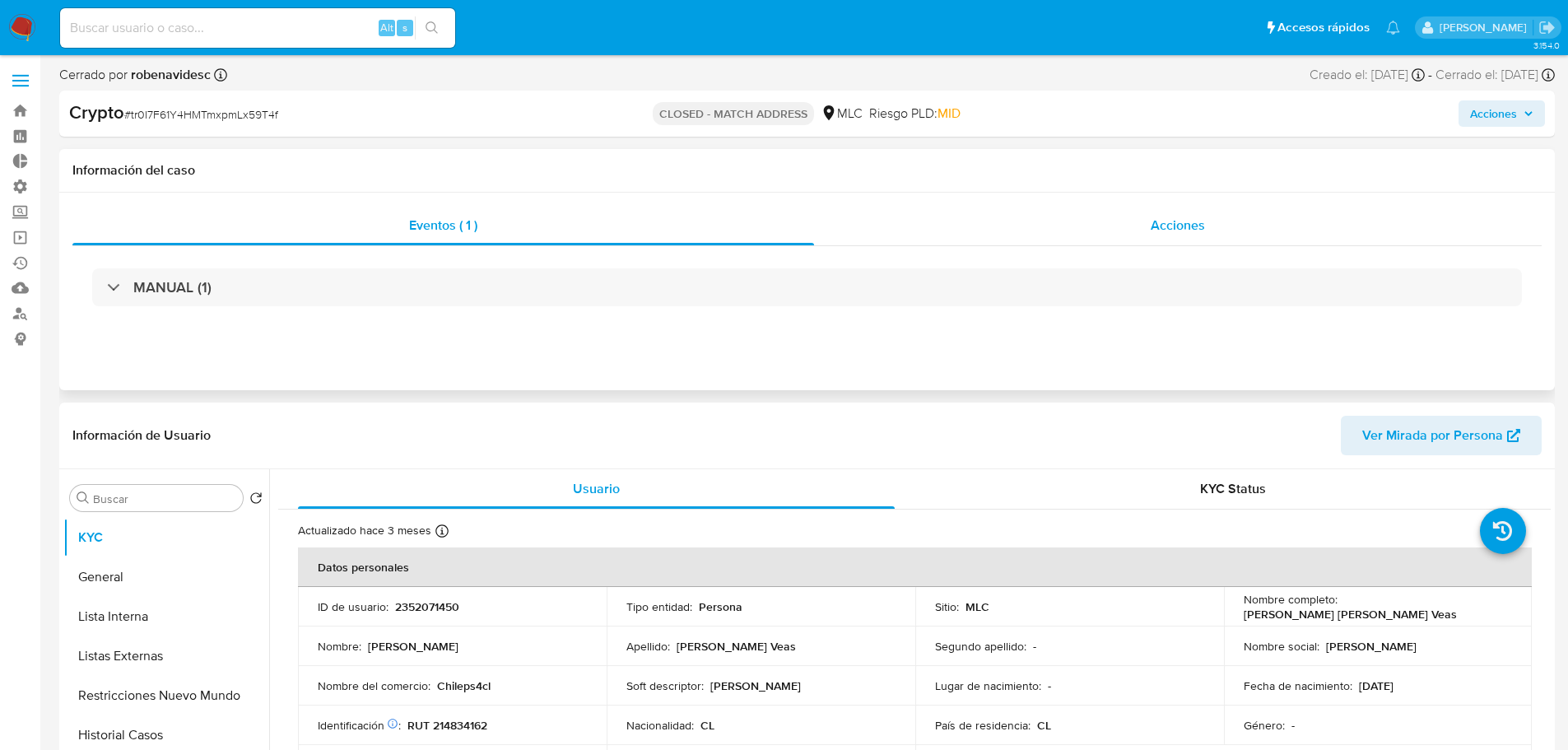
select select "10"
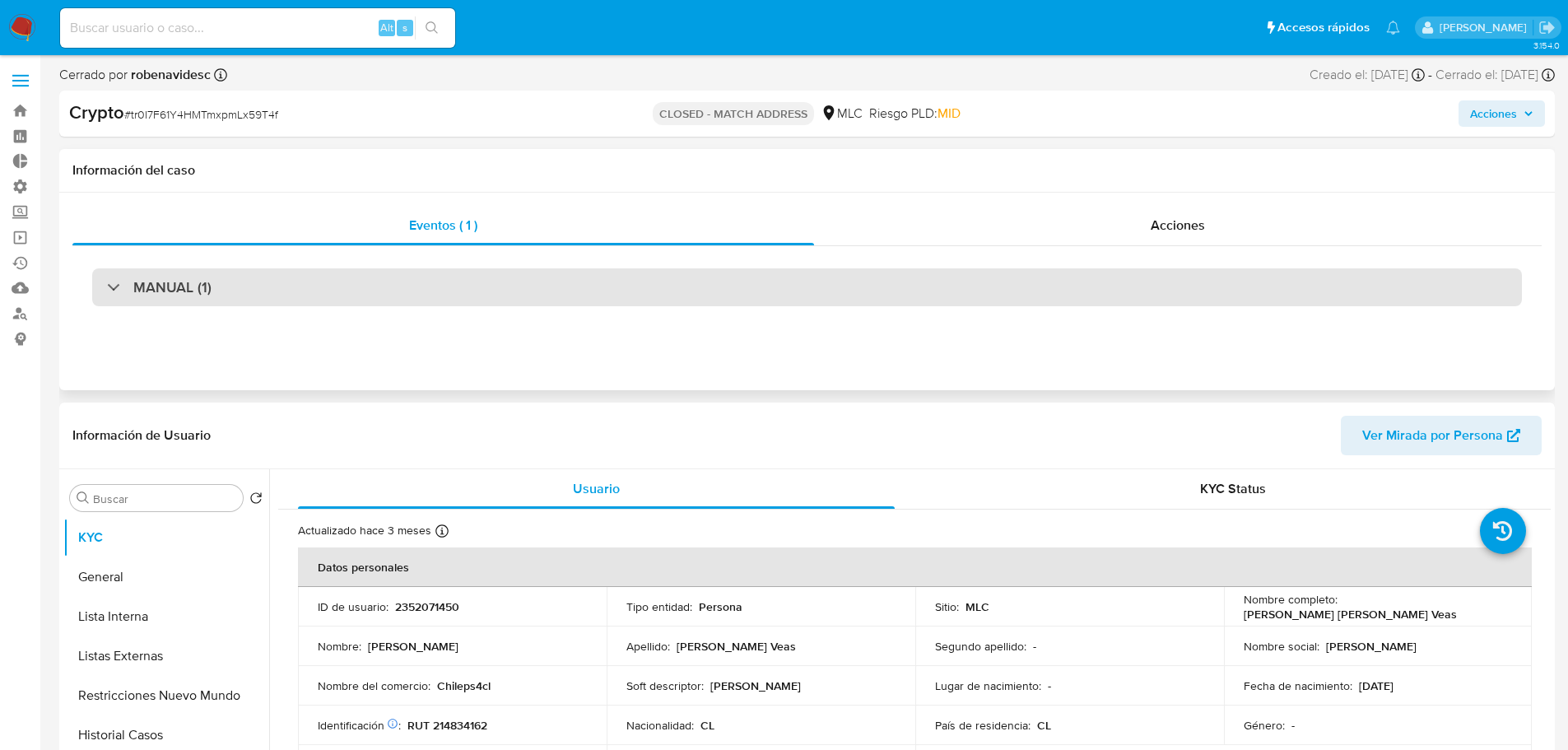
click at [771, 282] on div "MANUAL (1)" at bounding box center [806, 287] width 1430 height 38
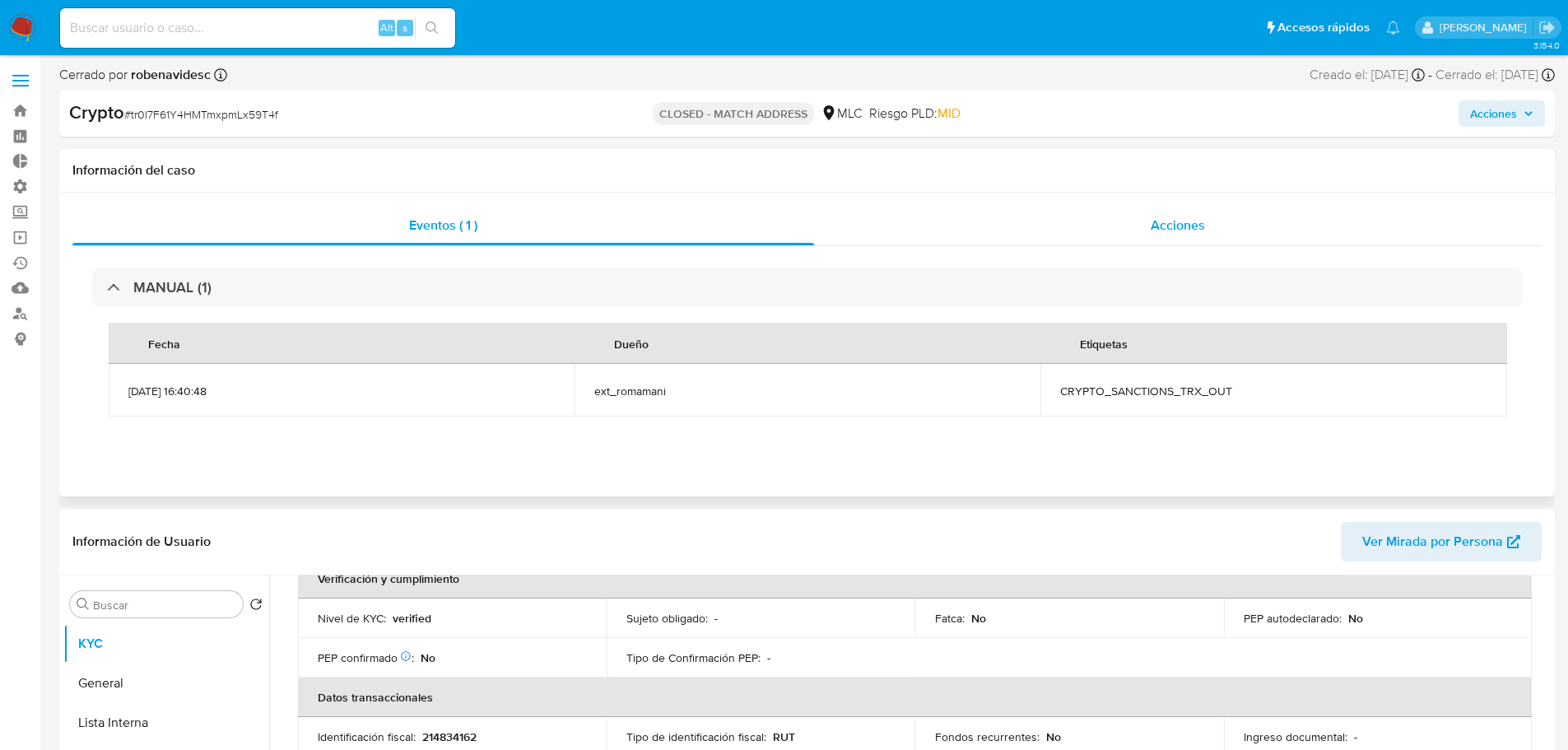
click at [1191, 230] on span "Acciones" at bounding box center [1178, 225] width 54 height 19
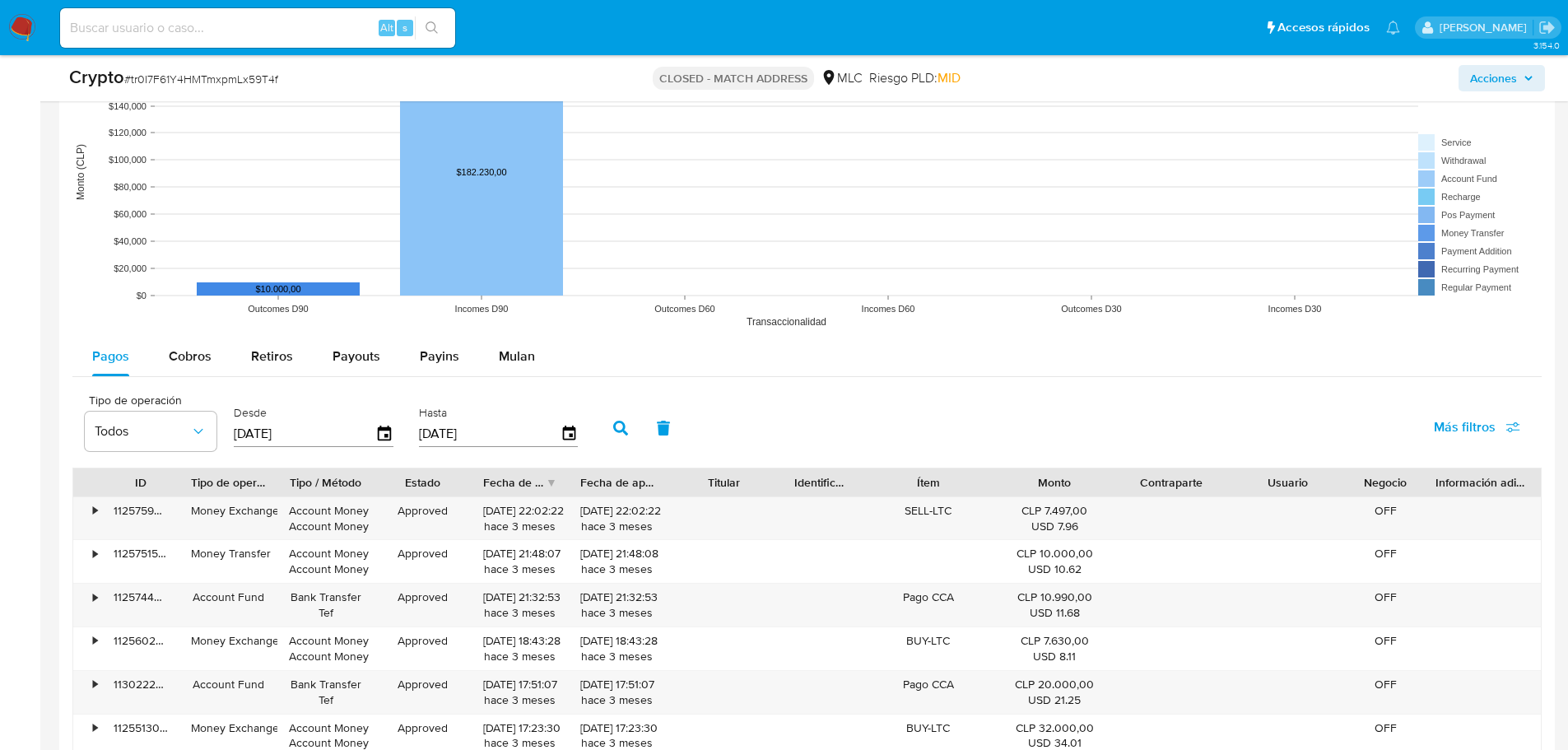
scroll to position [1730, 0]
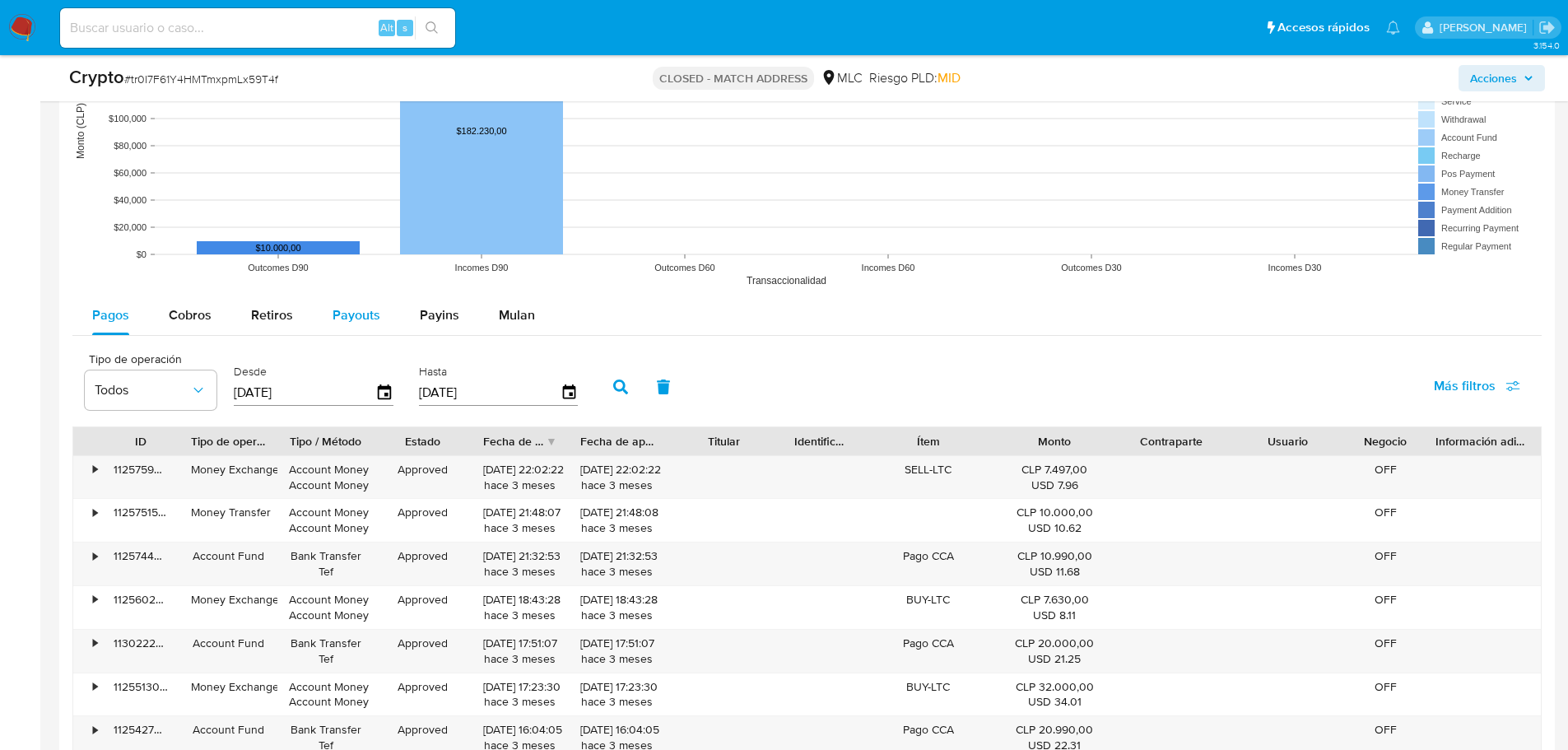
click at [325, 313] on button "Payouts" at bounding box center [357, 315] width 87 height 40
select select "10"
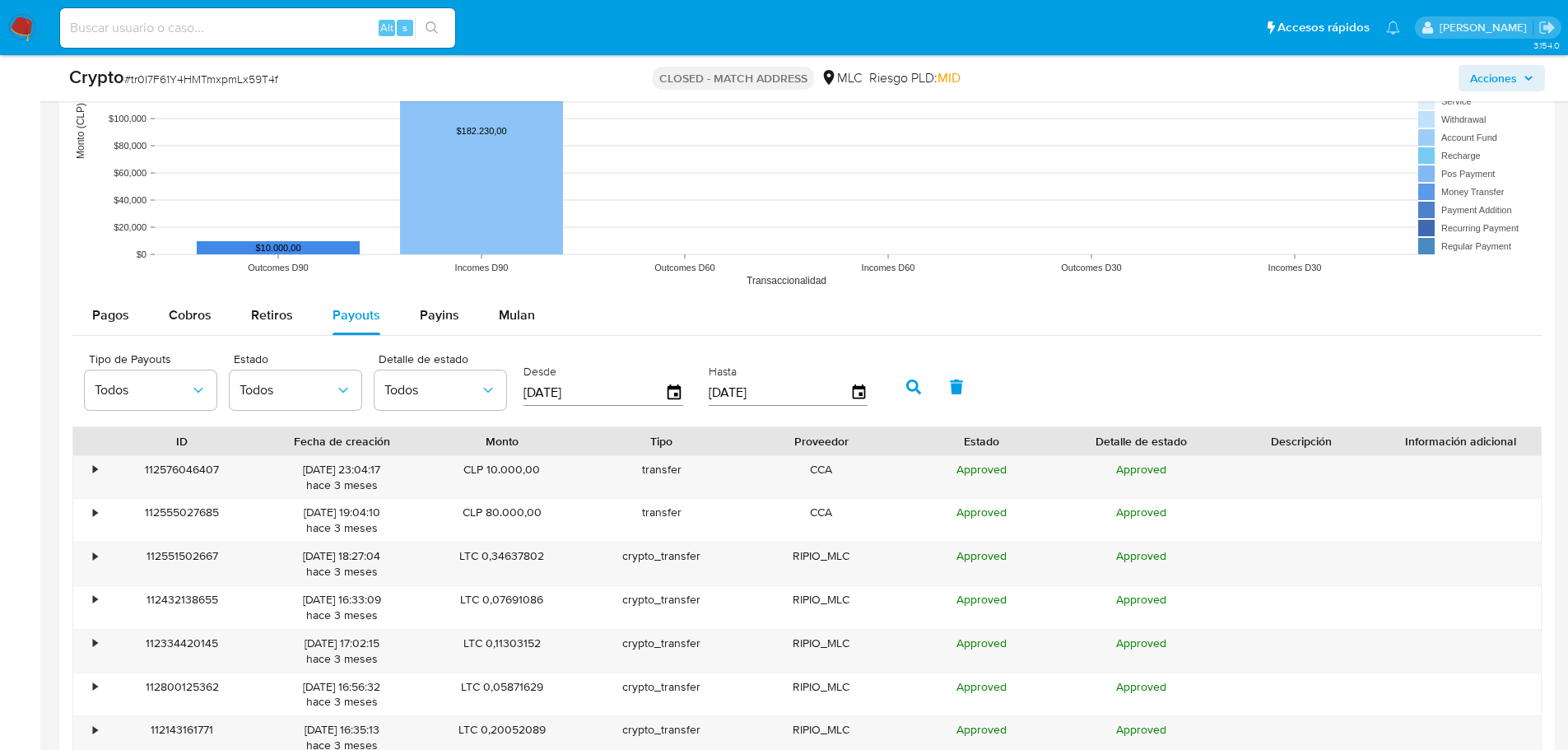
type button "3"
click at [96, 471] on div "•" at bounding box center [95, 469] width 4 height 16
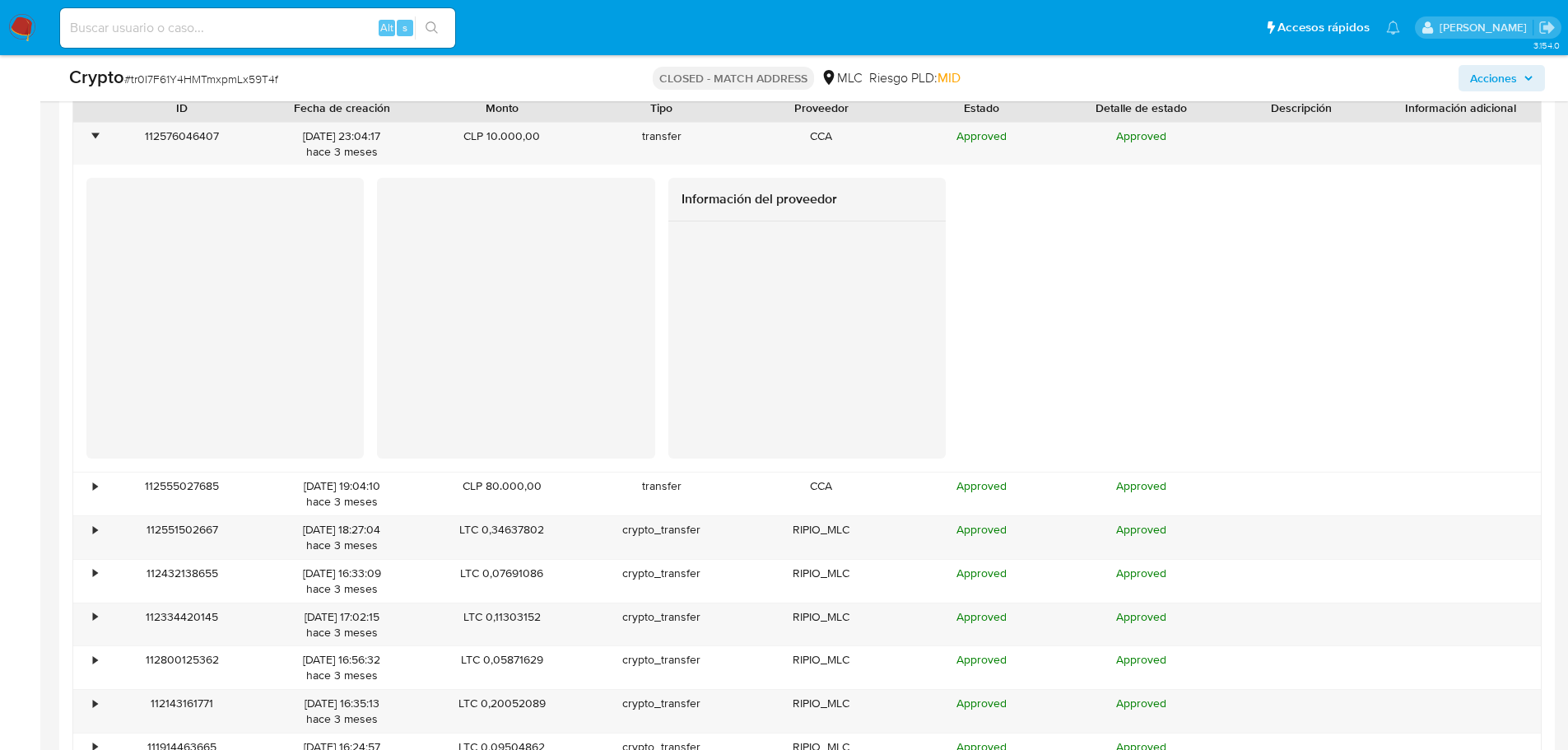
scroll to position [2223, 0]
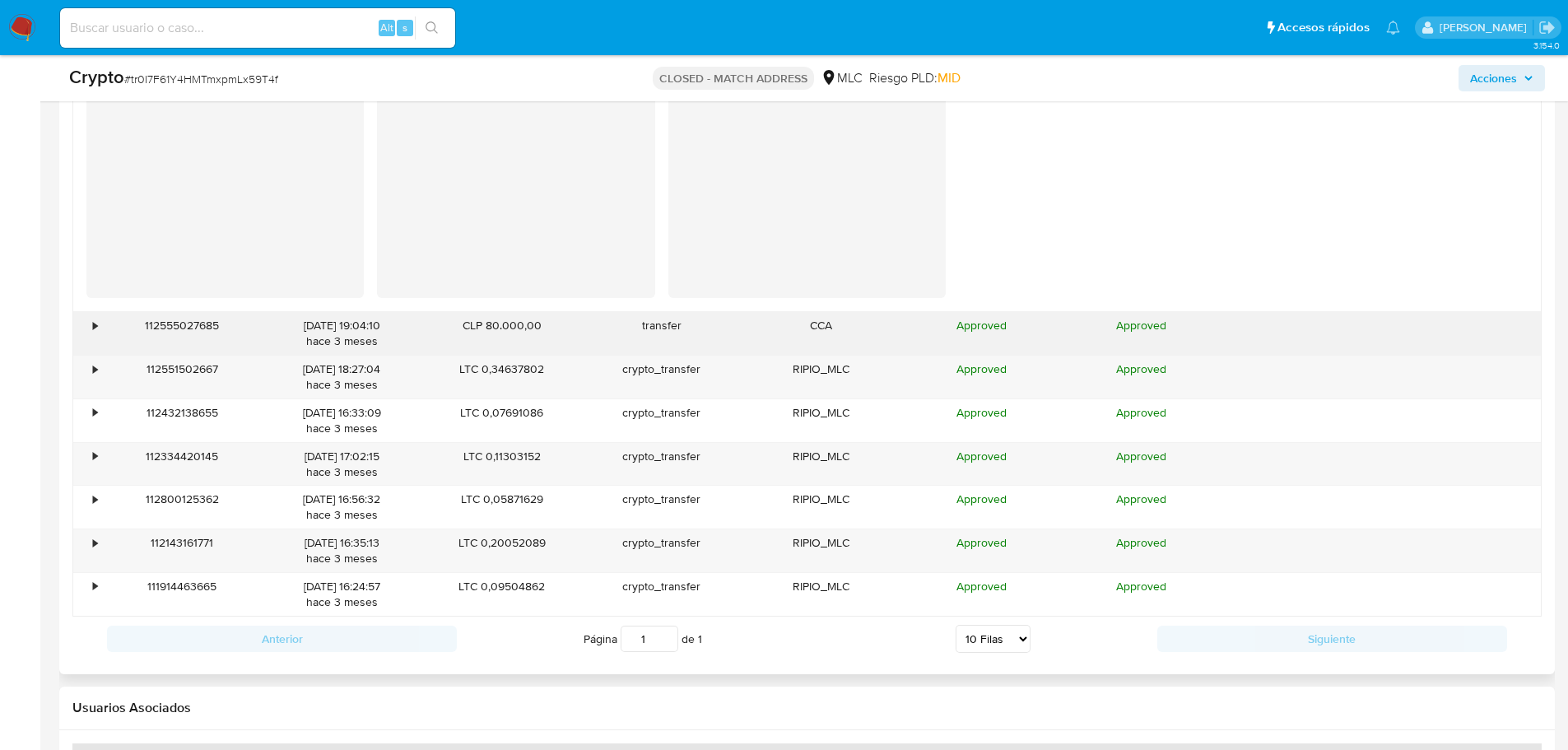
click at [78, 335] on div "•" at bounding box center [87, 334] width 29 height 43
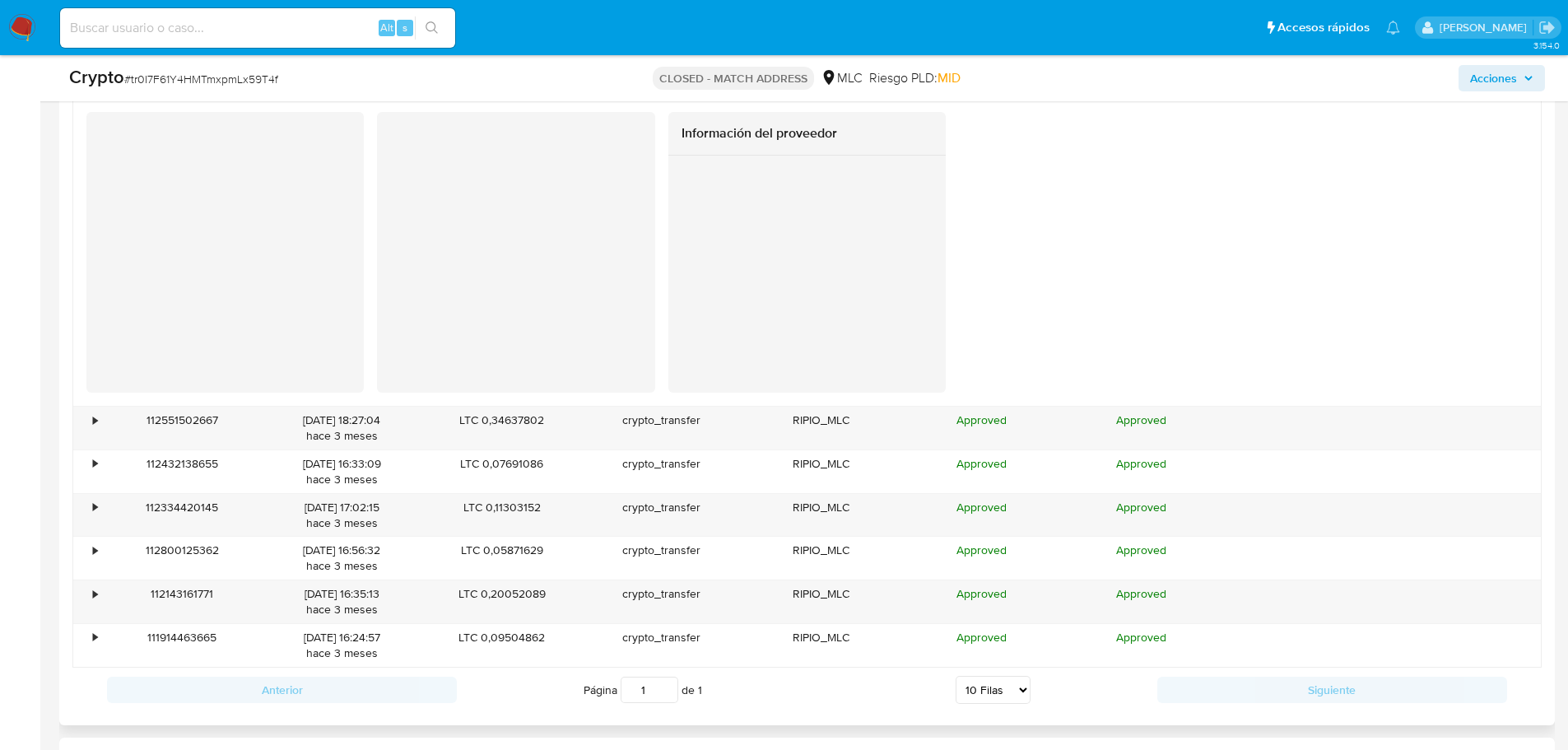
scroll to position [2635, 0]
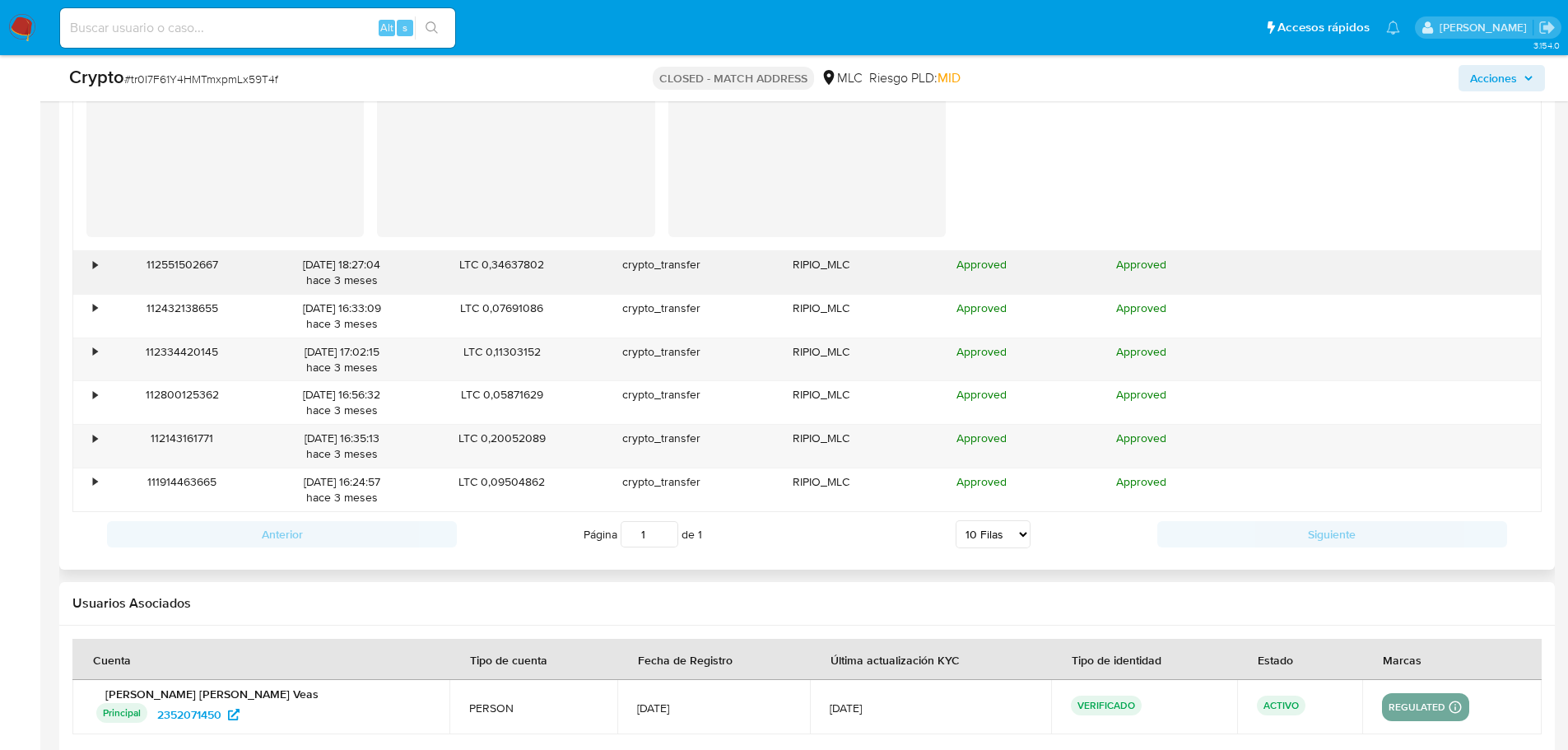
click at [89, 281] on div "•" at bounding box center [87, 272] width 29 height 43
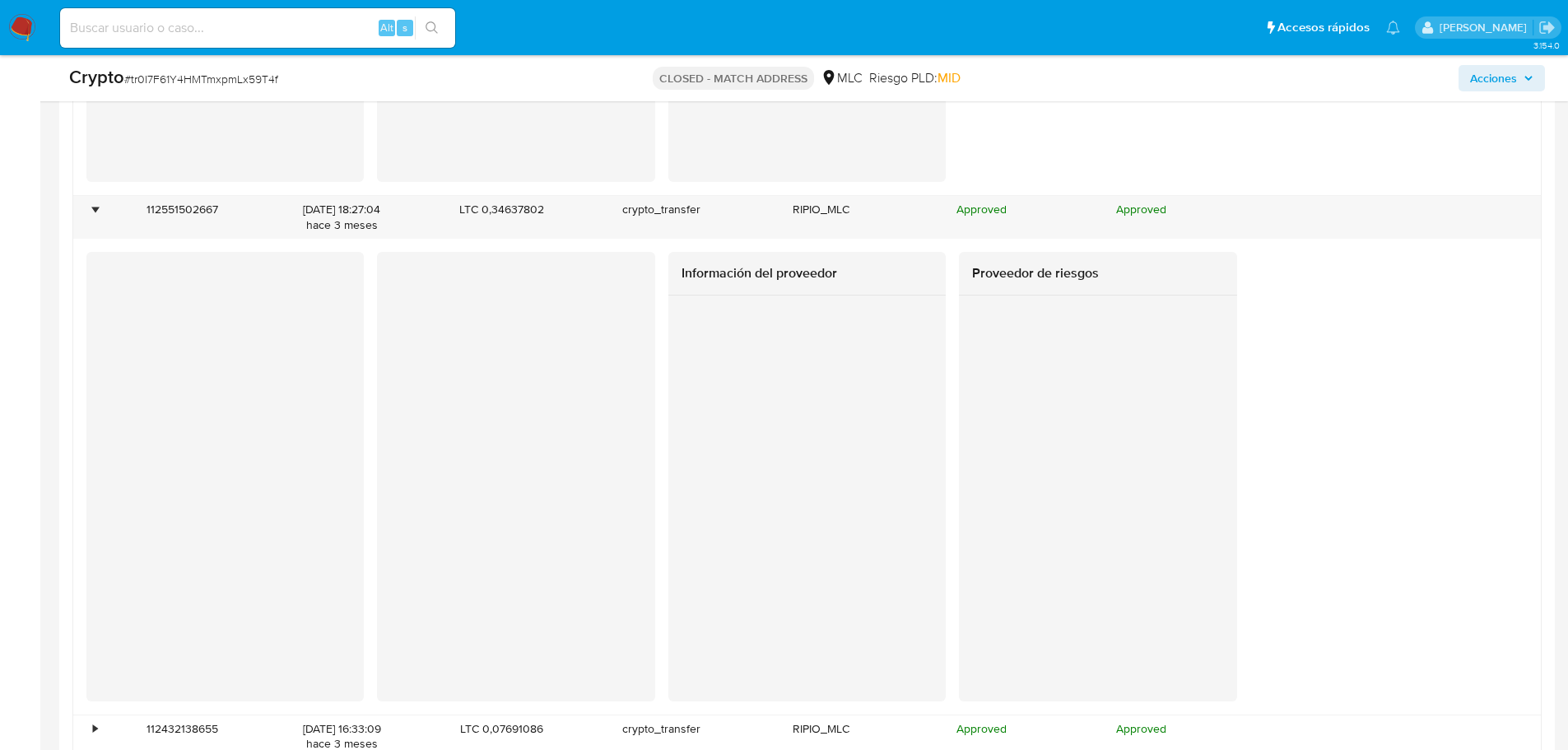
scroll to position [2882, 0]
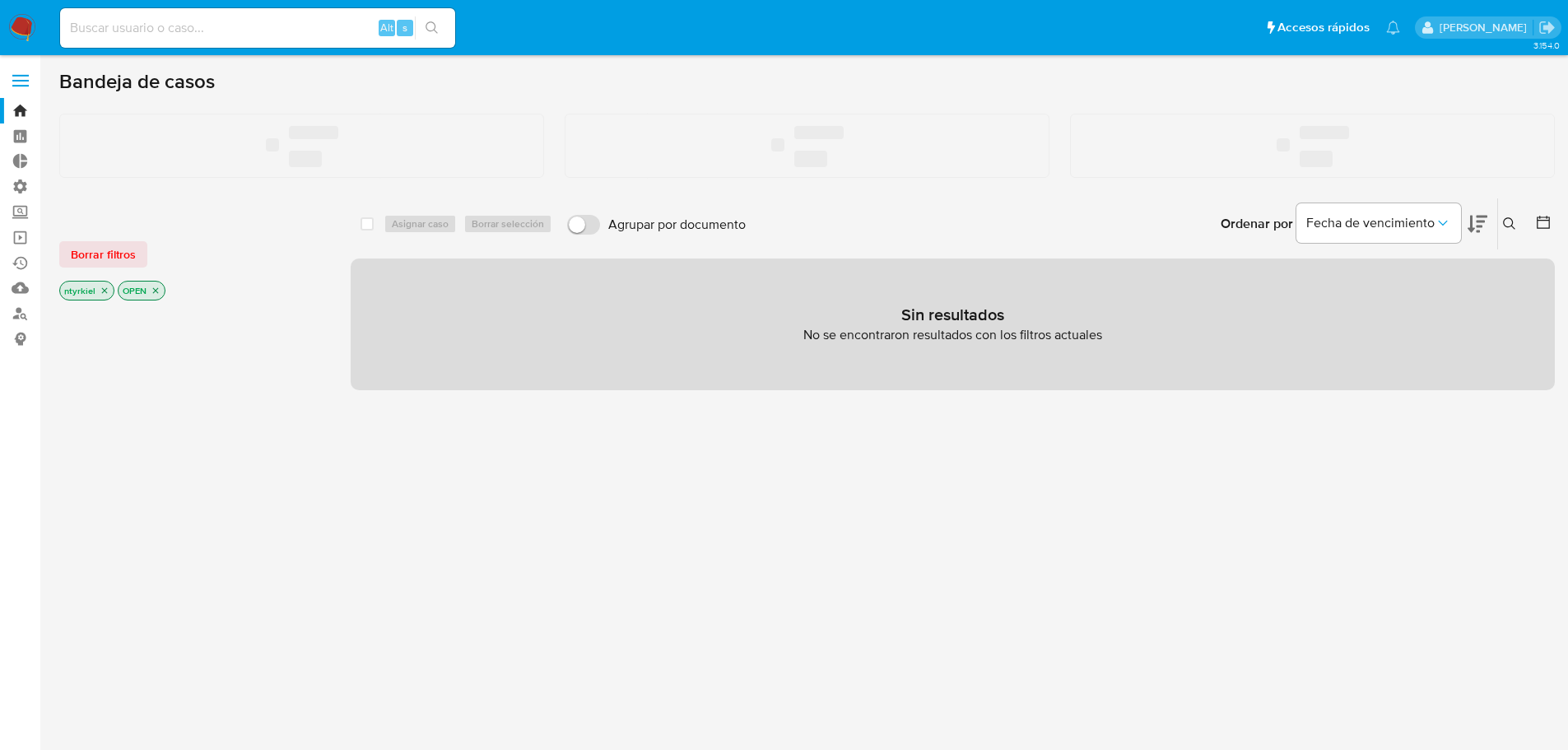
click at [284, 29] on input at bounding box center [257, 28] width 395 height 21
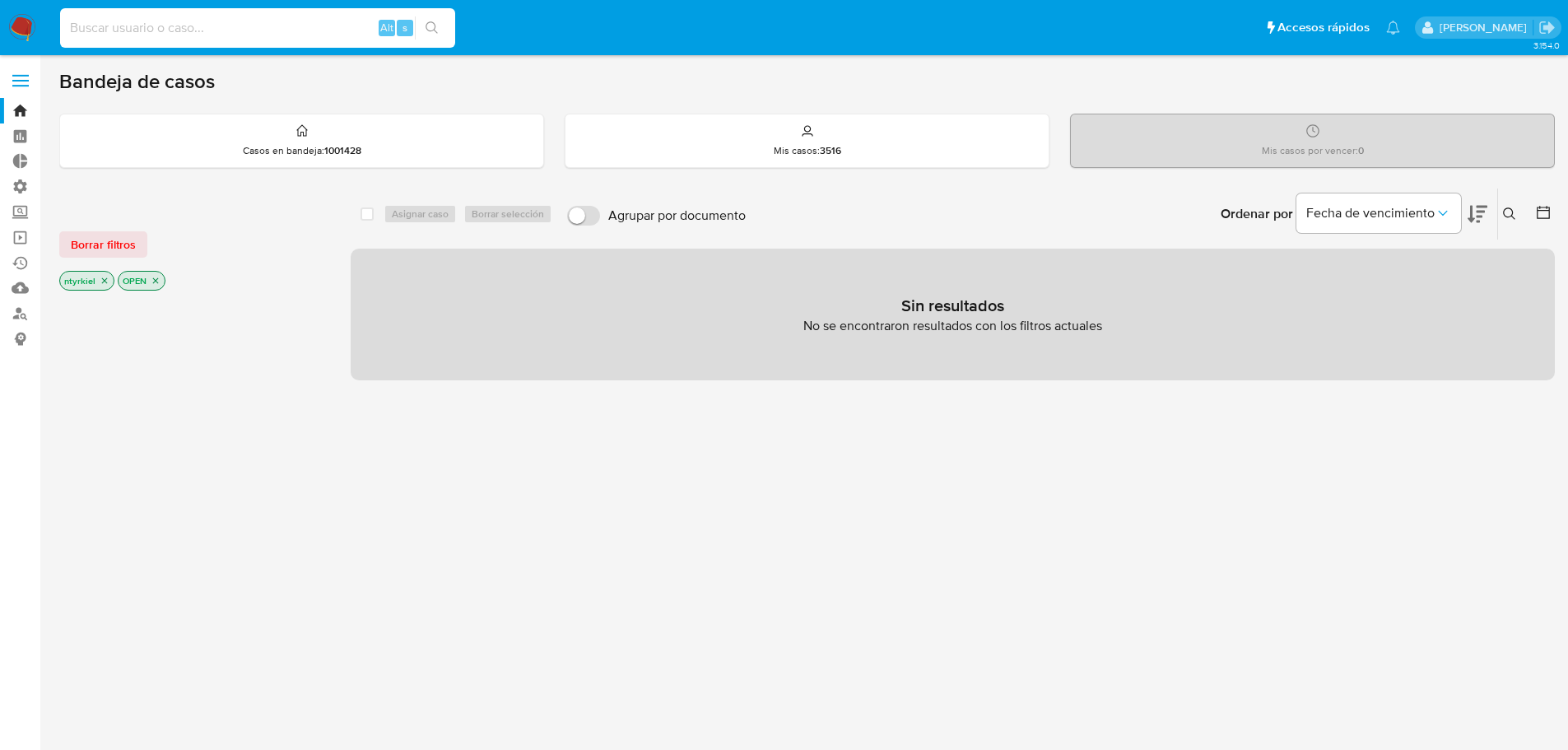
paste input "1229510288-MLB"
type input "1229510288"
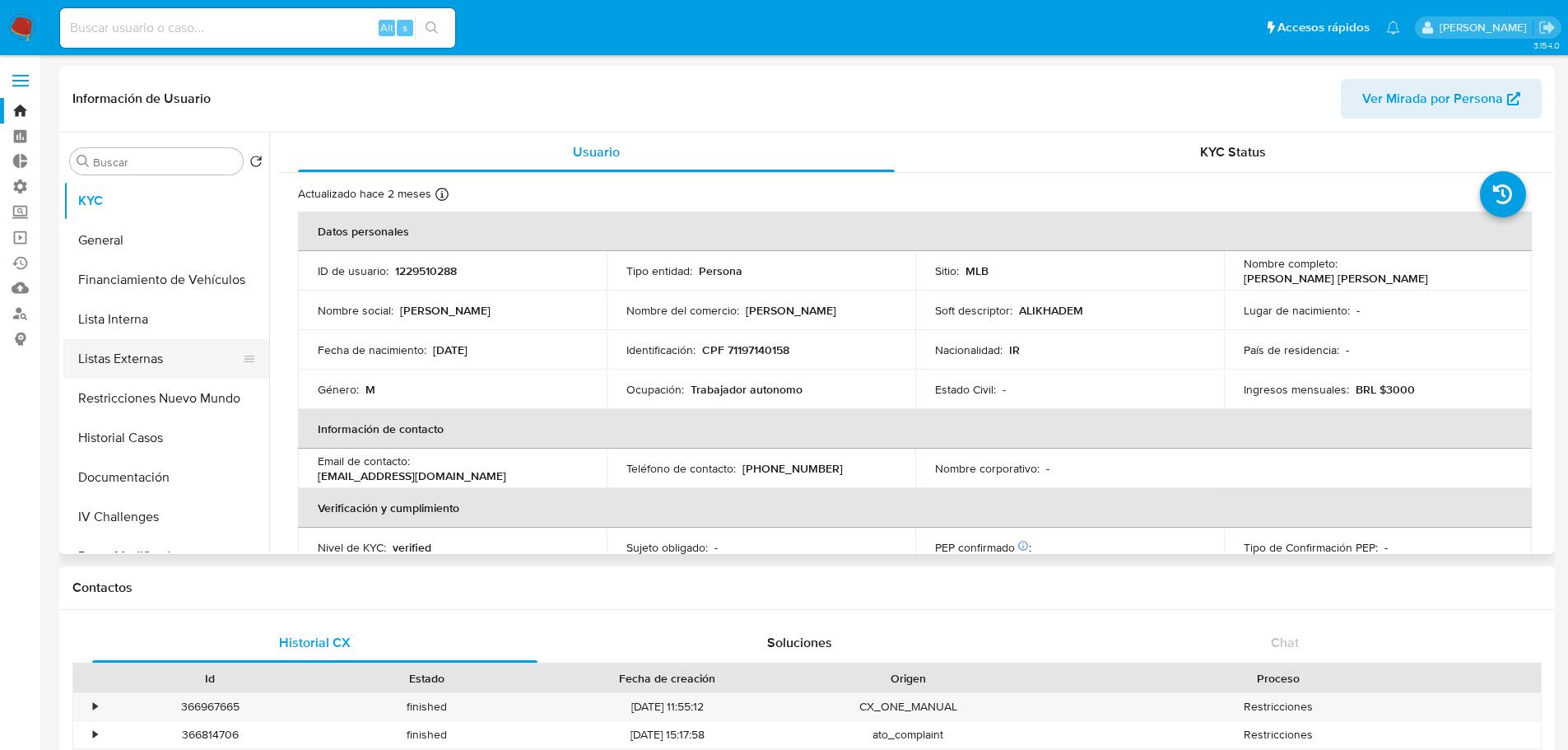
select select "10"
click at [137, 425] on button "Historial Casos" at bounding box center [159, 438] width 192 height 40
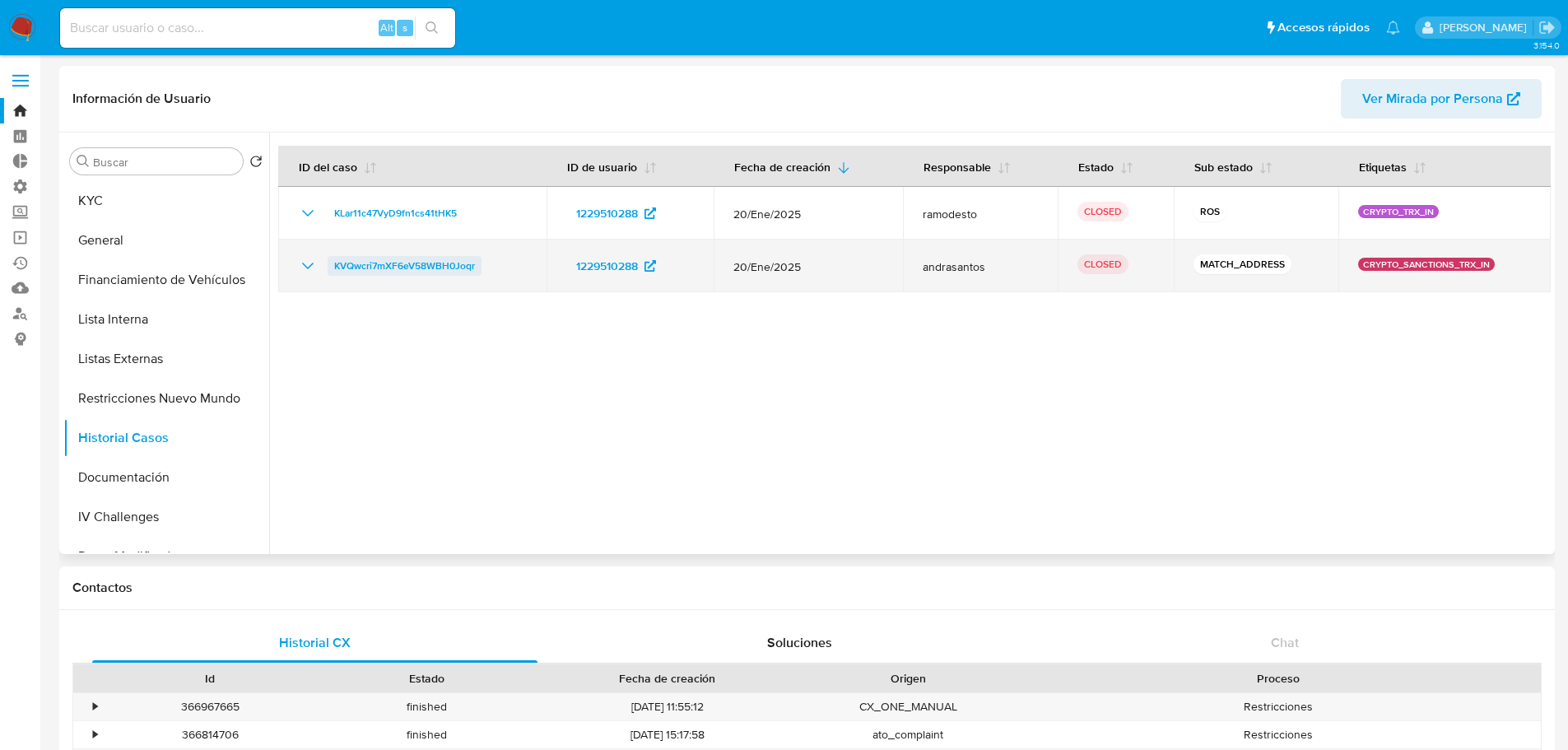
click at [373, 264] on span "KVQwcri7mXF6eV58WBH0Joqr" at bounding box center [405, 266] width 141 height 20
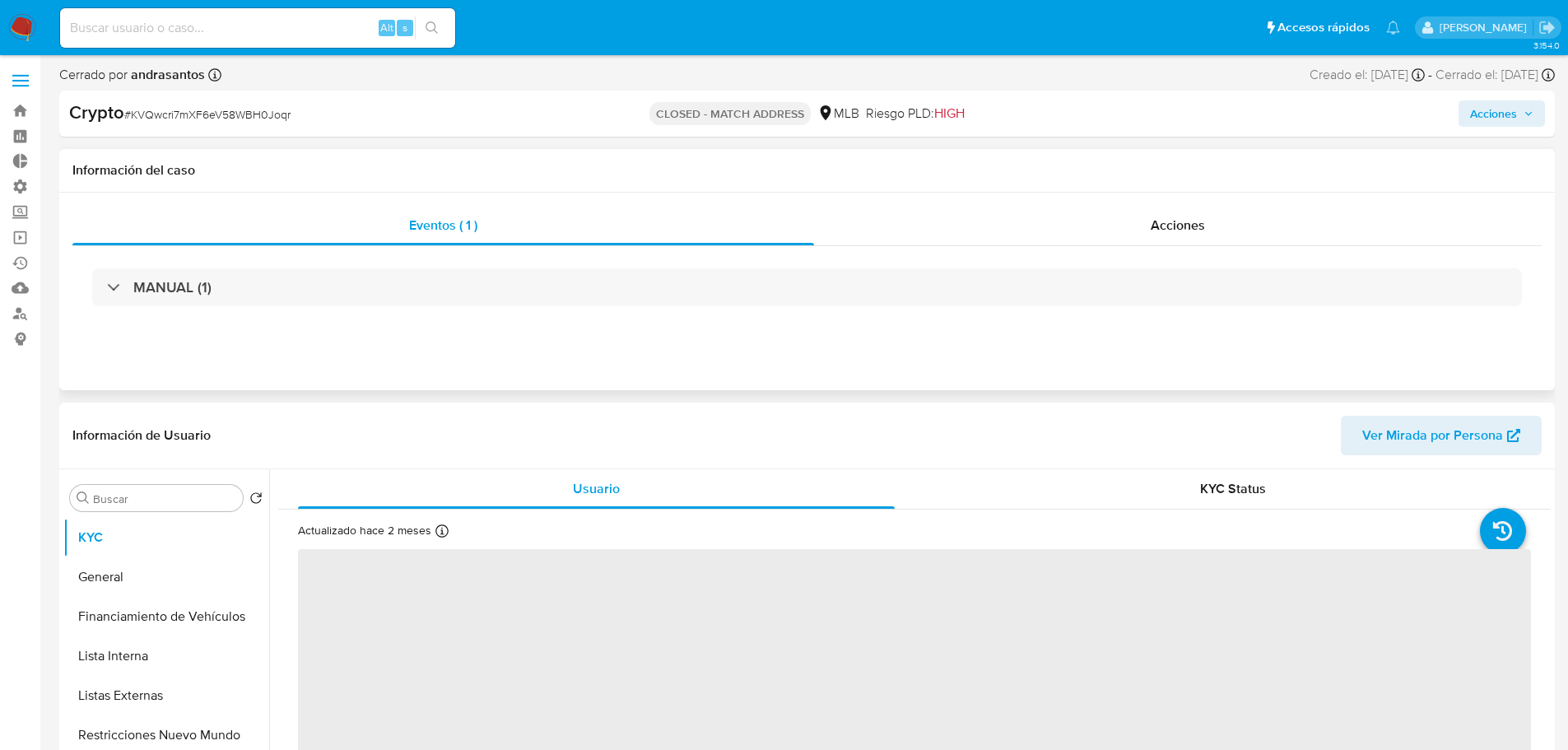
click at [603, 310] on div "MANUAL (1)" at bounding box center [806, 287] width 1469 height 83
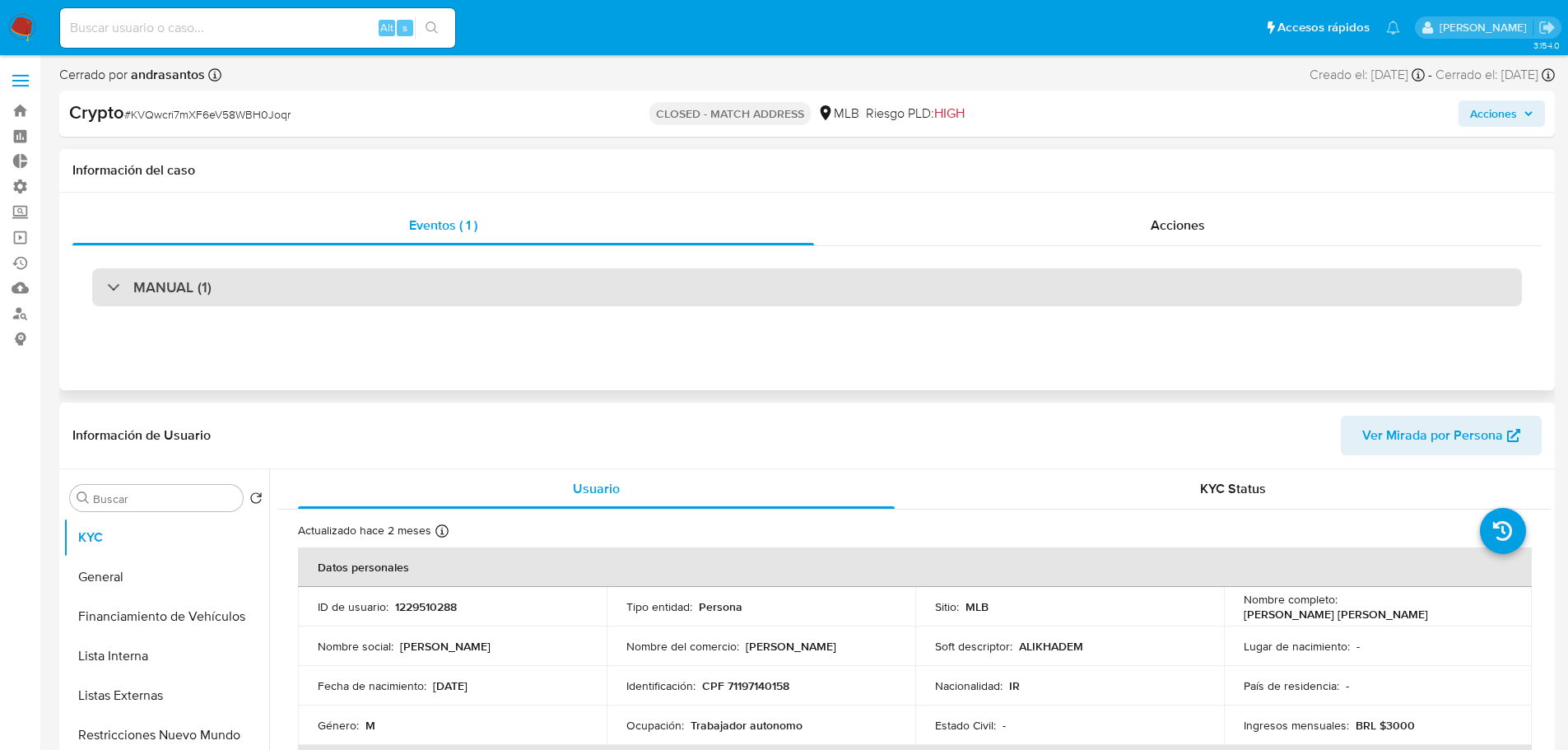
click at [595, 296] on div "MANUAL (1)" at bounding box center [806, 287] width 1430 height 38
select select "10"
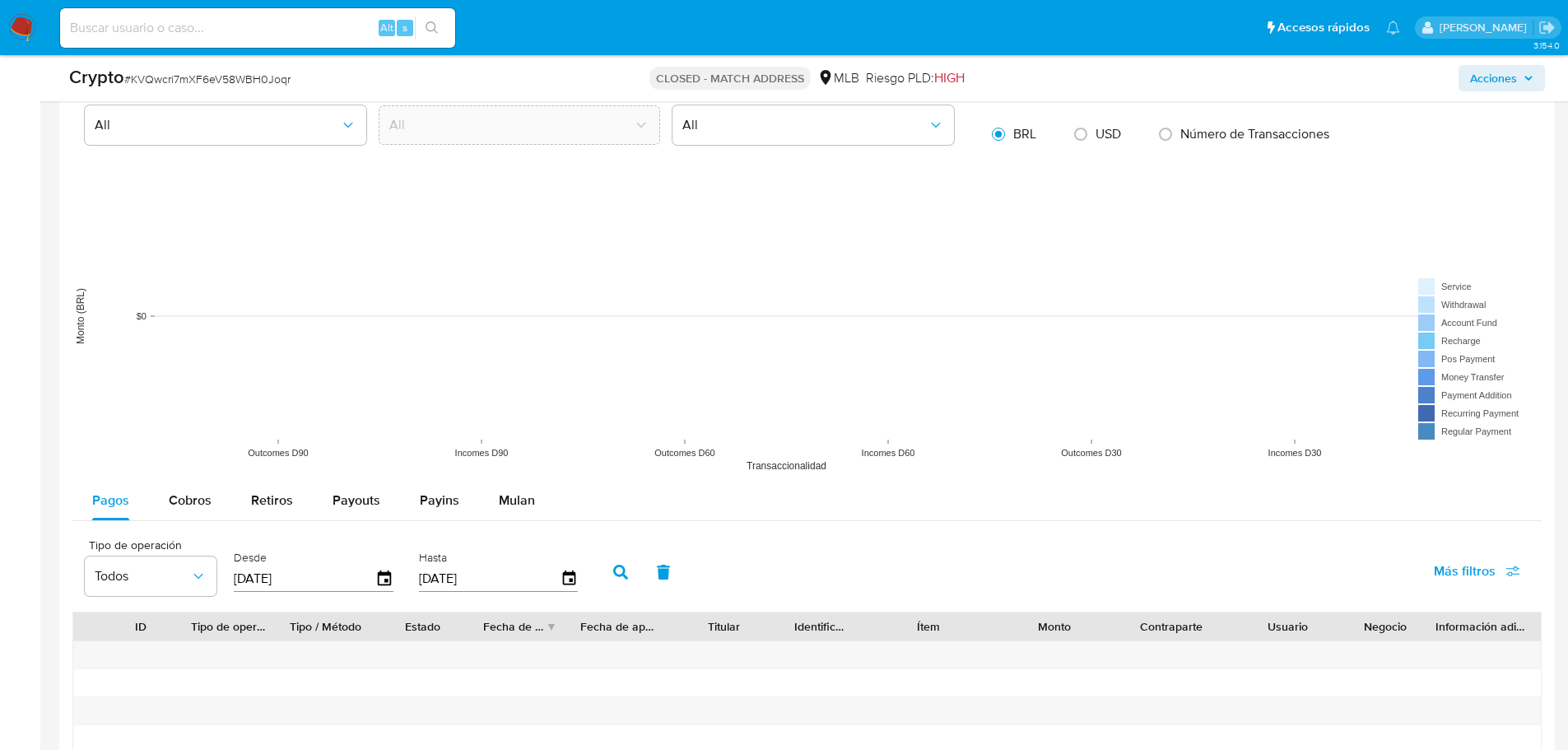
scroll to position [1647, 0]
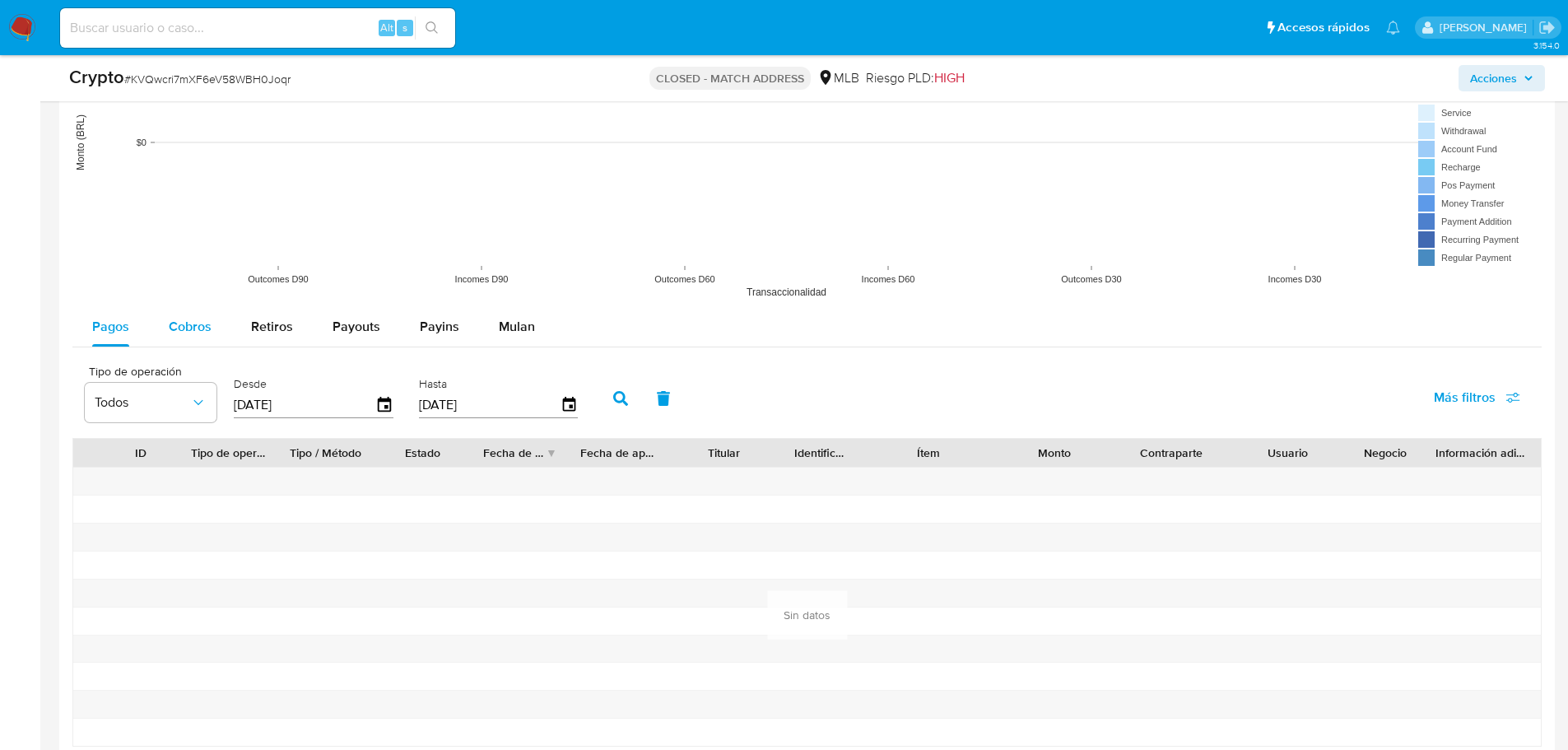
click at [178, 329] on span "Cobros" at bounding box center [190, 326] width 43 height 19
select select "10"
click at [386, 396] on icon "button" at bounding box center [385, 405] width 29 height 29
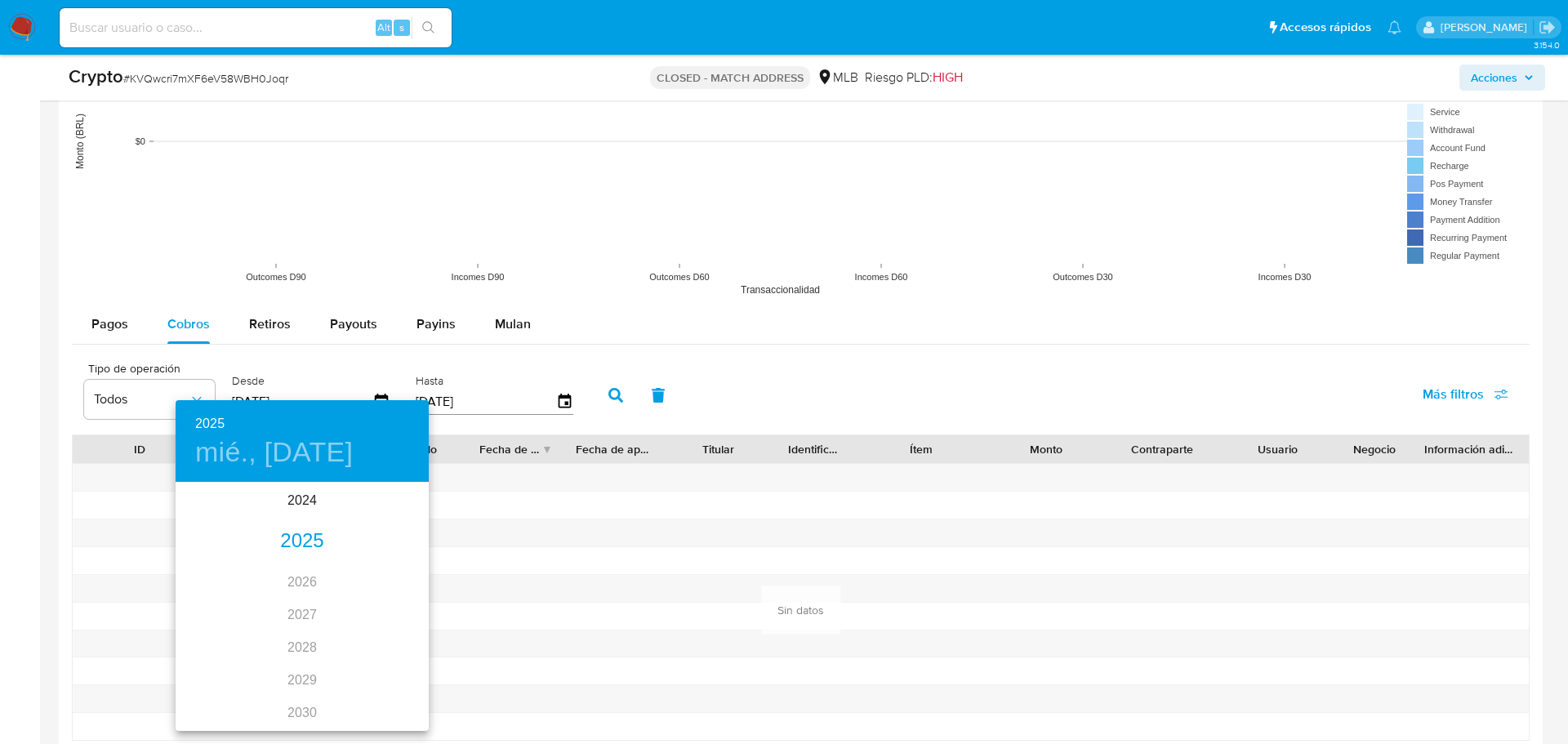
click at [298, 544] on div "2025" at bounding box center [301, 541] width 253 height 32
click at [226, 515] on div "ene." at bounding box center [217, 514] width 84 height 61
click at [267, 565] on p "1" at bounding box center [269, 569] width 6 height 17
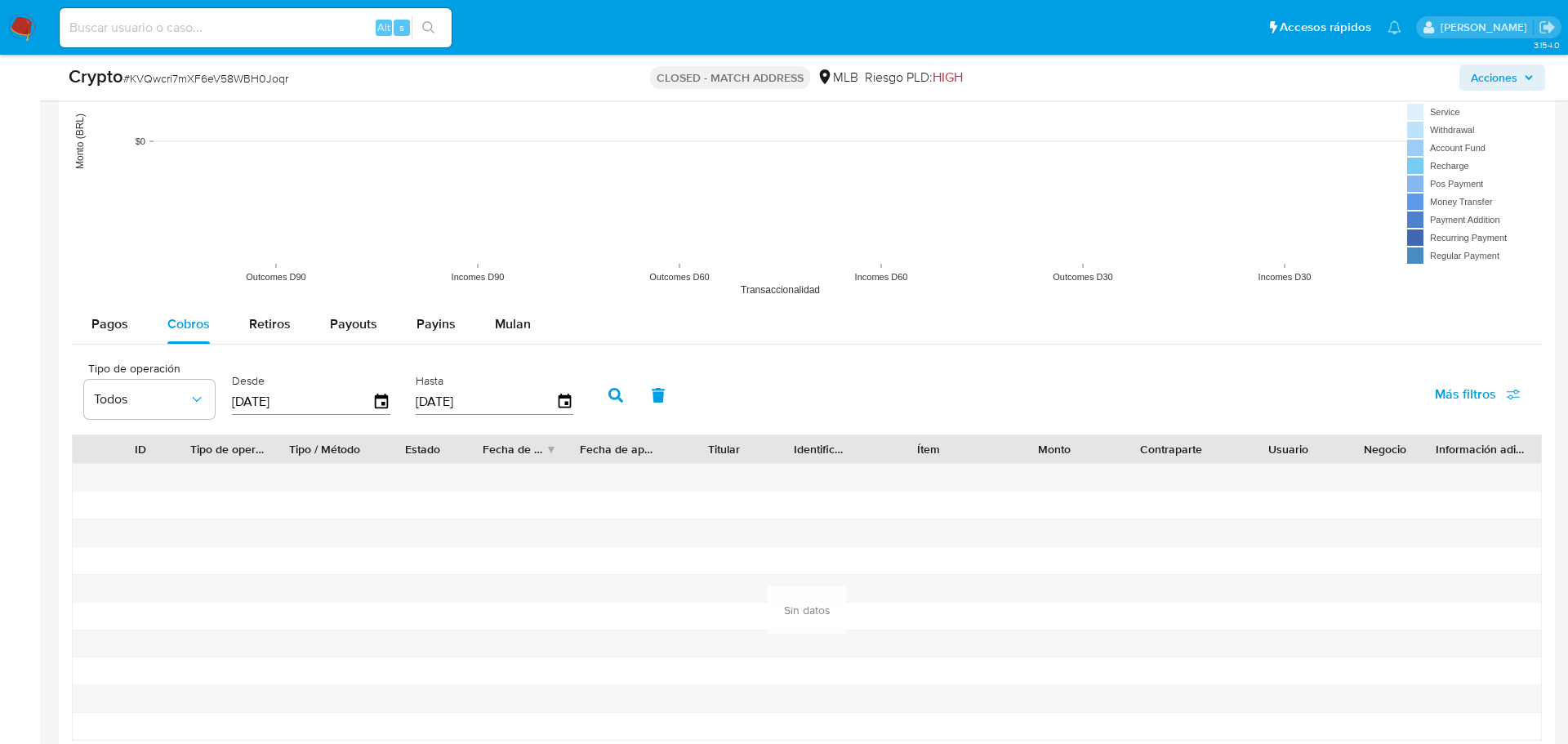
type input "01/01/2025"
click at [618, 394] on icon "button" at bounding box center [616, 396] width 15 height 15
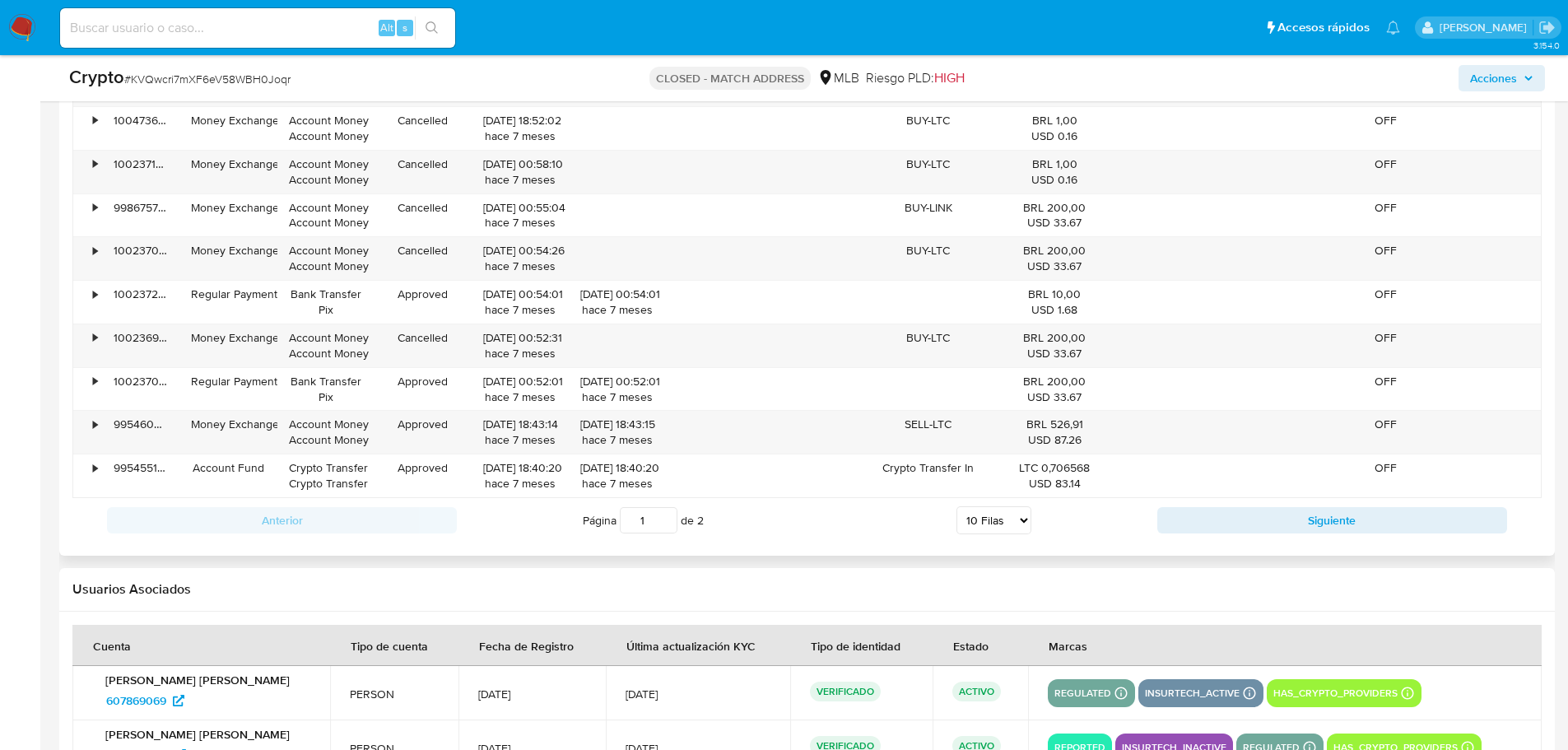
scroll to position [1972, 0]
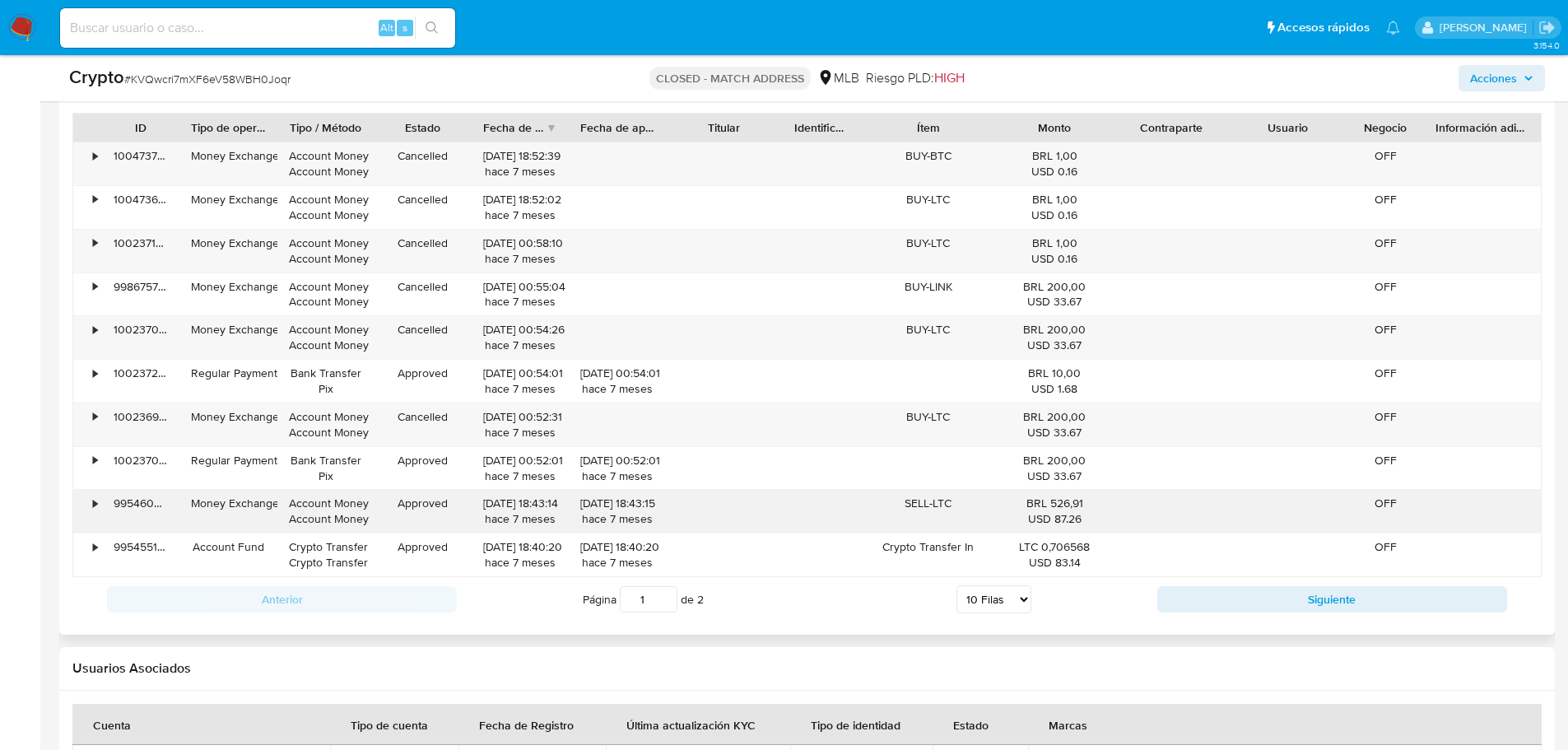
click at [90, 507] on div "•" at bounding box center [87, 511] width 29 height 43
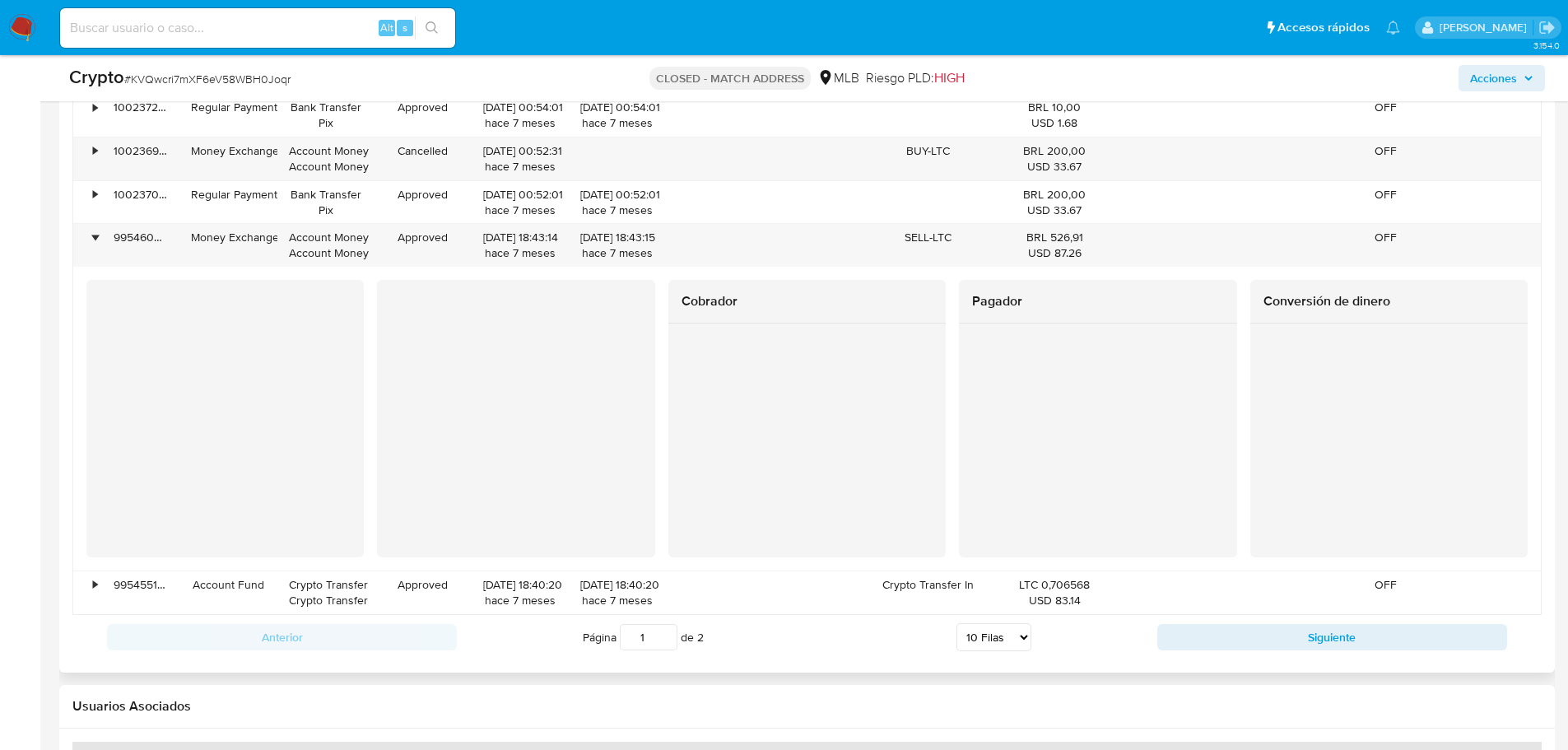
scroll to position [2384, 0]
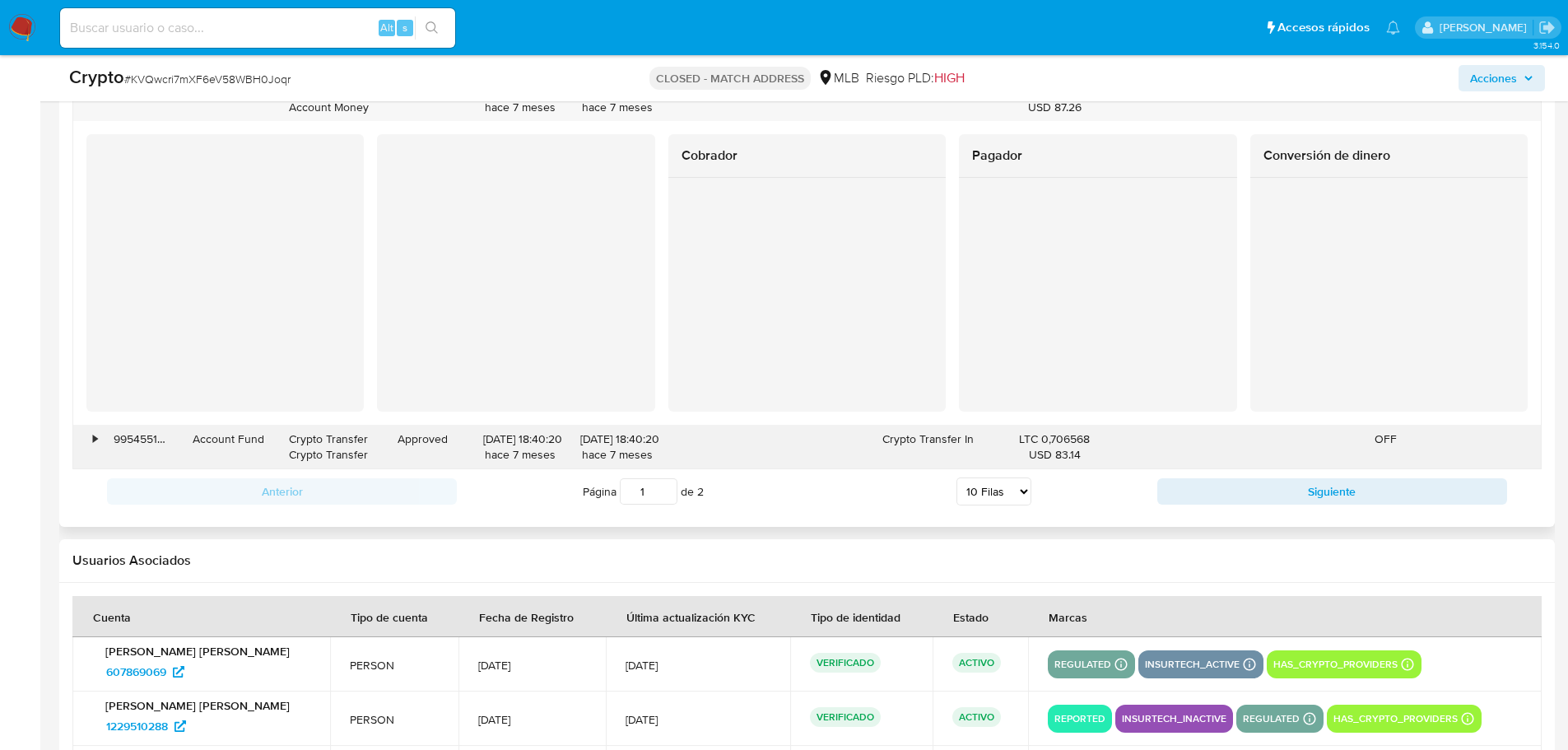
click at [86, 439] on div "•" at bounding box center [87, 447] width 29 height 43
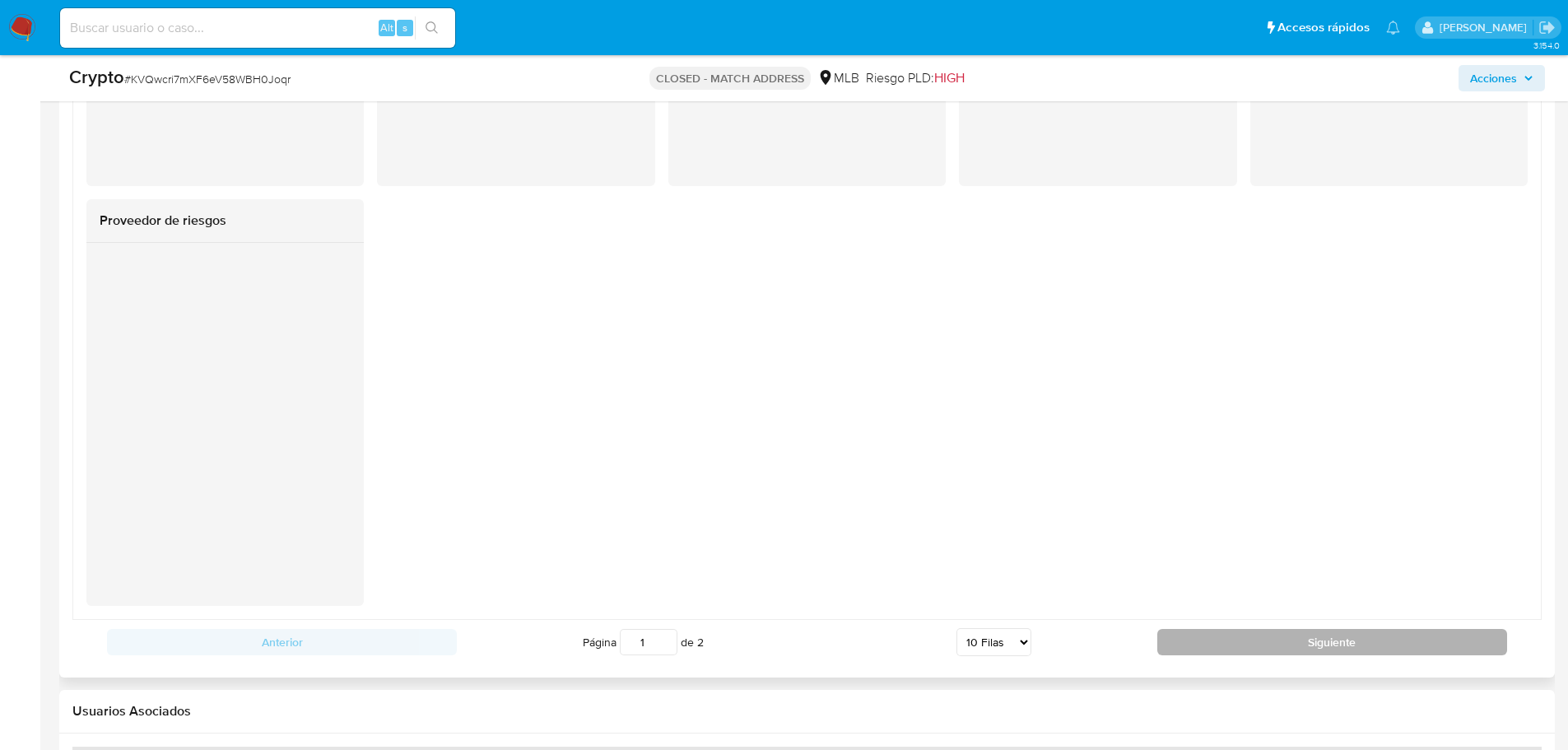
click at [1274, 648] on button "Siguiente" at bounding box center [1332, 642] width 350 height 26
type input "2"
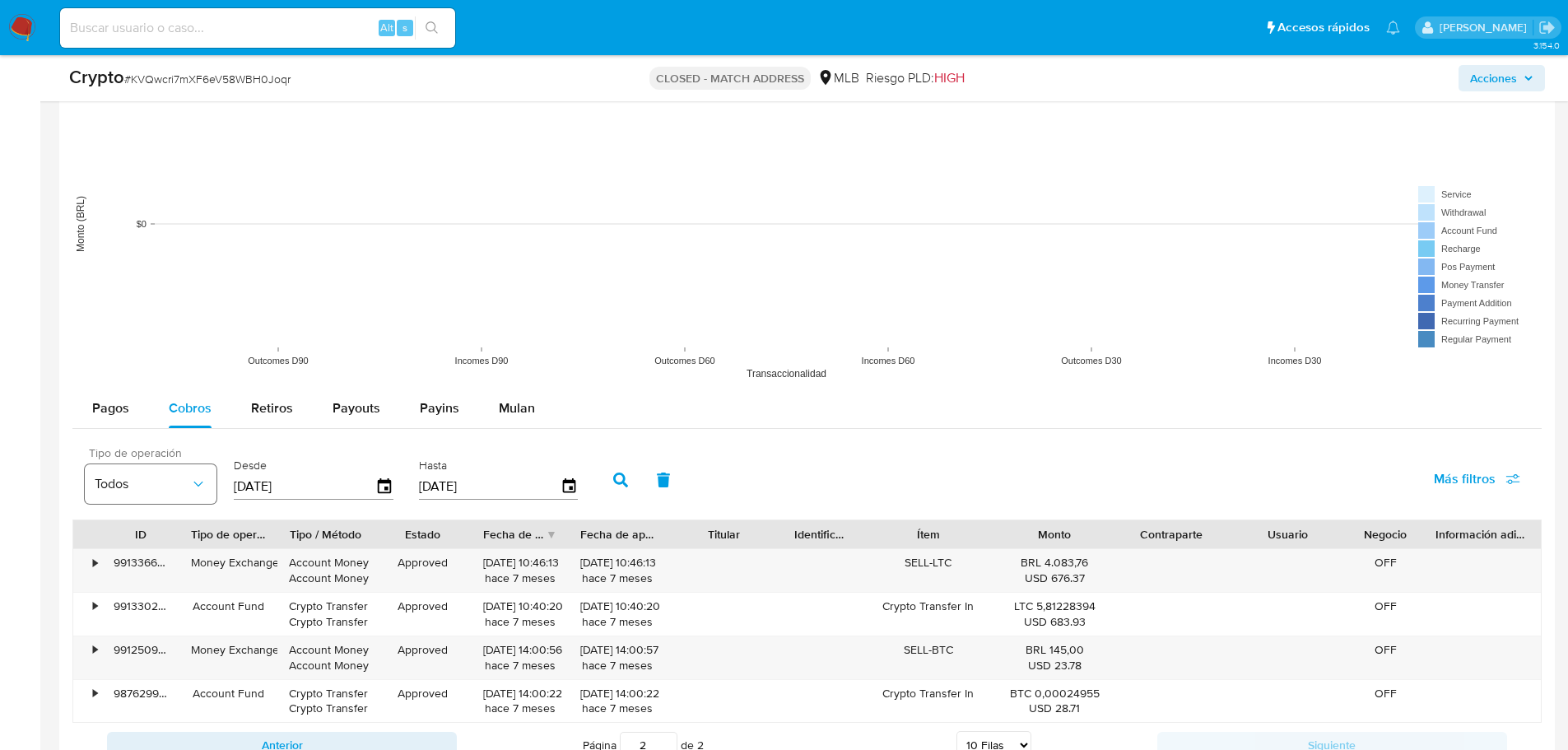
scroll to position [1711, 0]
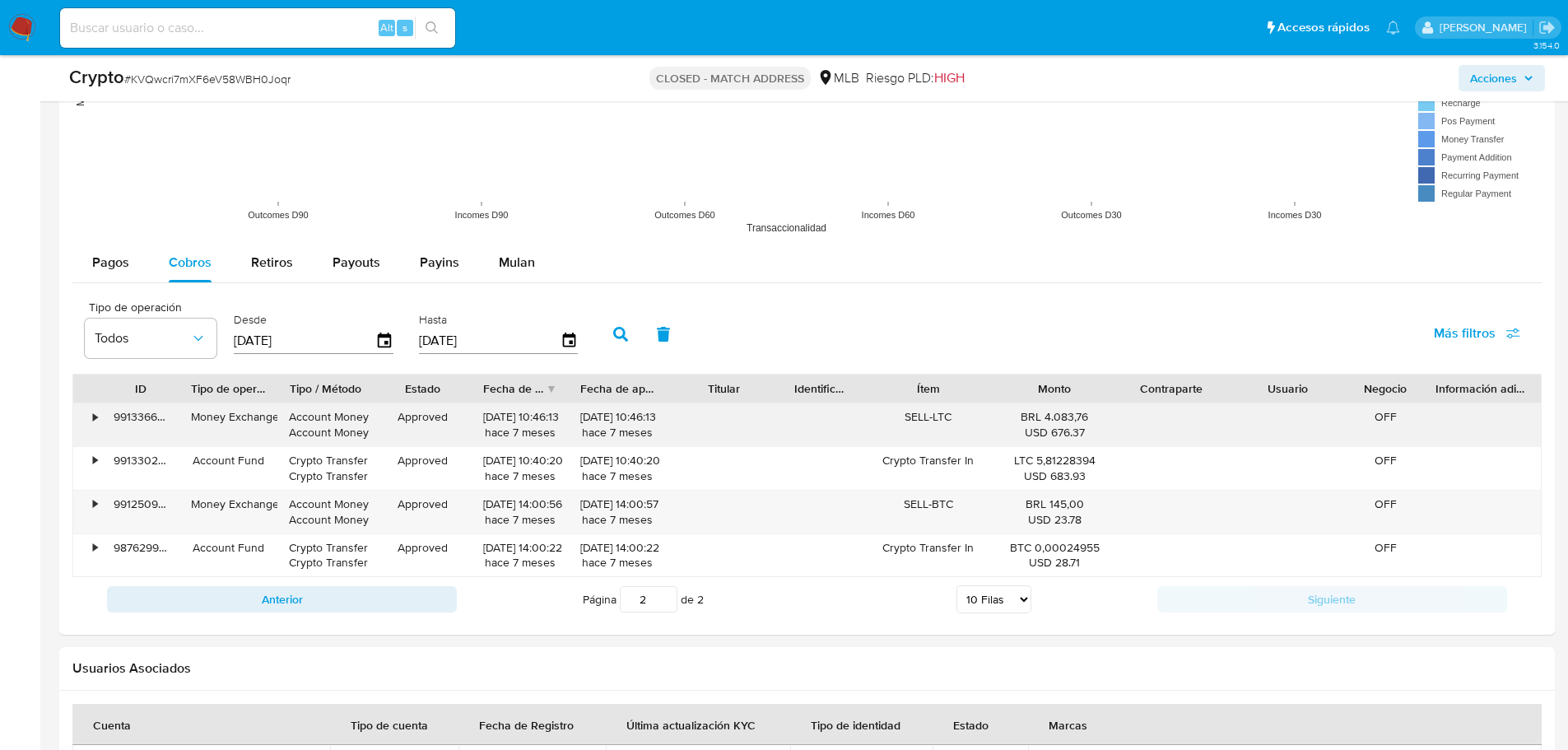
click at [96, 422] on div "•" at bounding box center [95, 416] width 4 height 16
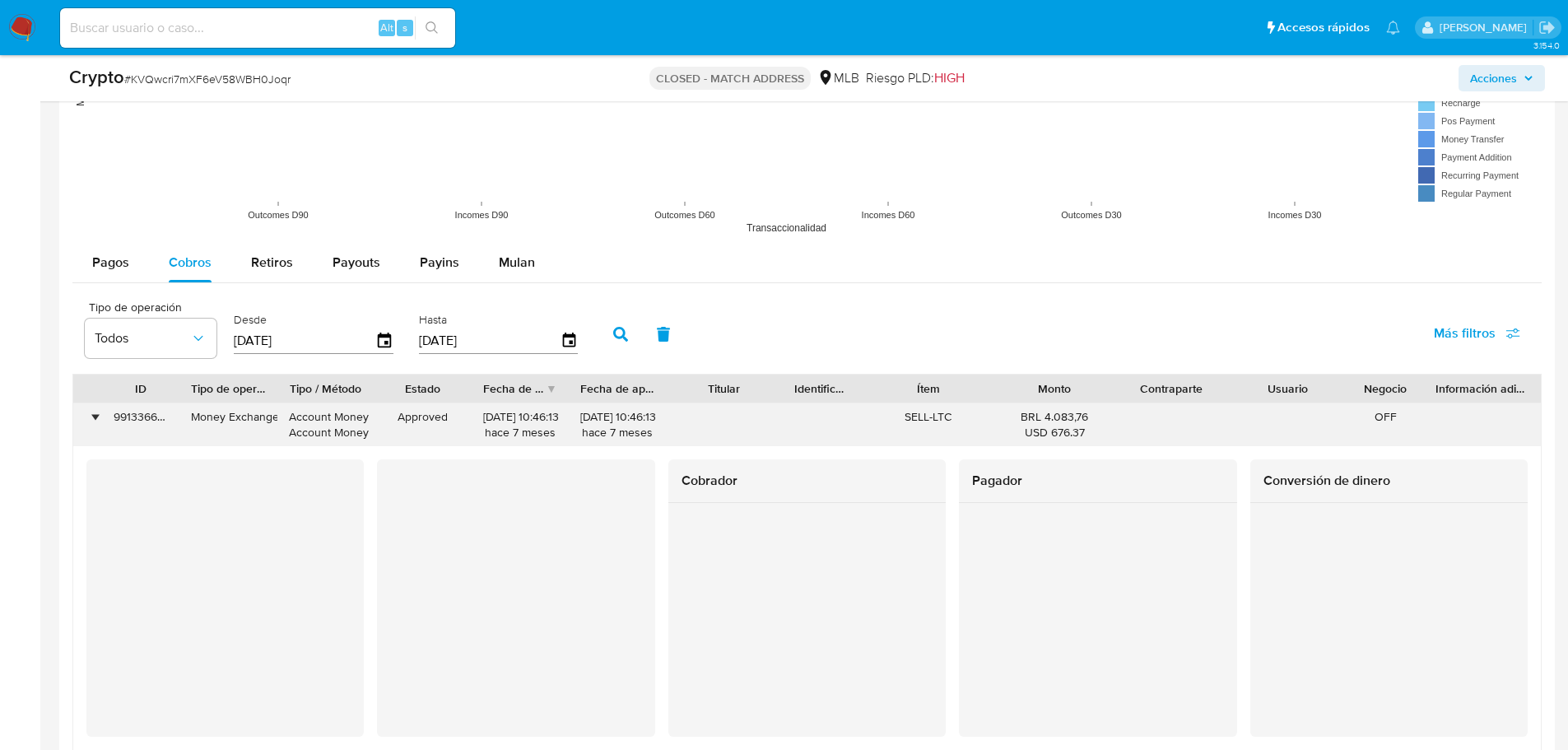
scroll to position [2205, 0]
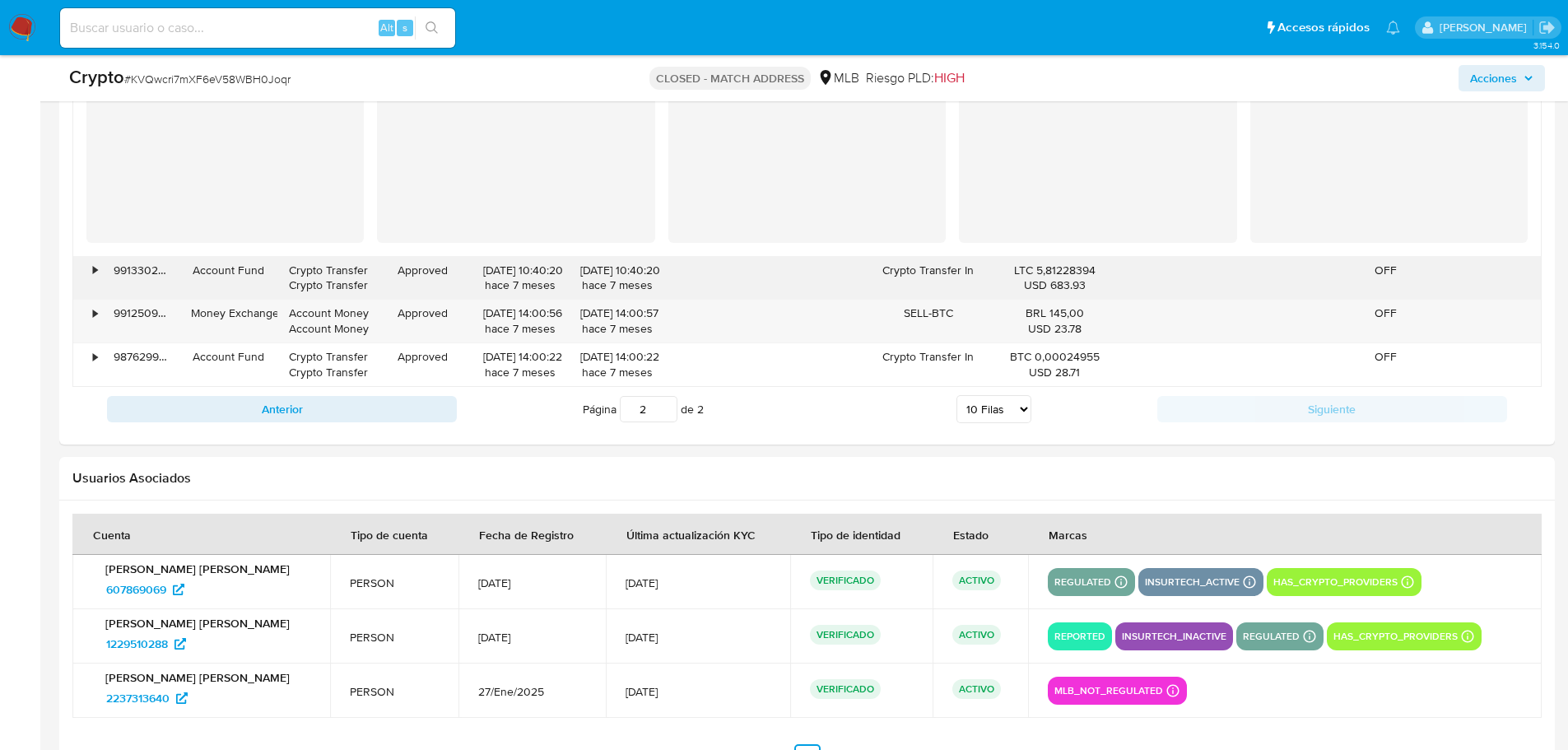
click at [85, 270] on div "•" at bounding box center [87, 278] width 29 height 43
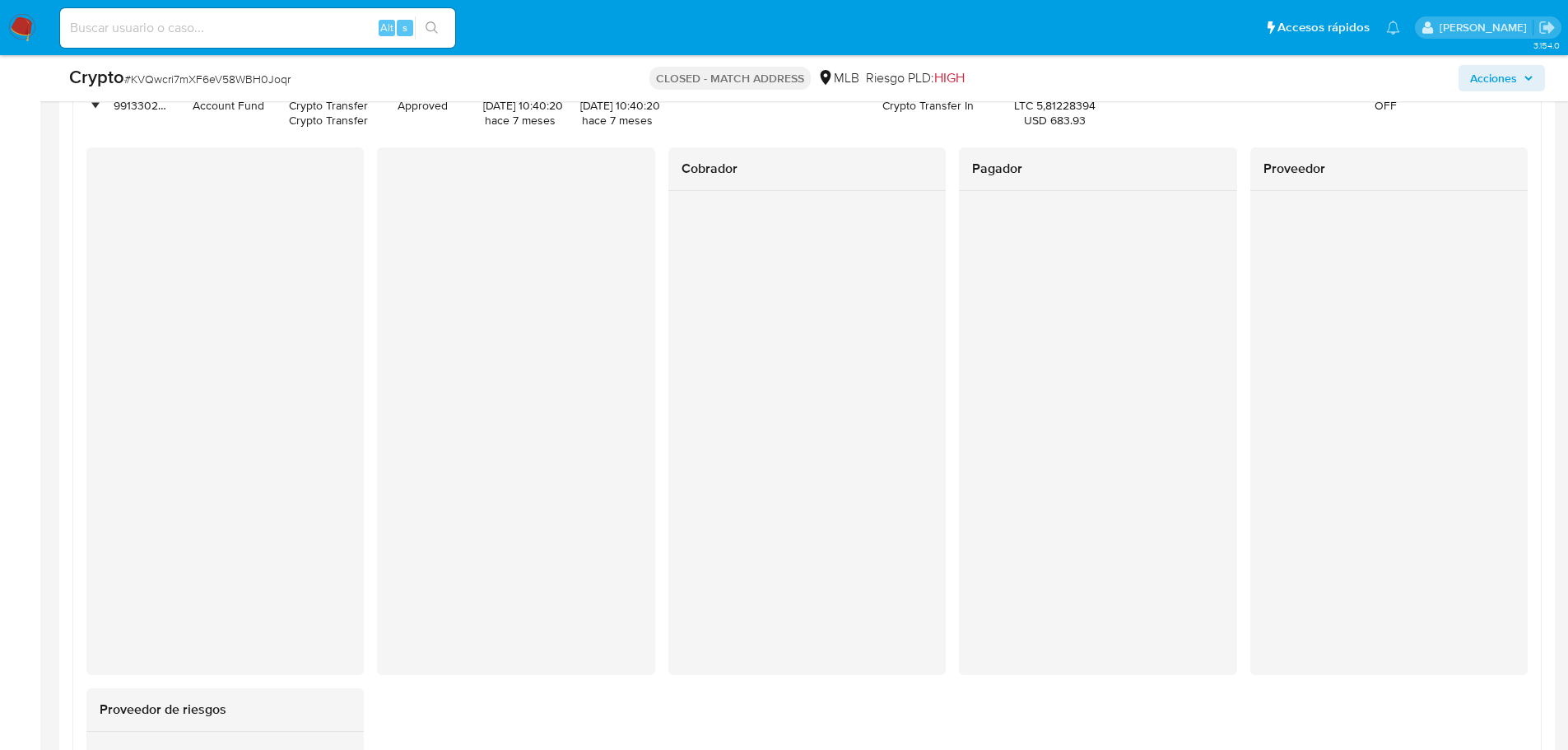
scroll to position [2287, 0]
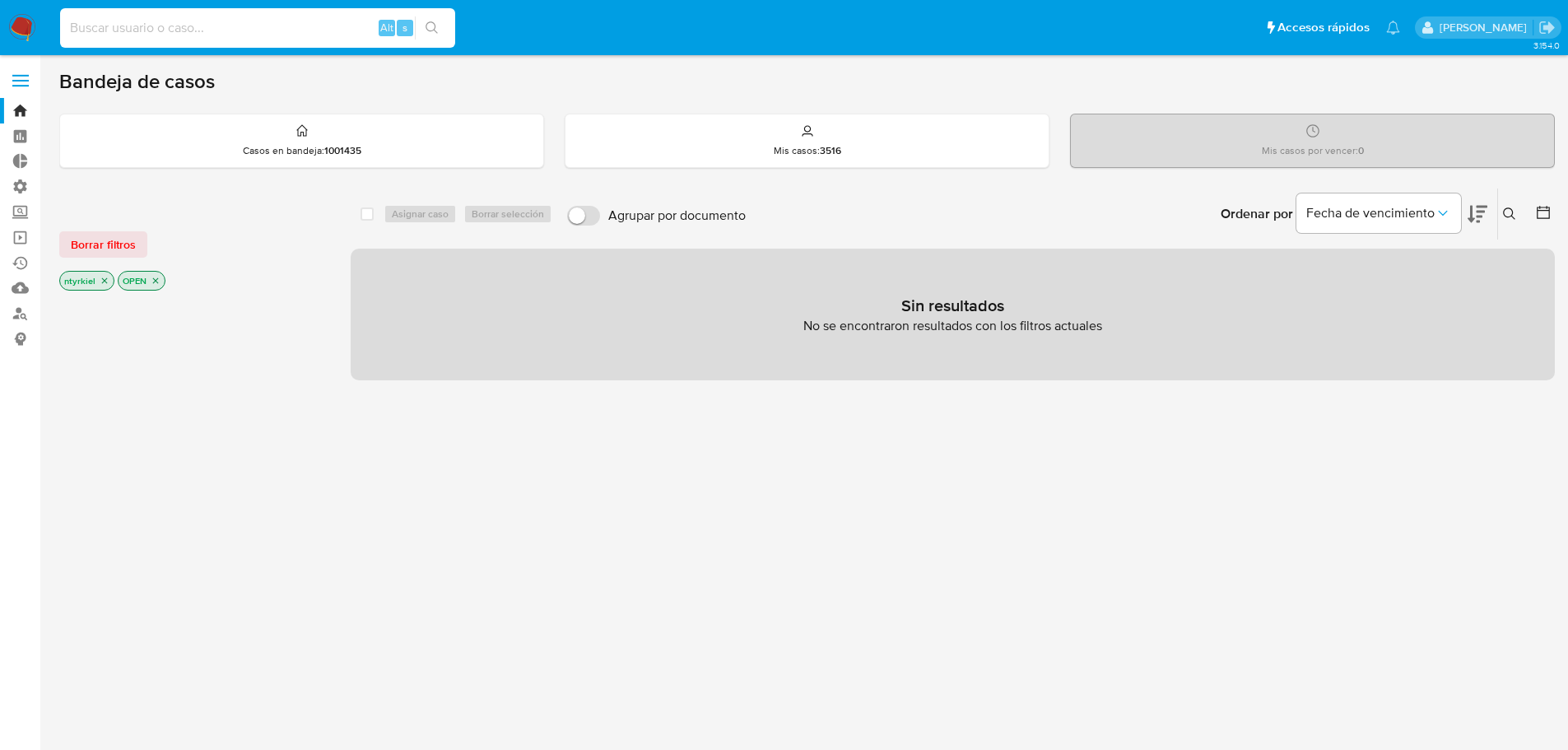
click at [273, 38] on input at bounding box center [257, 28] width 395 height 21
paste input "181778105"
type input "181778105"
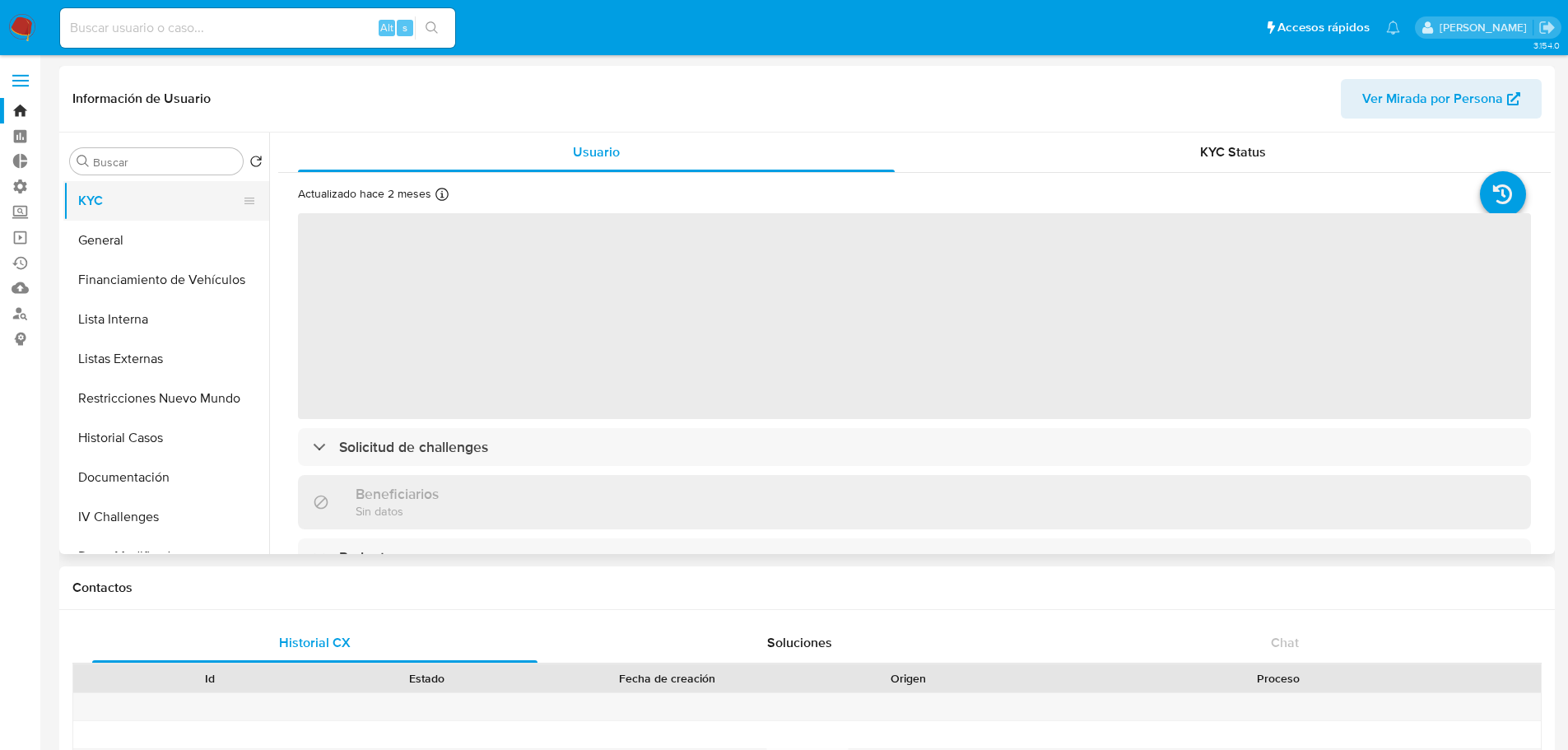
select select "10"
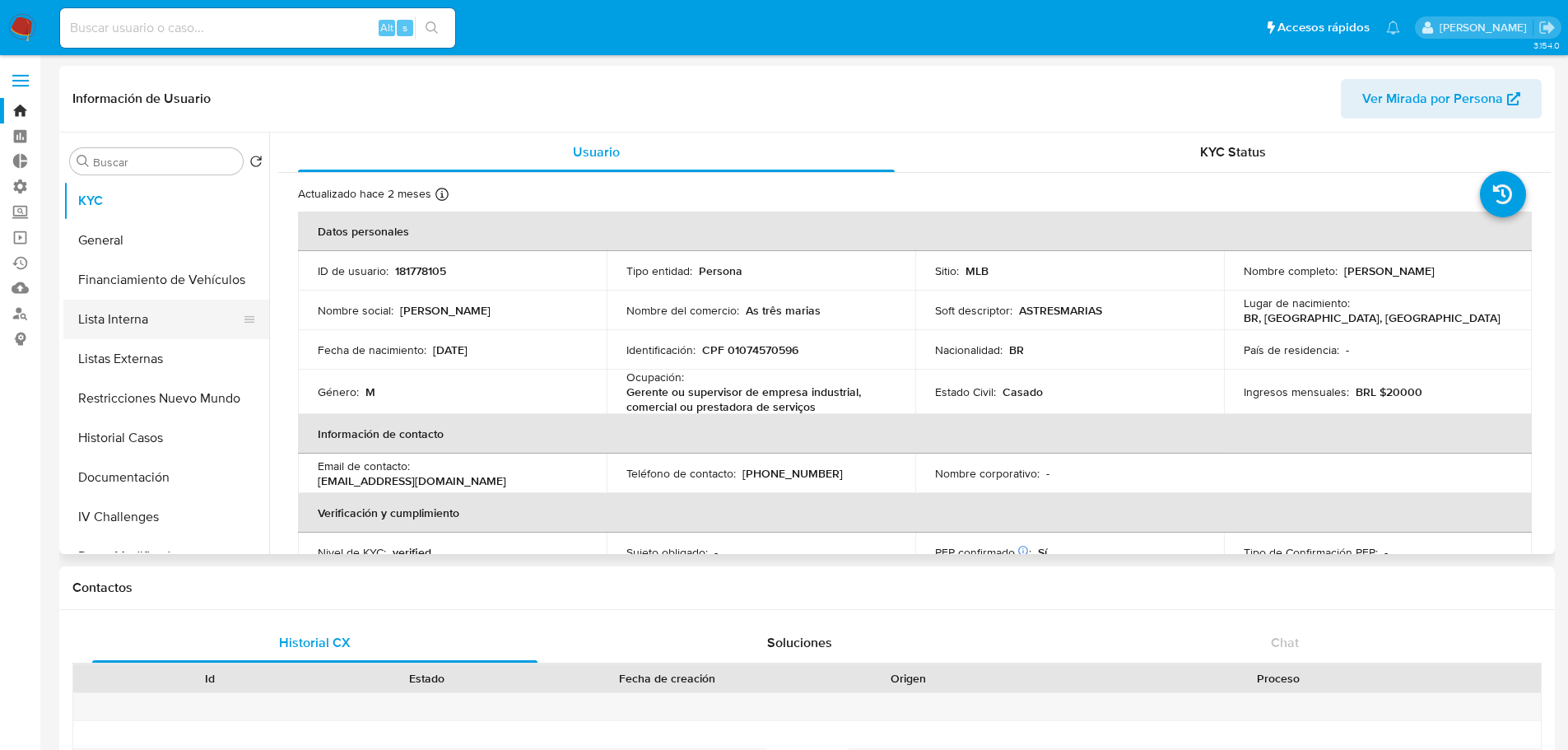
click at [137, 319] on button "Lista Interna" at bounding box center [159, 319] width 192 height 40
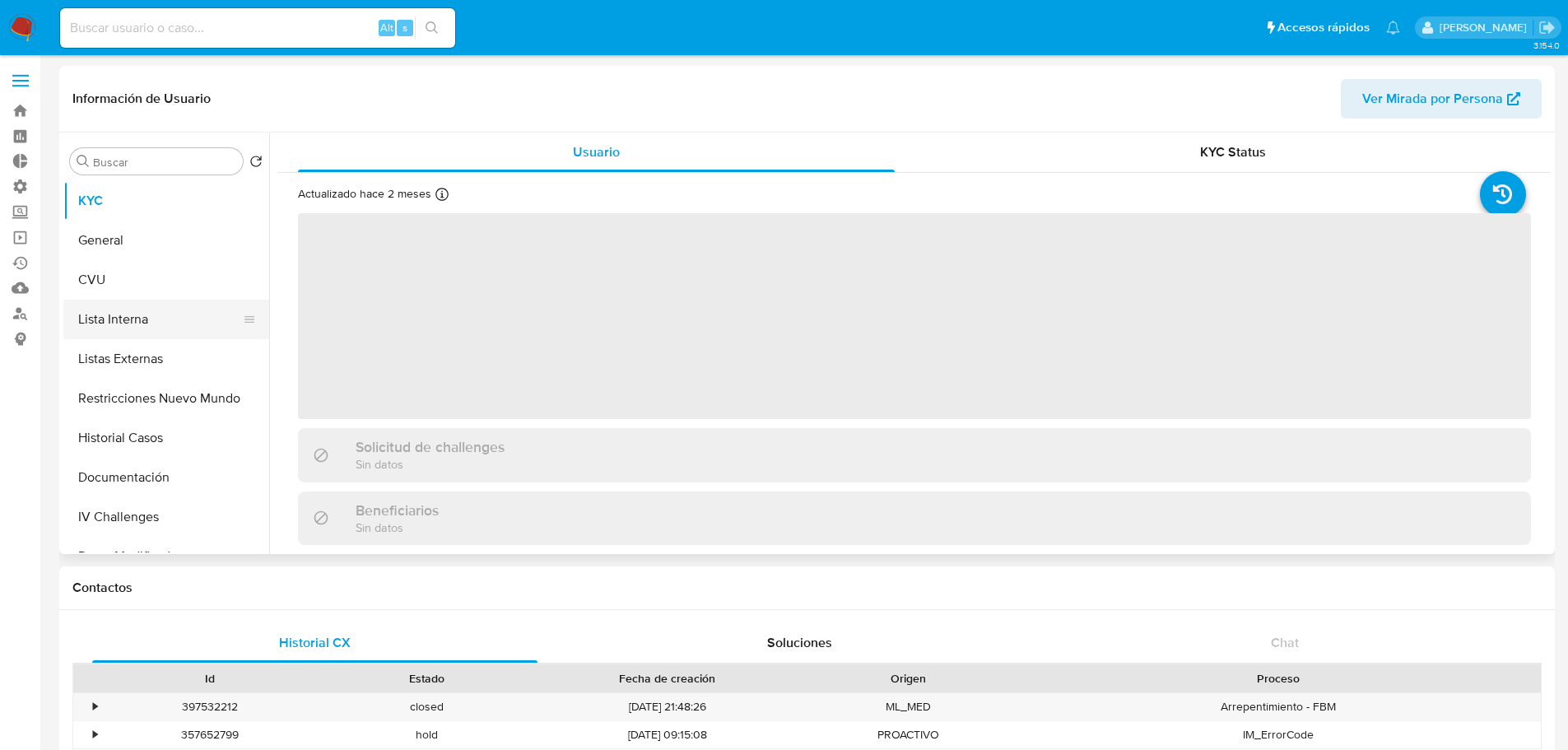
click at [125, 322] on button "Lista Interna" at bounding box center [159, 319] width 192 height 40
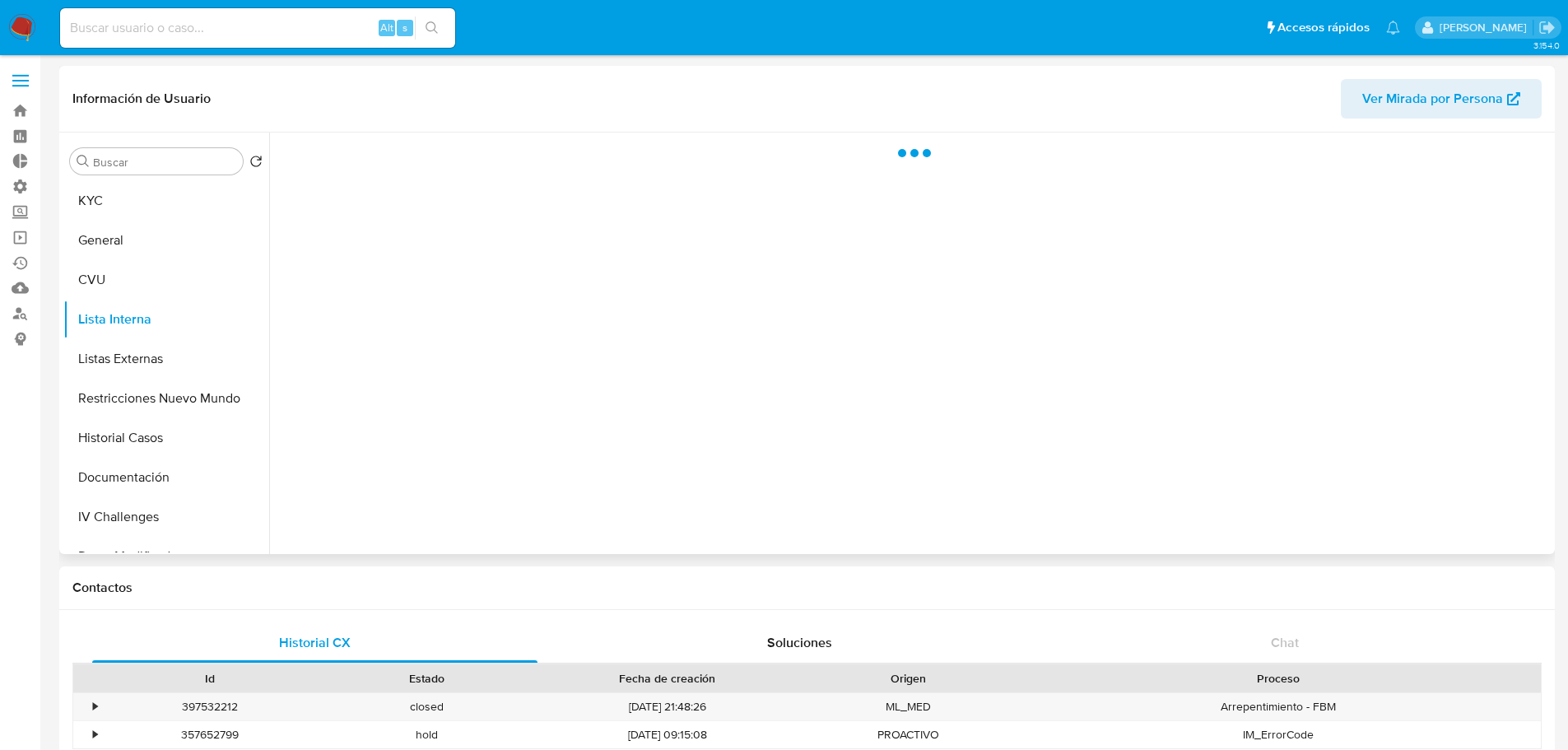
select select "10"
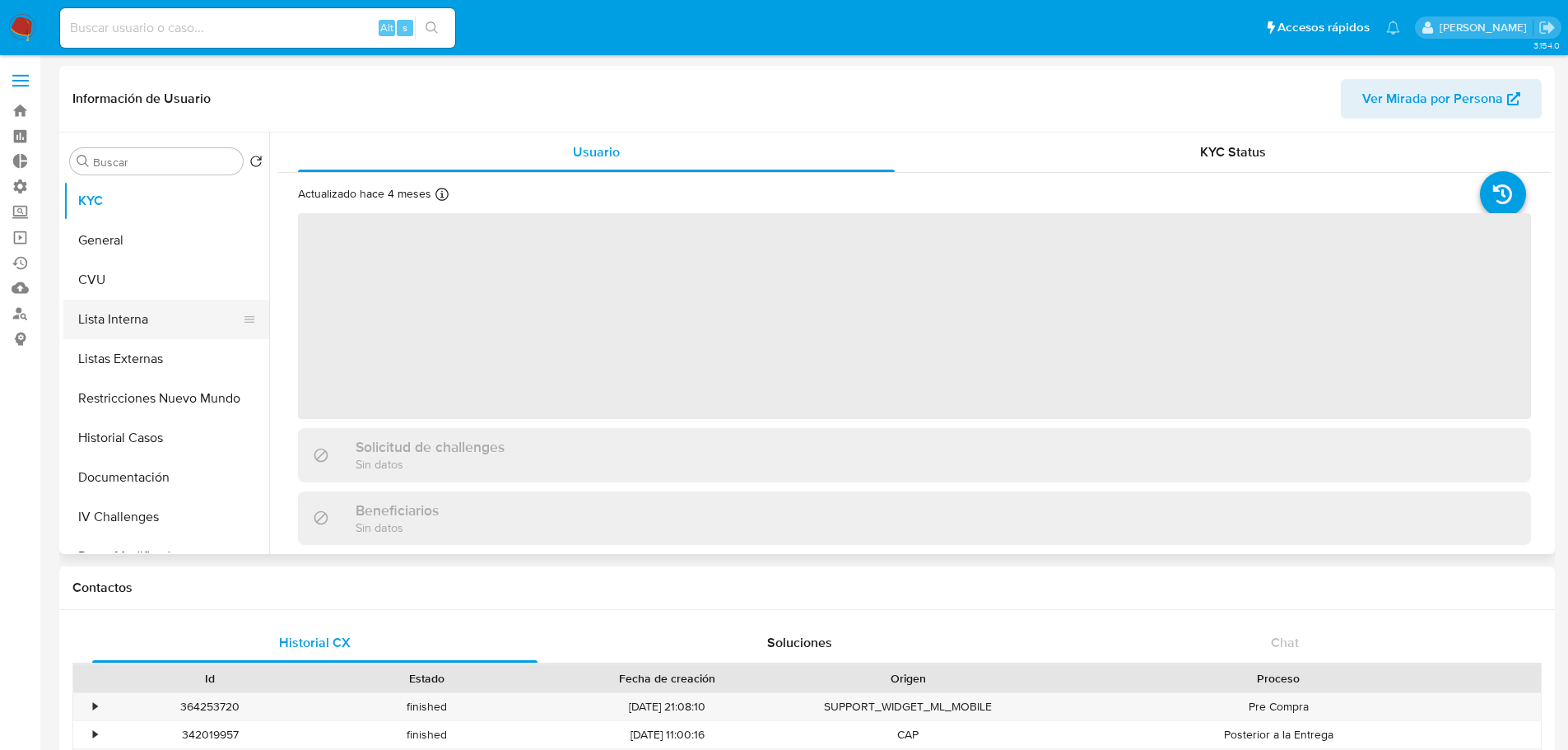
click at [123, 322] on button "Lista Interna" at bounding box center [159, 319] width 192 height 40
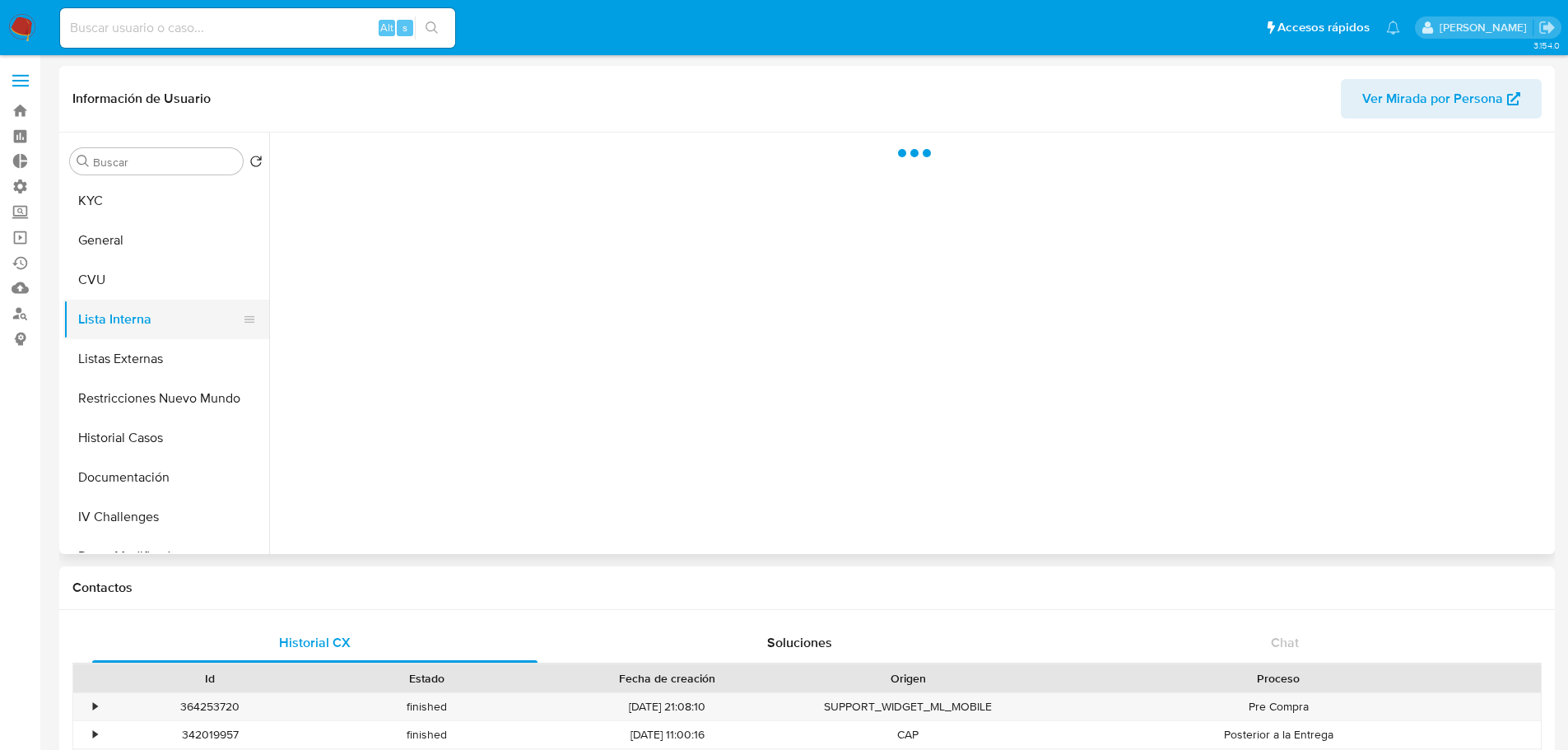
select select "10"
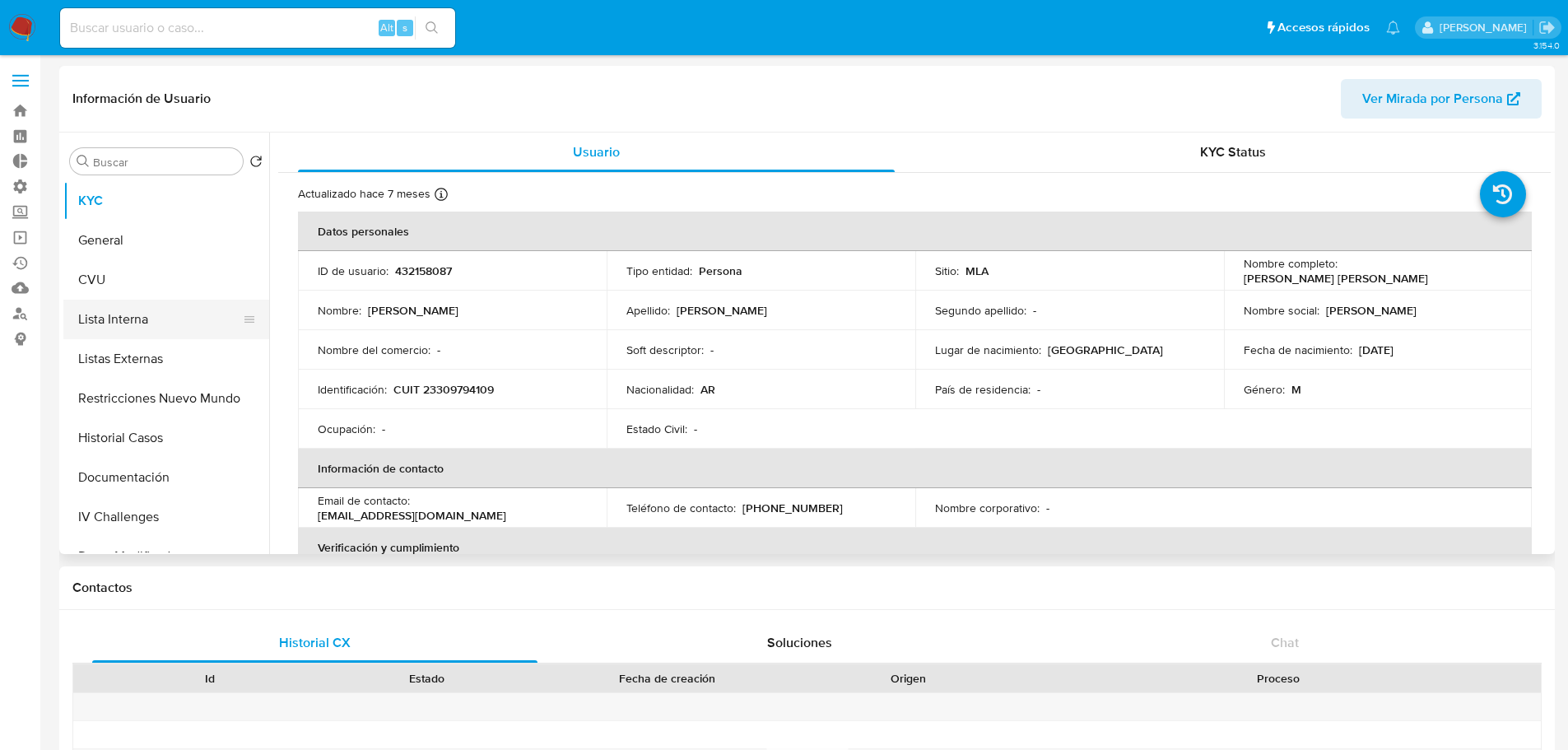
click at [131, 314] on button "Lista Interna" at bounding box center [159, 319] width 192 height 40
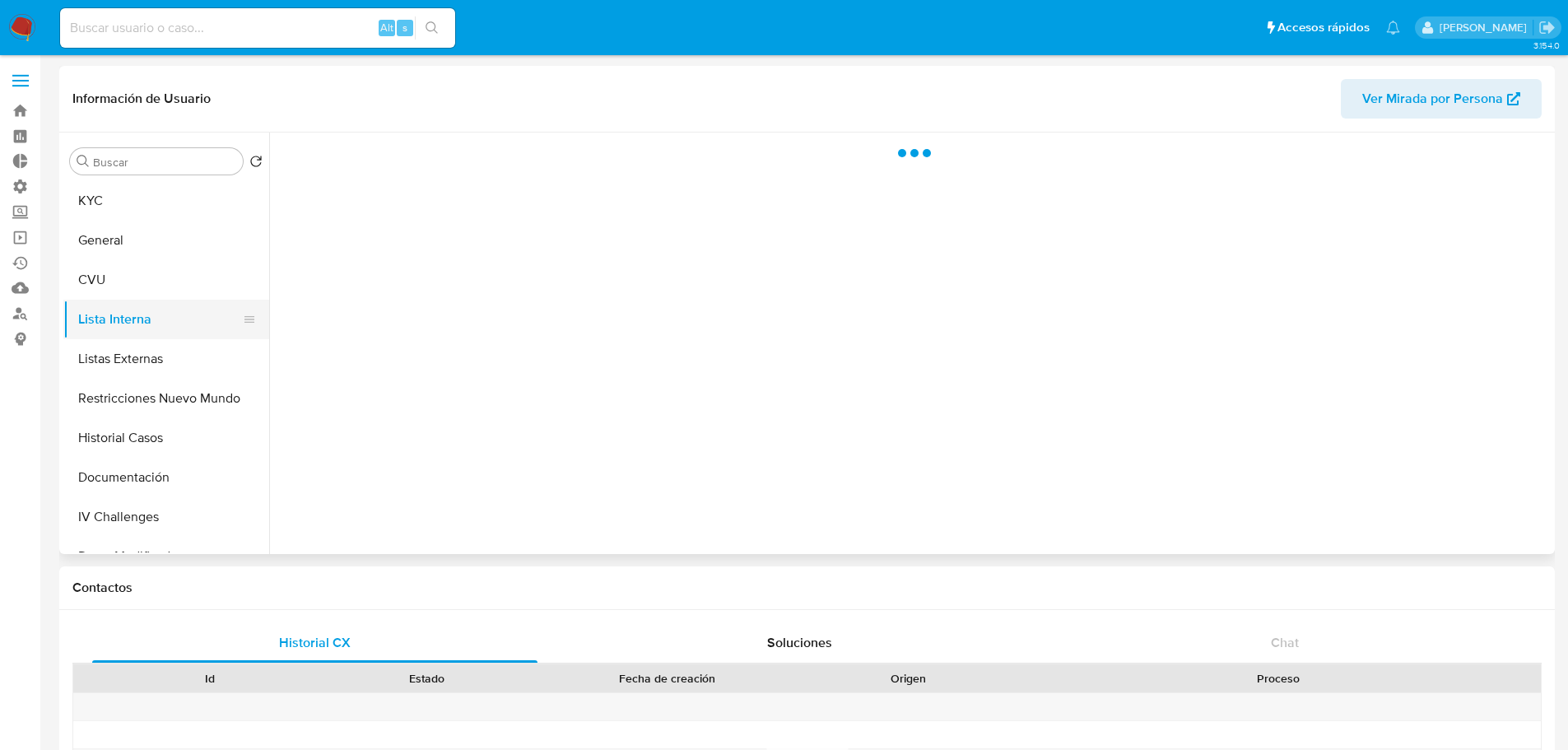
select select "10"
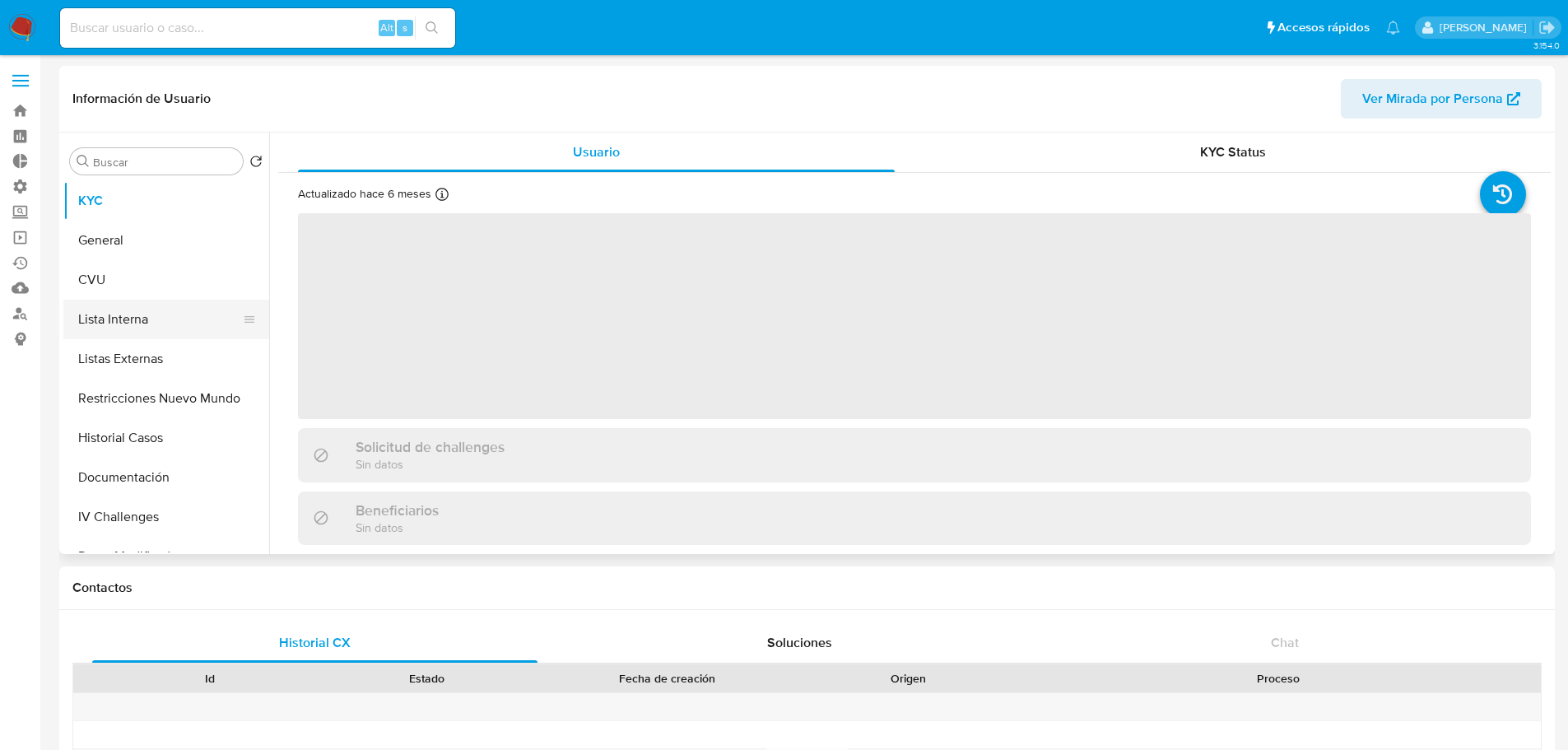
click at [112, 312] on button "Lista Interna" at bounding box center [159, 319] width 192 height 40
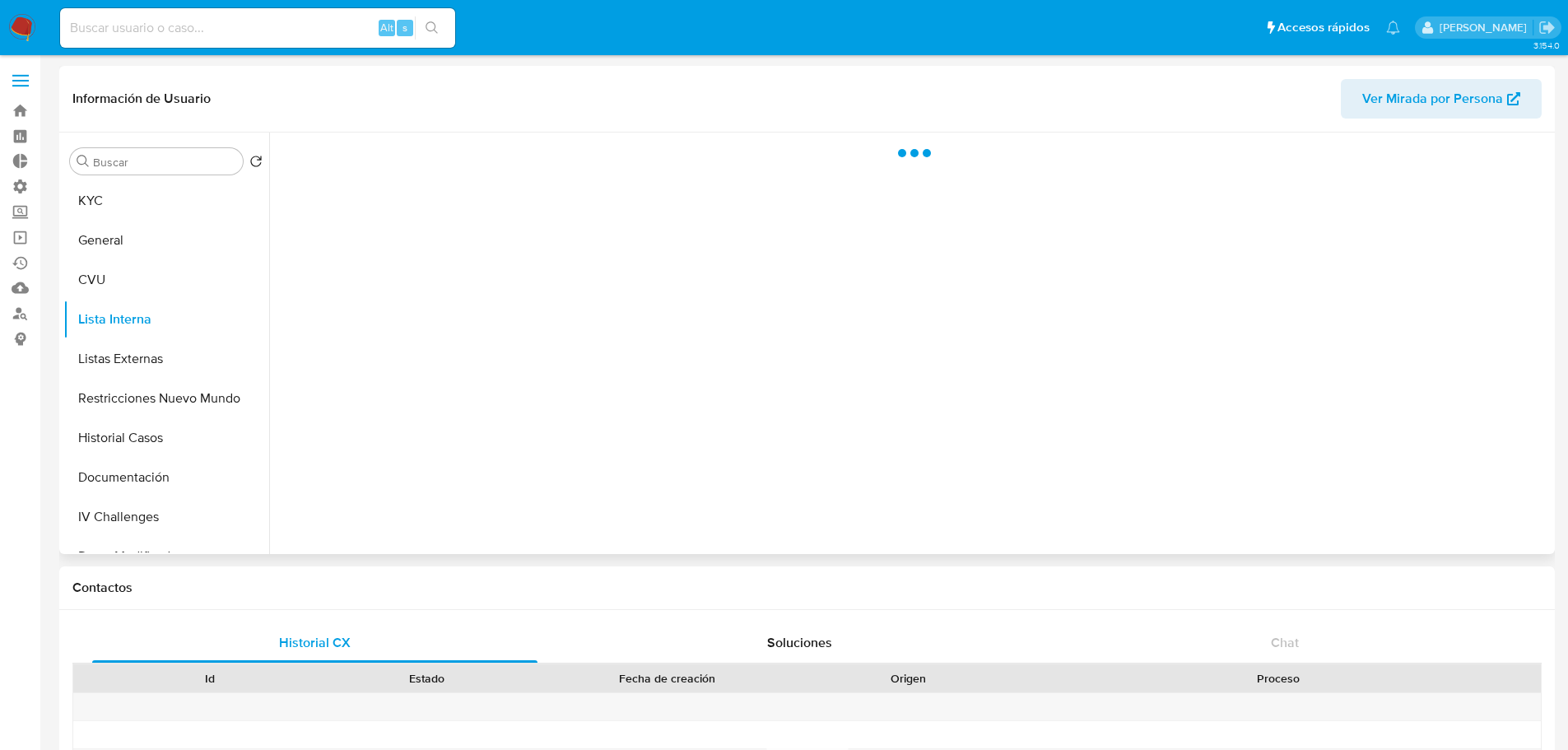
select select "10"
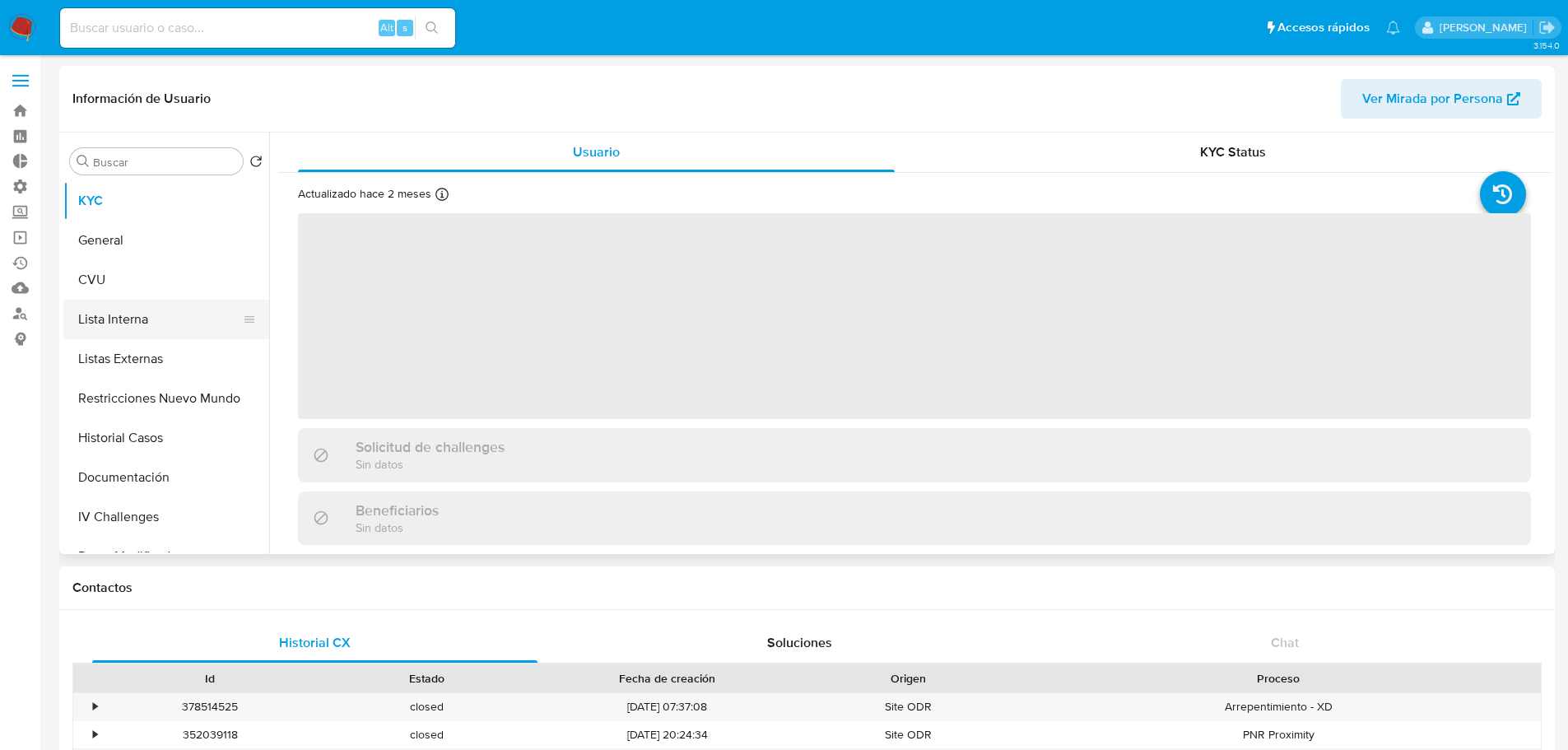
click at [131, 325] on button "Lista Interna" at bounding box center [159, 319] width 192 height 40
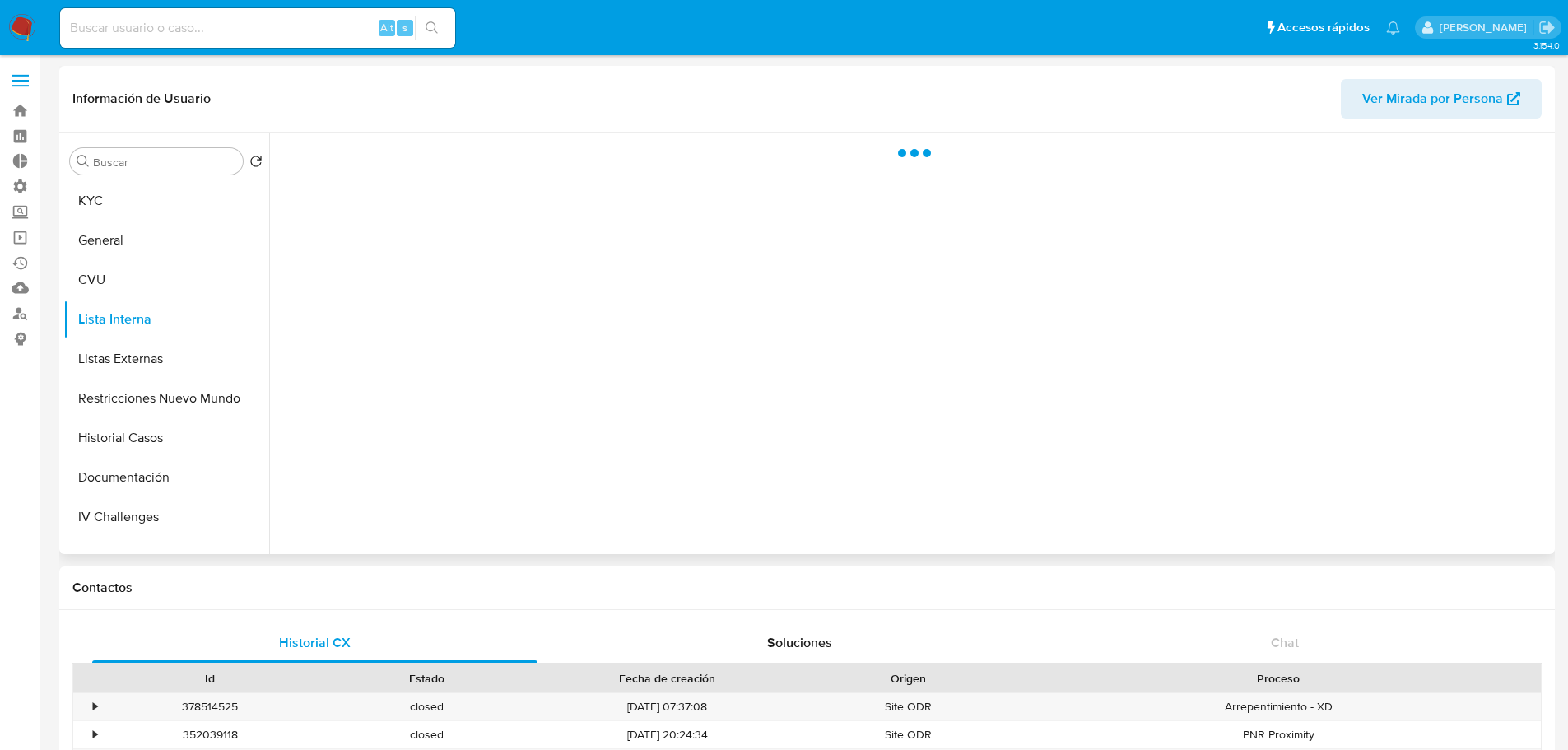
select select "10"
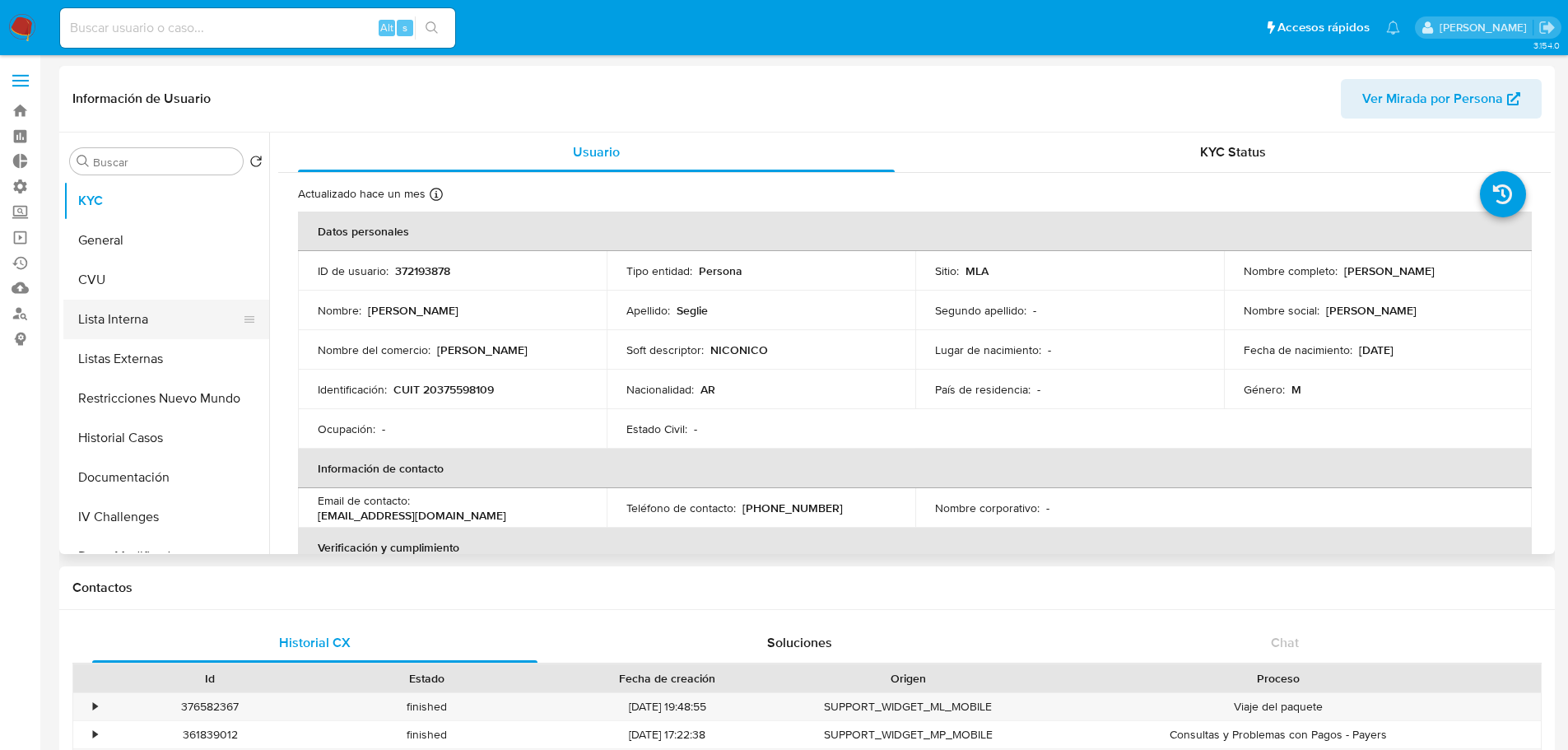
select select "10"
click at [128, 322] on button "Lista Interna" at bounding box center [159, 319] width 192 height 40
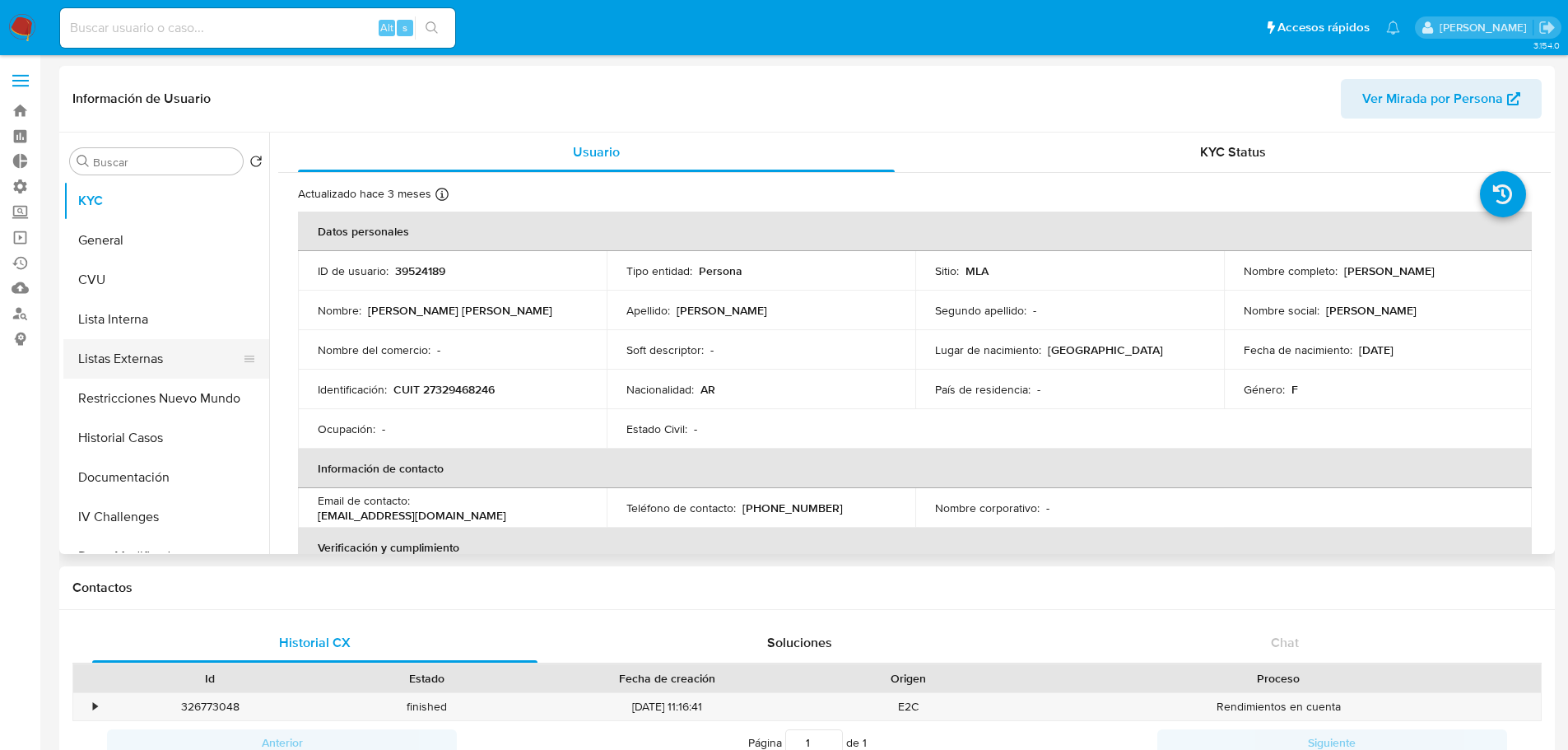
select select "10"
click at [144, 331] on button "Lista Interna" at bounding box center [159, 319] width 192 height 40
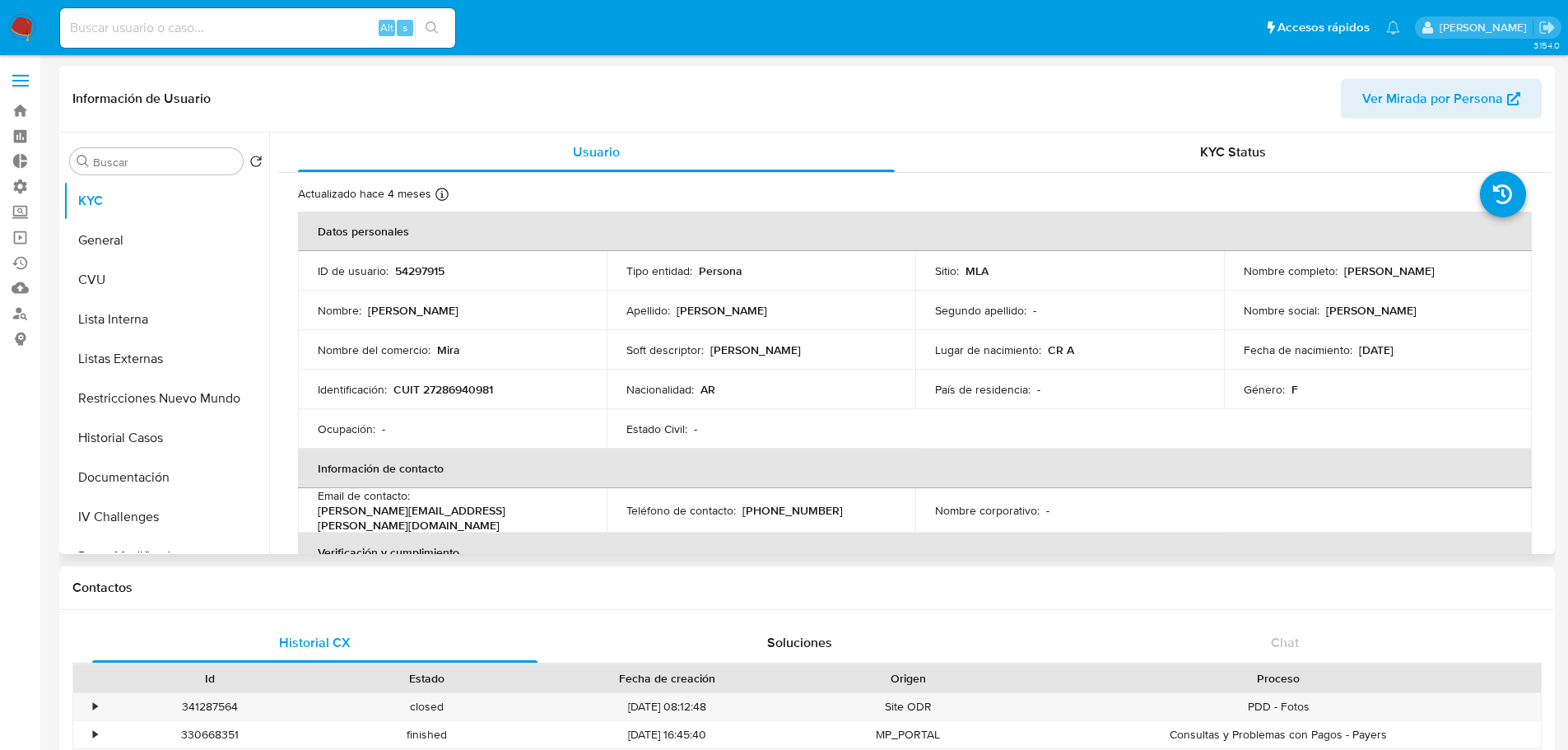
select select "10"
click at [123, 322] on button "Lista Interna" at bounding box center [159, 319] width 192 height 40
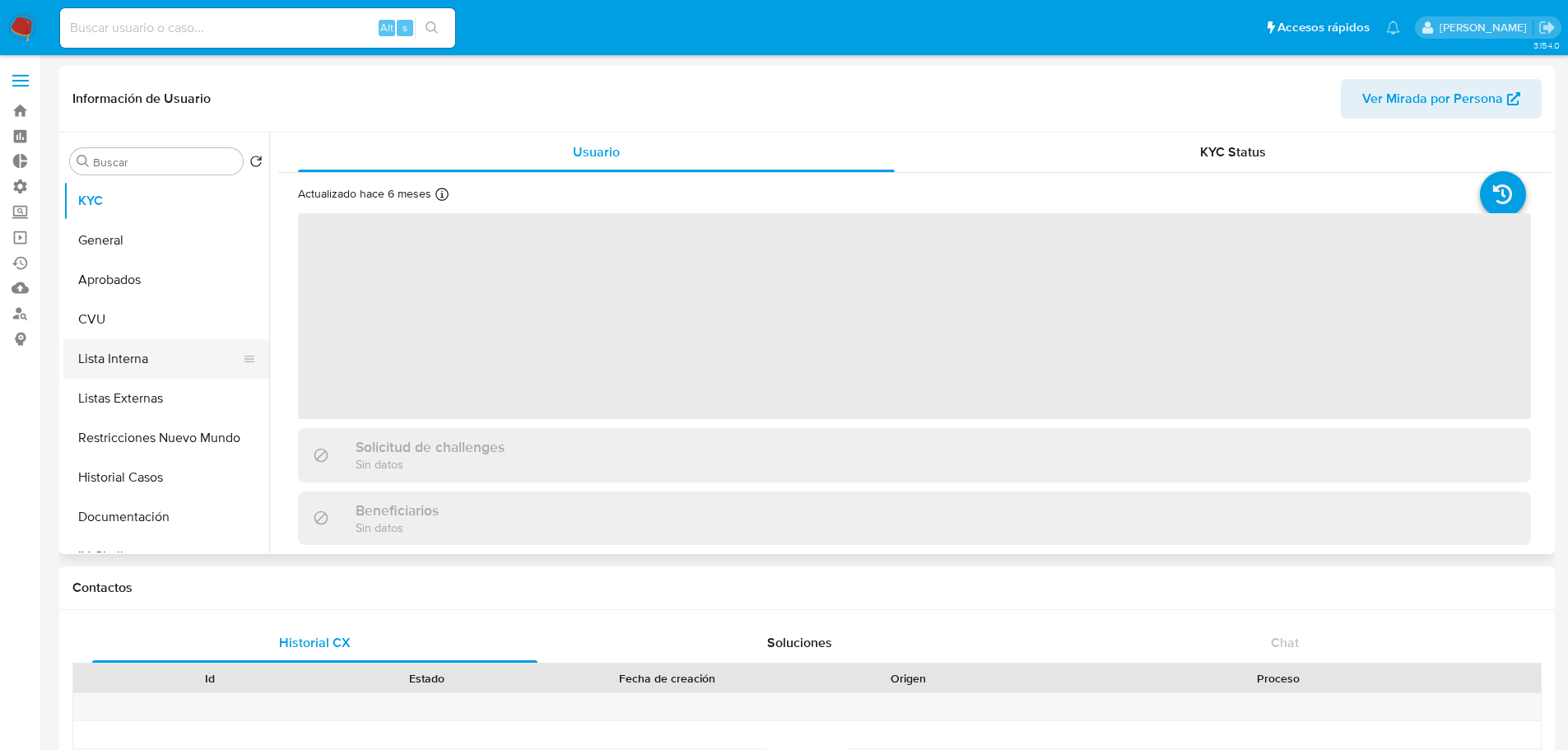
click at [108, 349] on button "Lista Interna" at bounding box center [159, 359] width 192 height 40
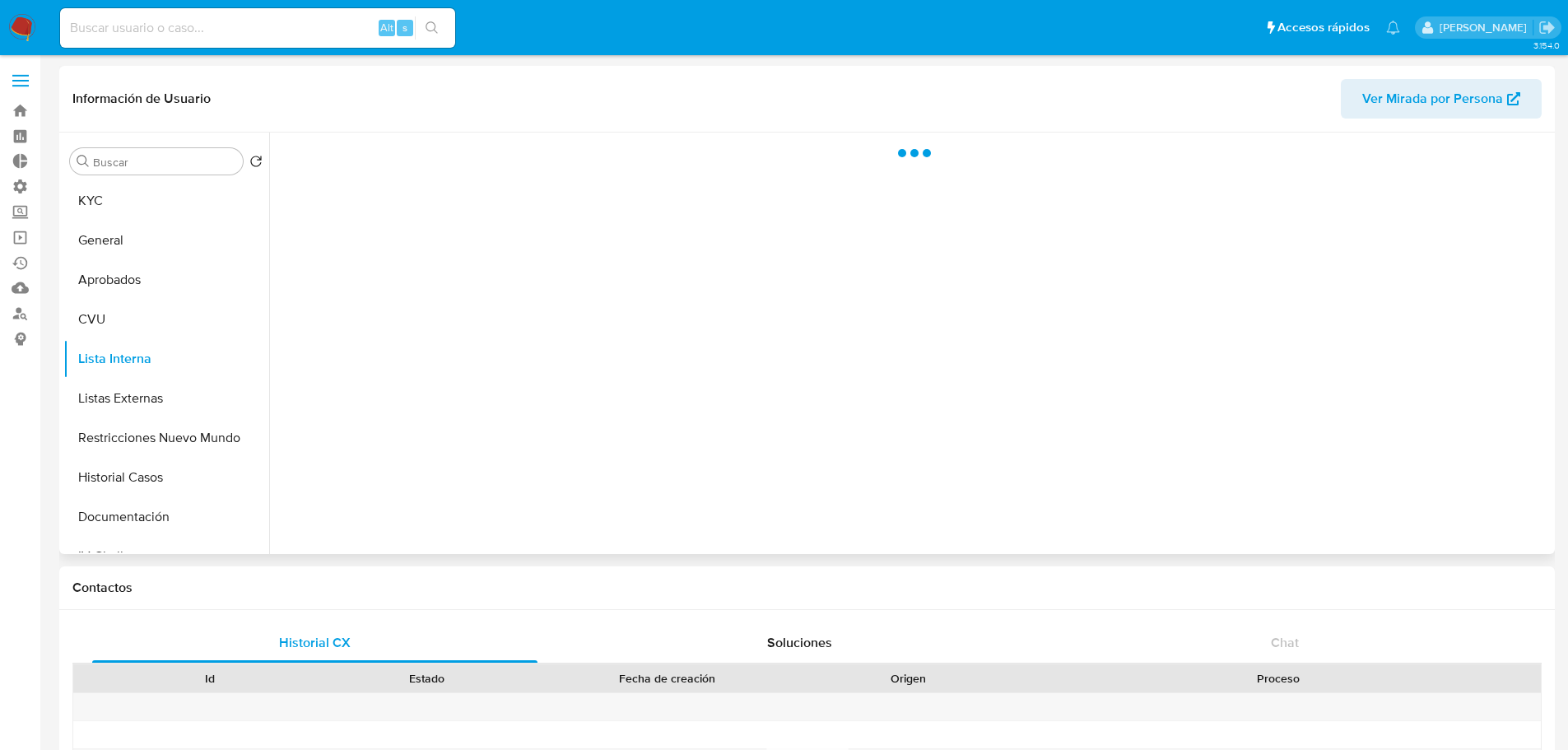
select select "10"
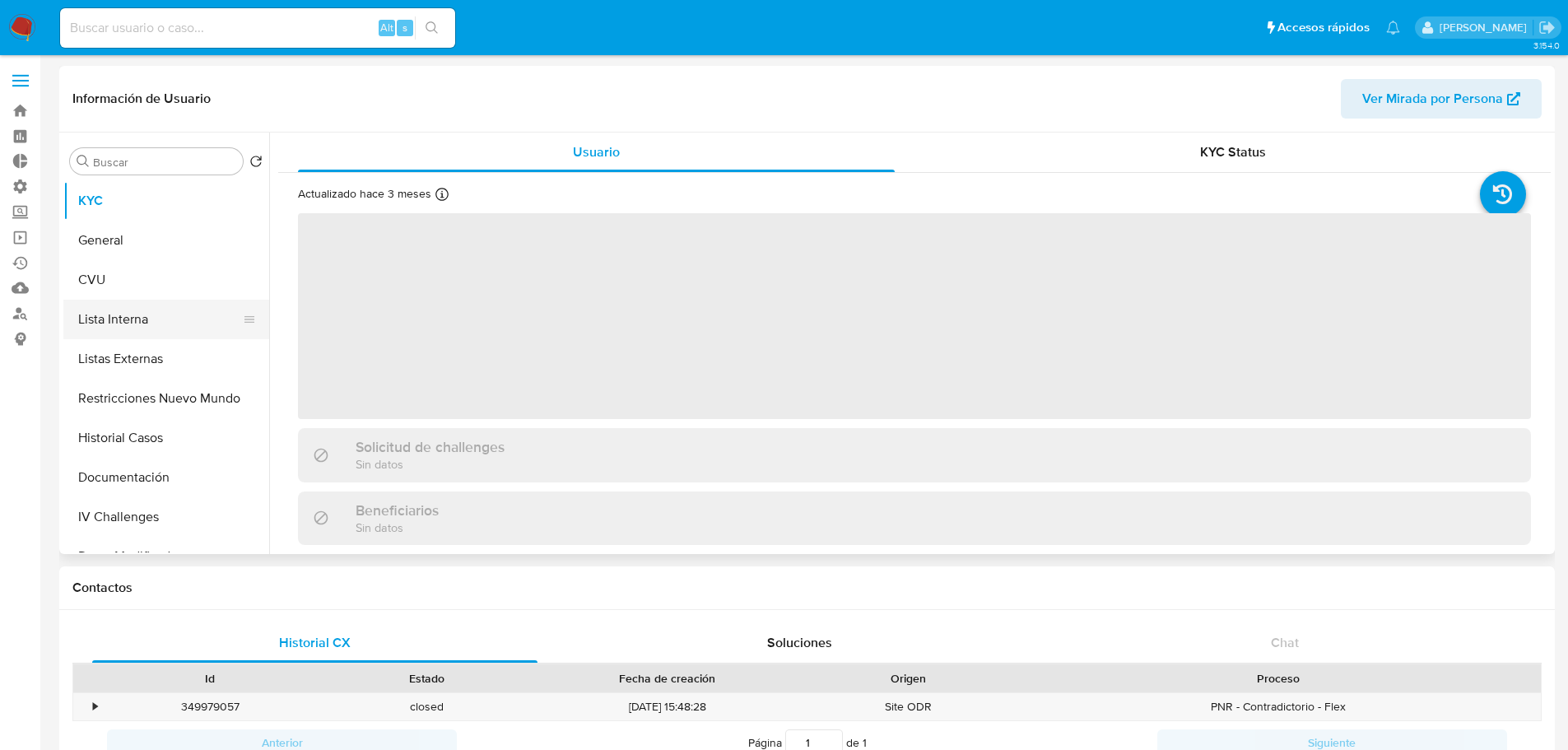
click at [120, 332] on button "Lista Interna" at bounding box center [159, 319] width 192 height 40
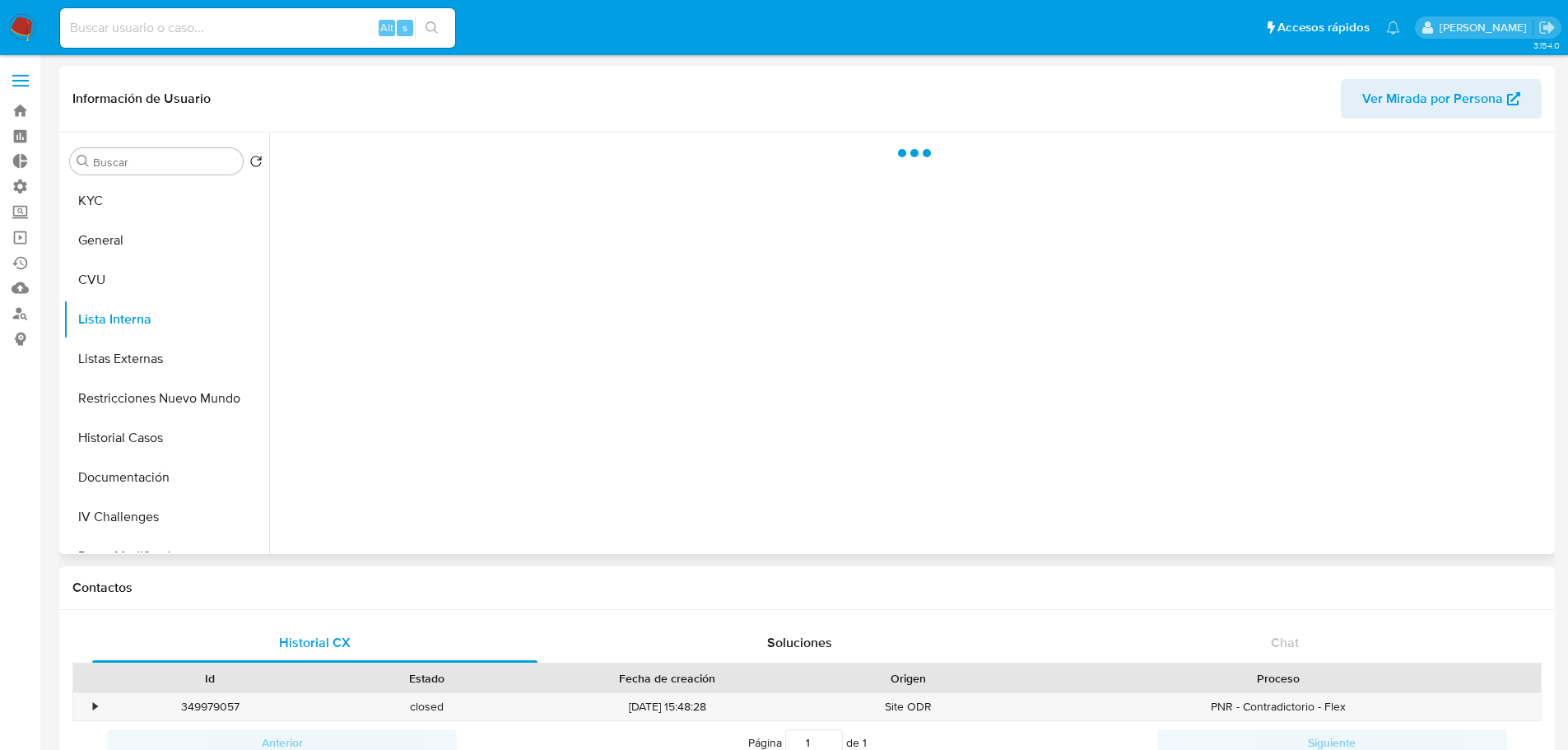
select select "10"
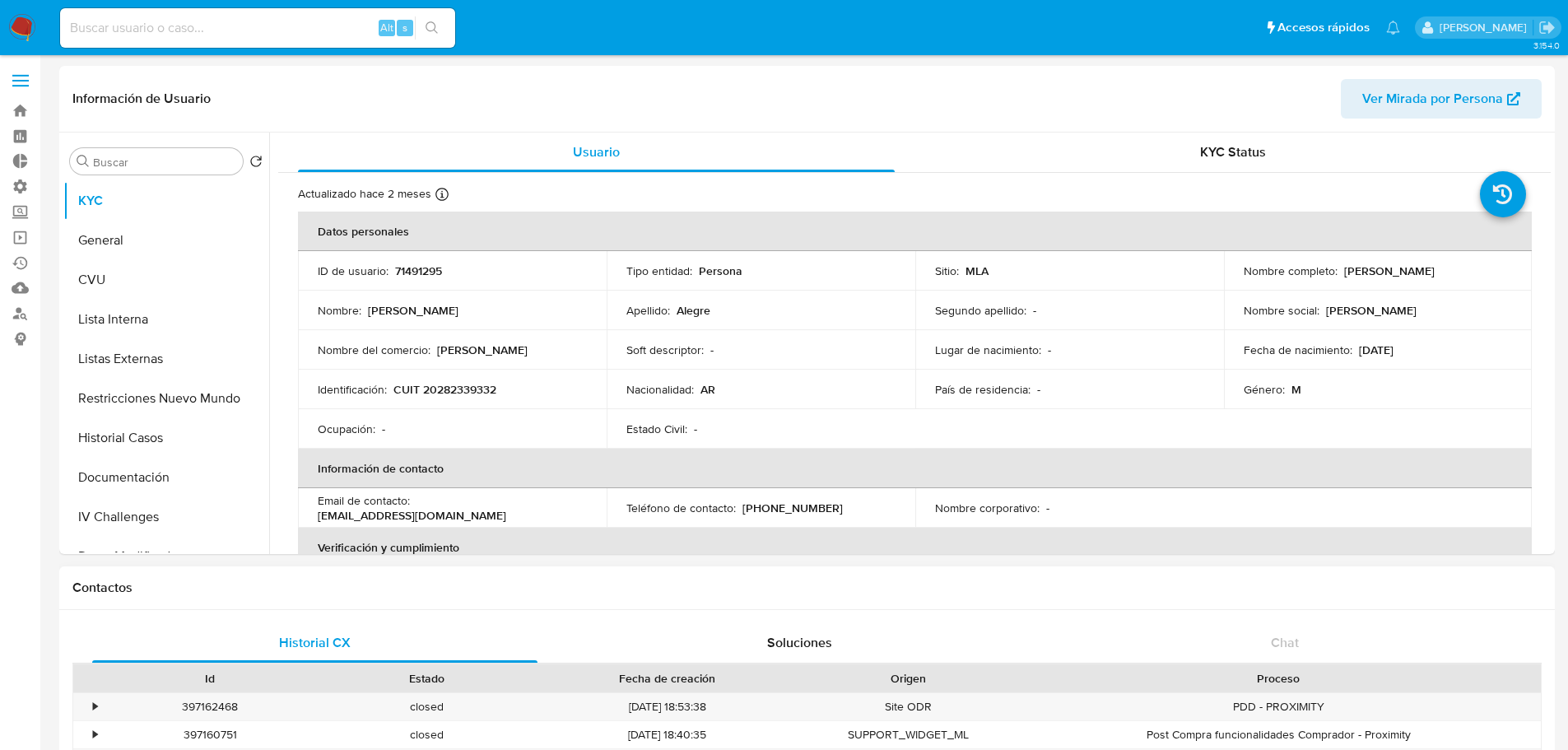
select select "10"
click at [139, 329] on button "Lista Interna" at bounding box center [159, 319] width 192 height 40
select select "10"
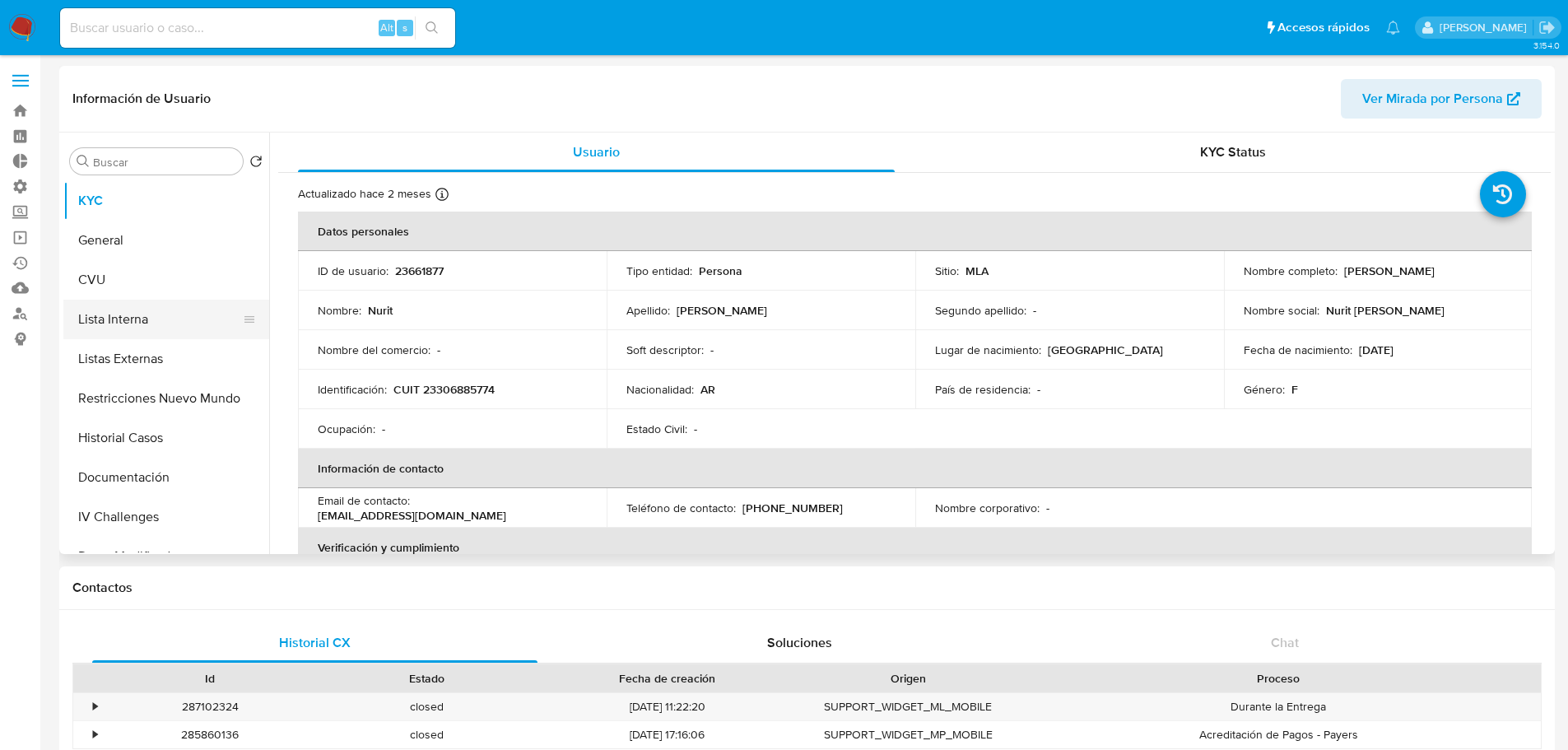
click at [149, 318] on button "Lista Interna" at bounding box center [159, 319] width 192 height 40
